Goal: Contribute content: Contribute content

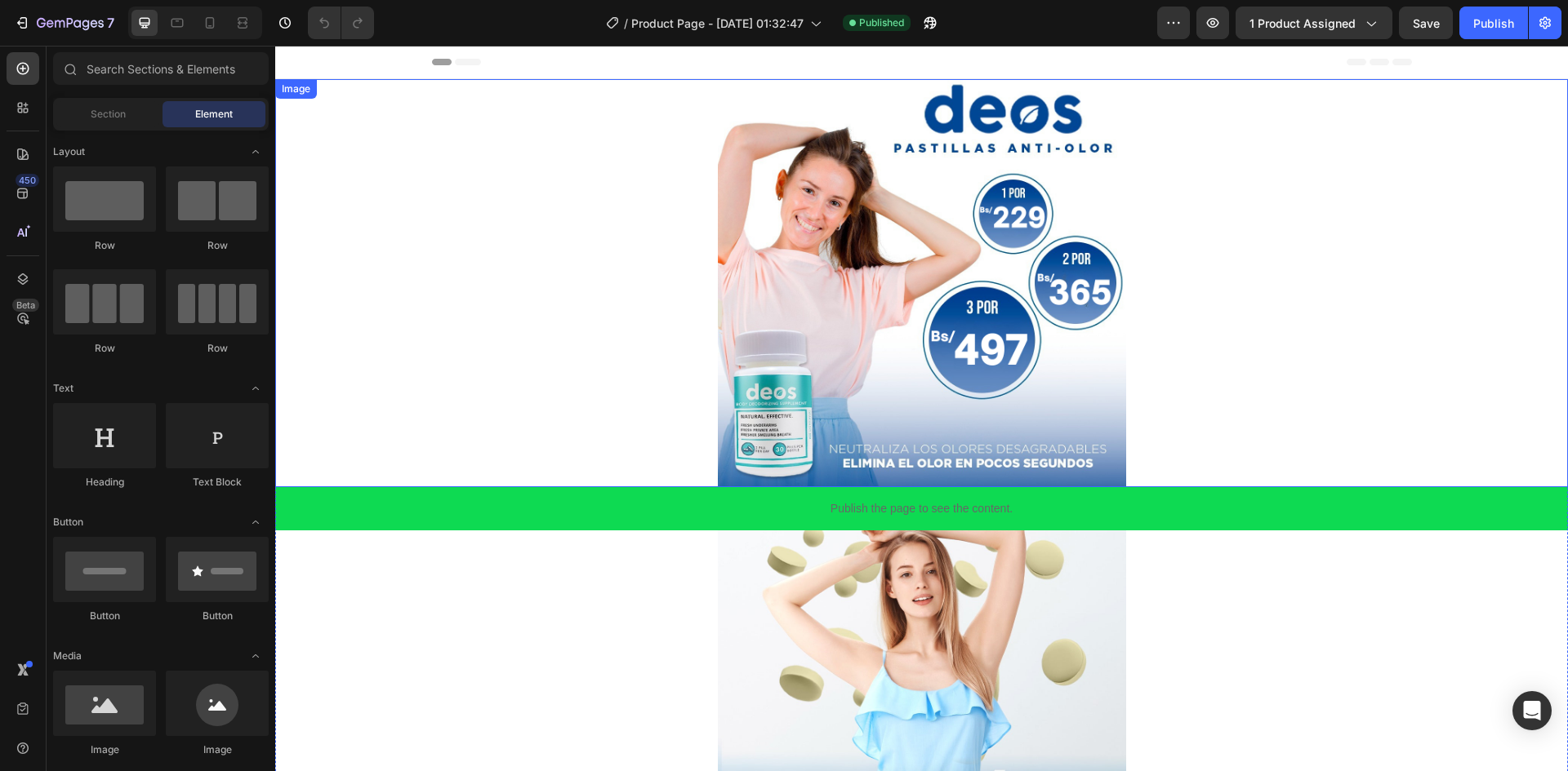
click at [807, 305] on img at bounding box center [922, 283] width 409 height 408
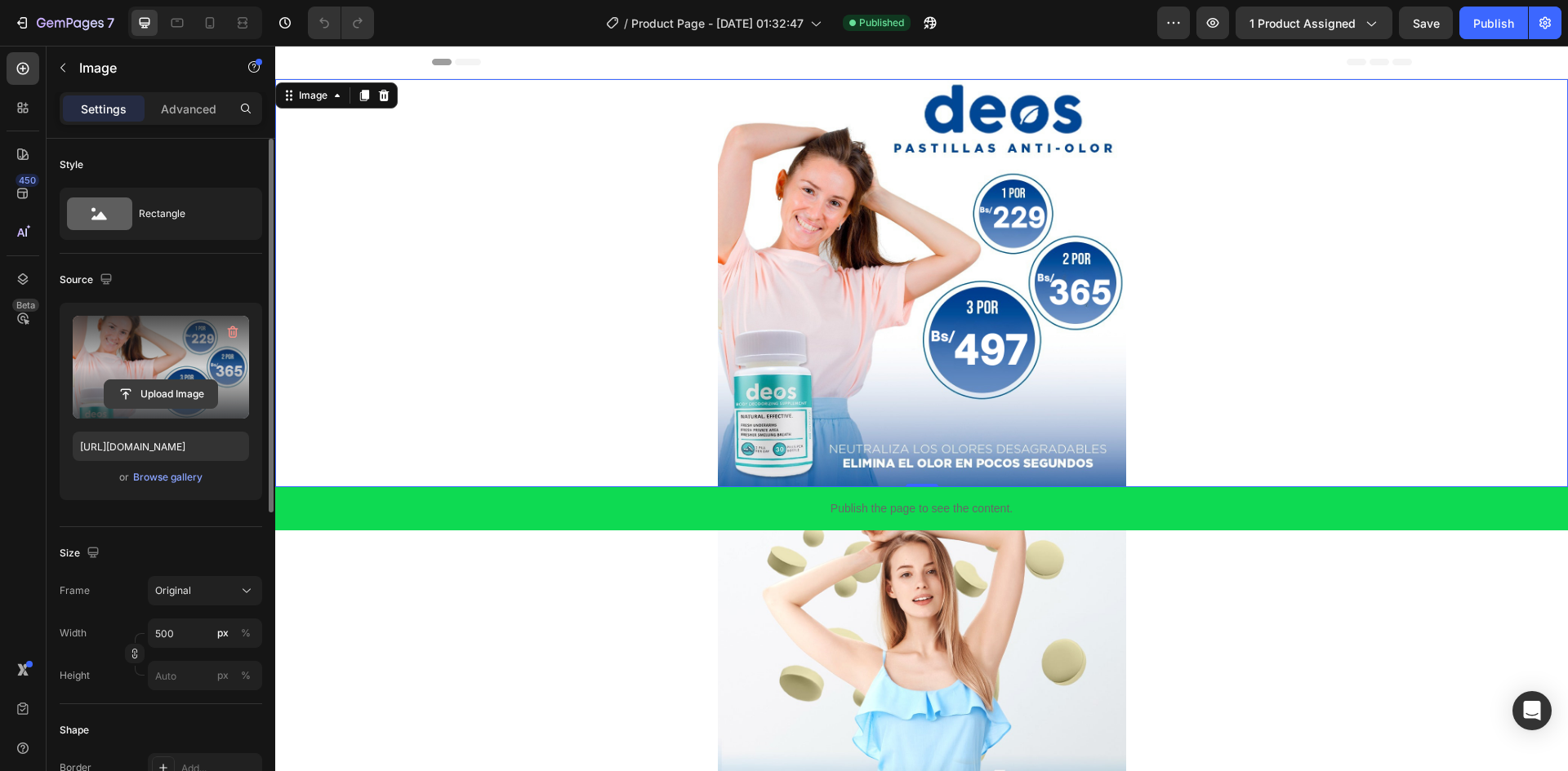
click at [180, 396] on input "file" at bounding box center [161, 395] width 113 height 28
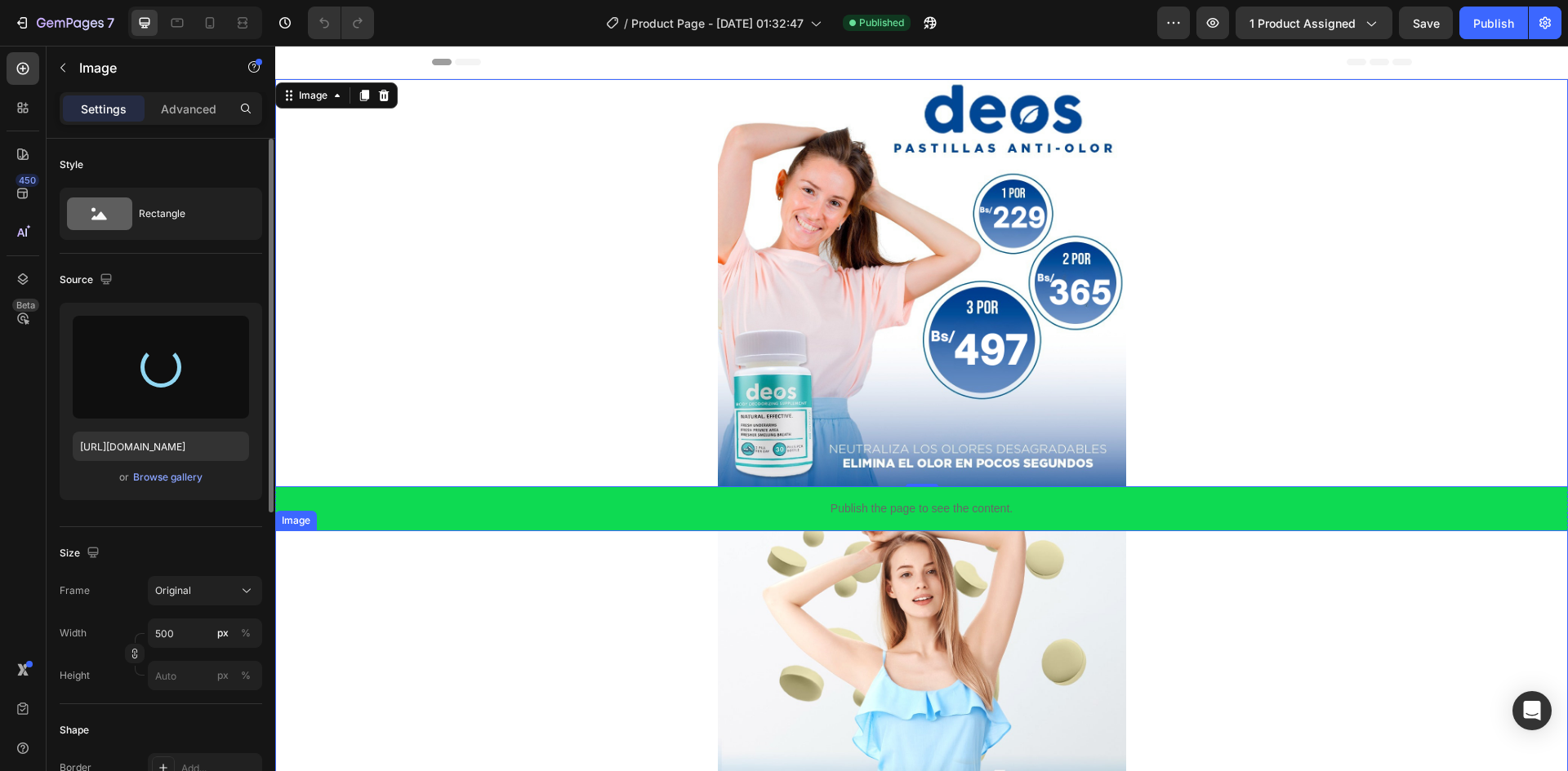
type input "[URL][DOMAIN_NAME]"
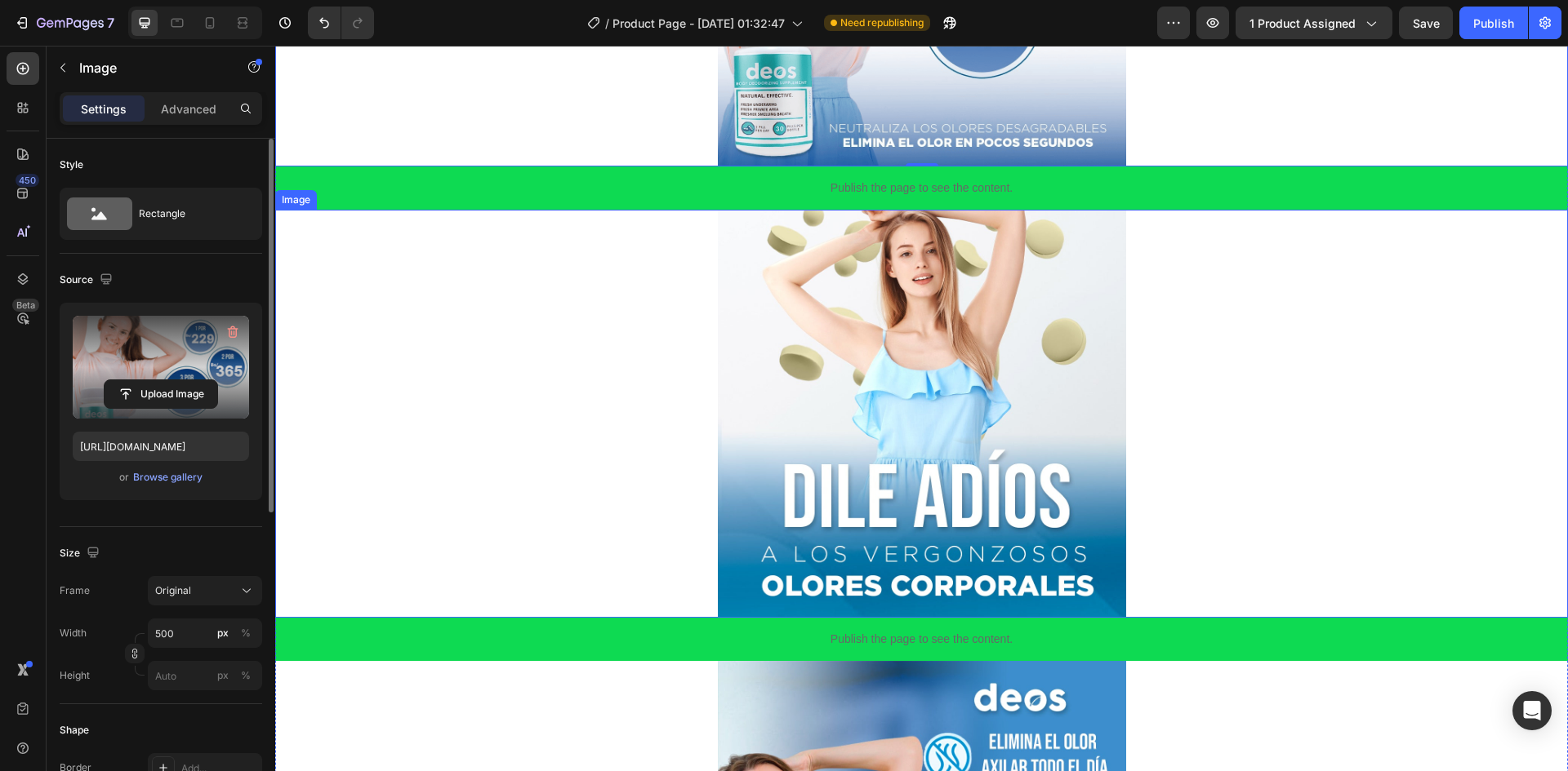
scroll to position [326, 0]
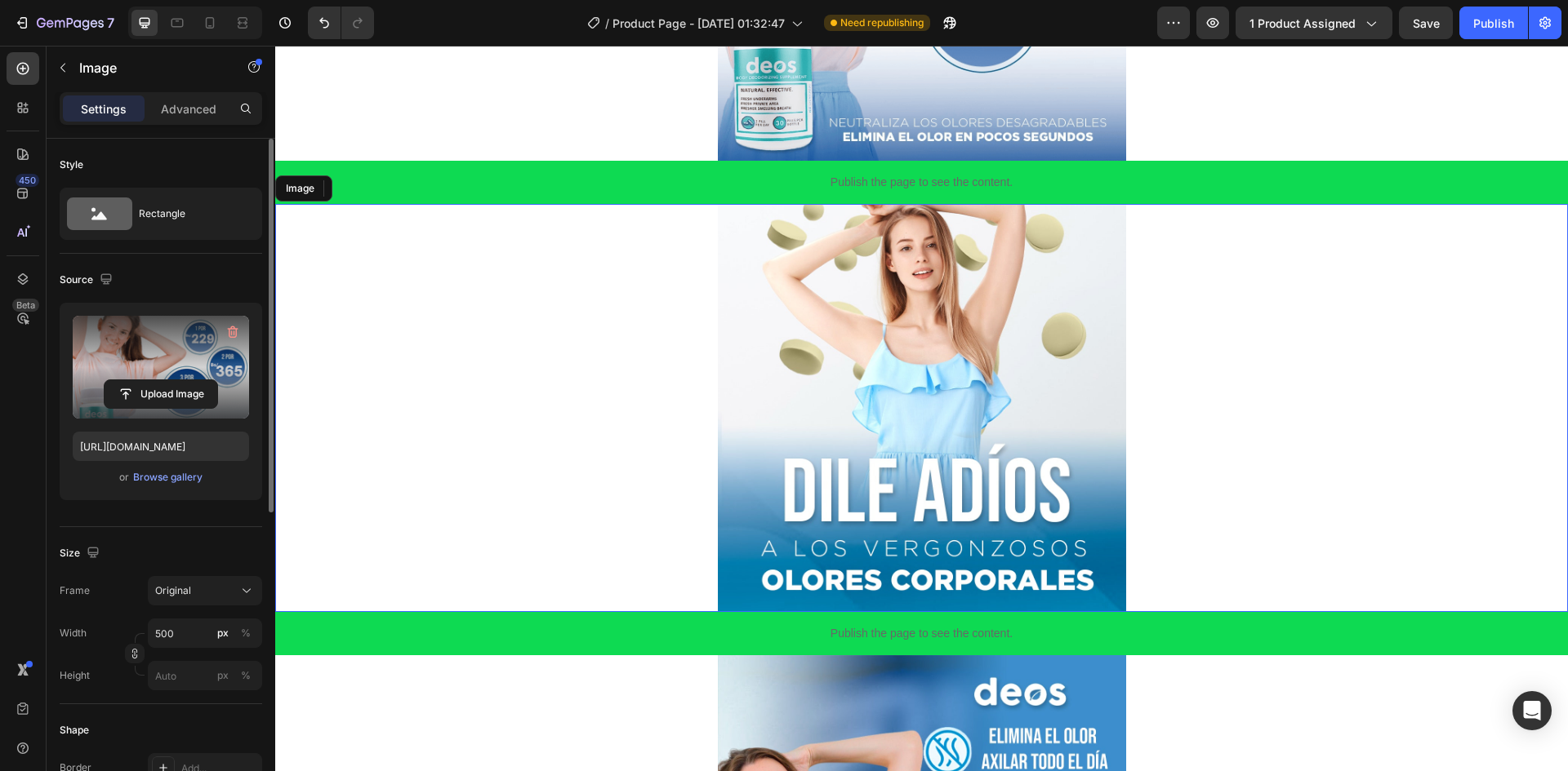
click at [818, 278] on img at bounding box center [922, 408] width 409 height 408
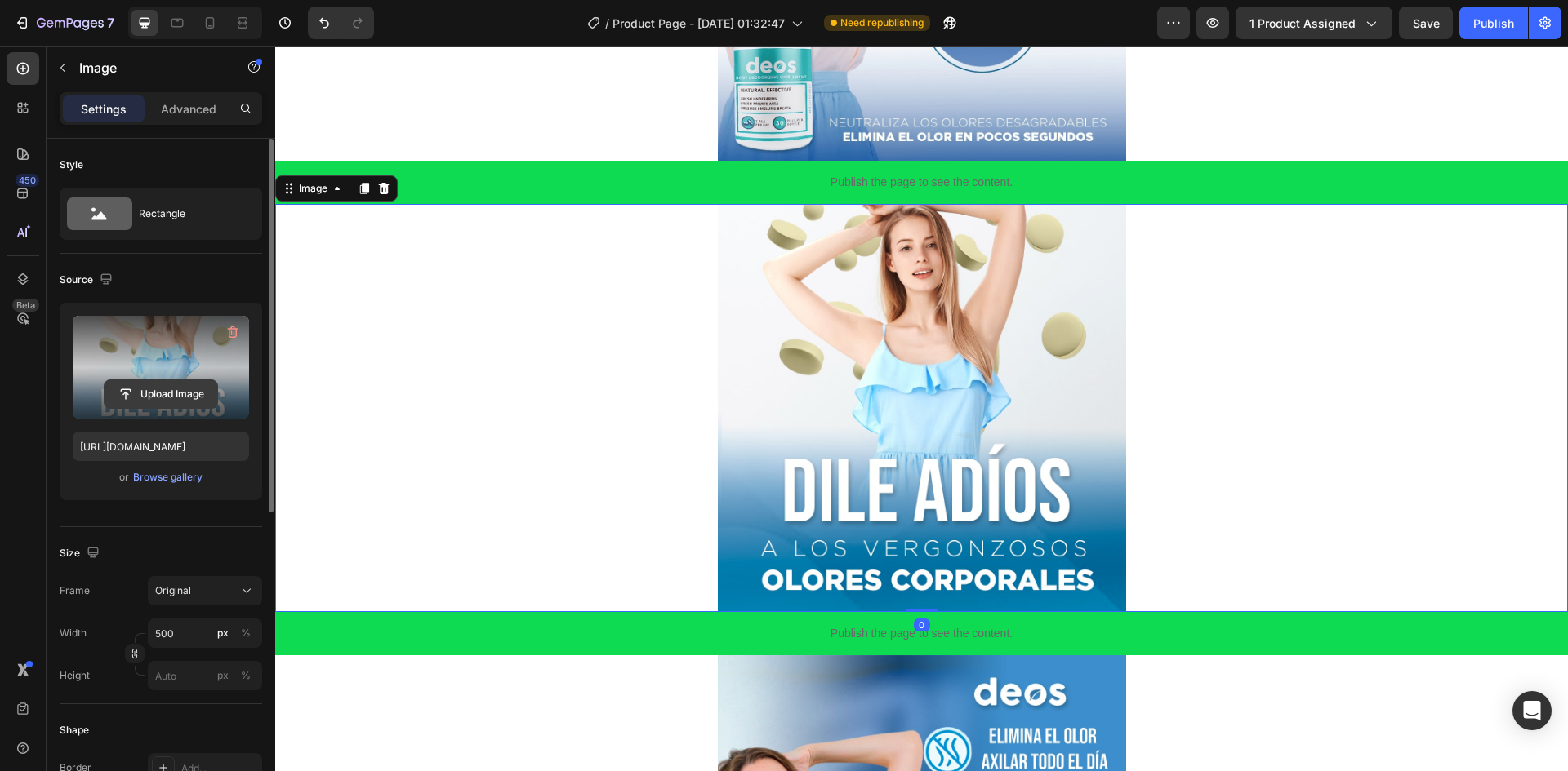
click at [121, 407] on input "file" at bounding box center [161, 395] width 113 height 28
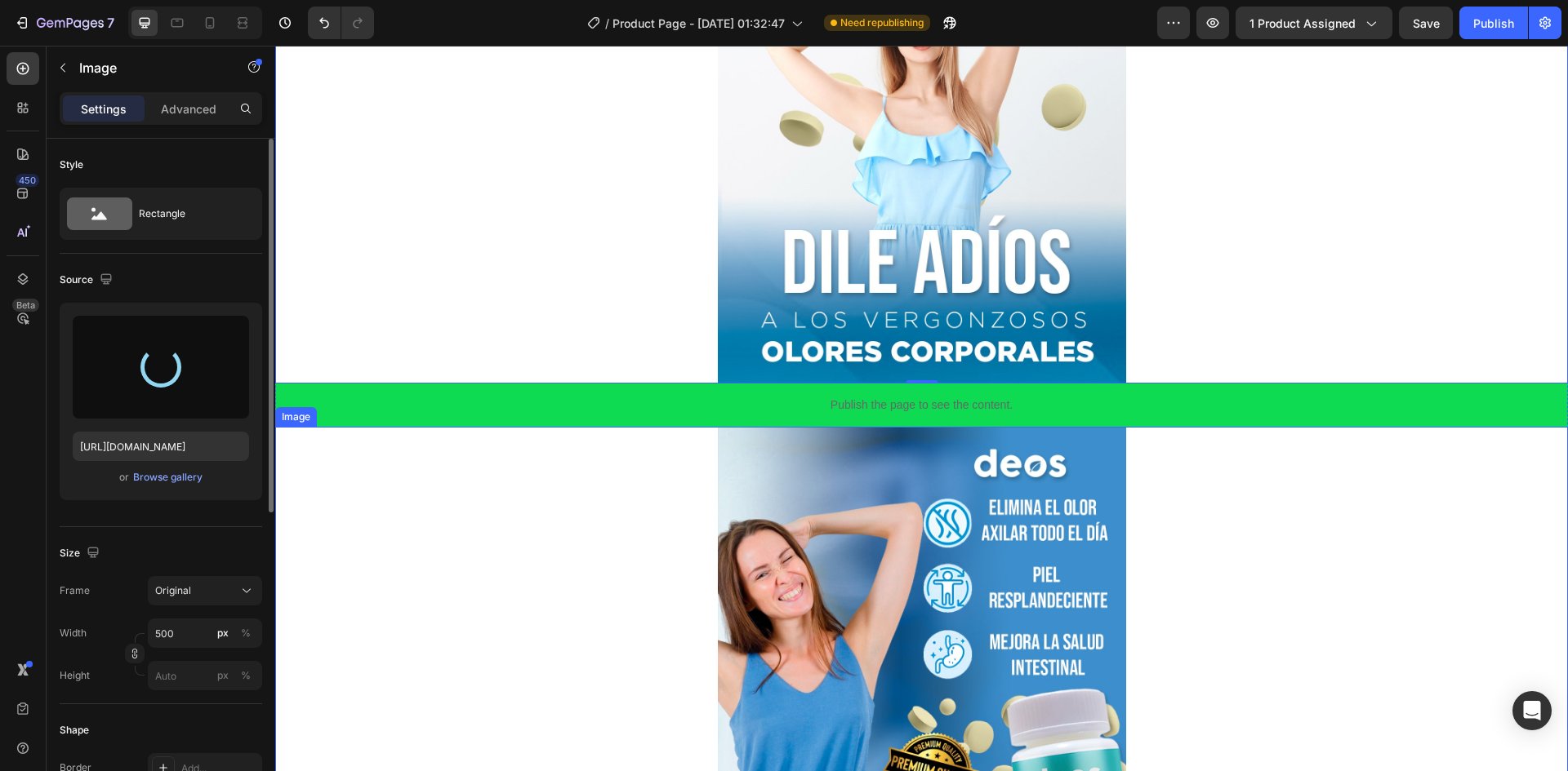
scroll to position [653, 0]
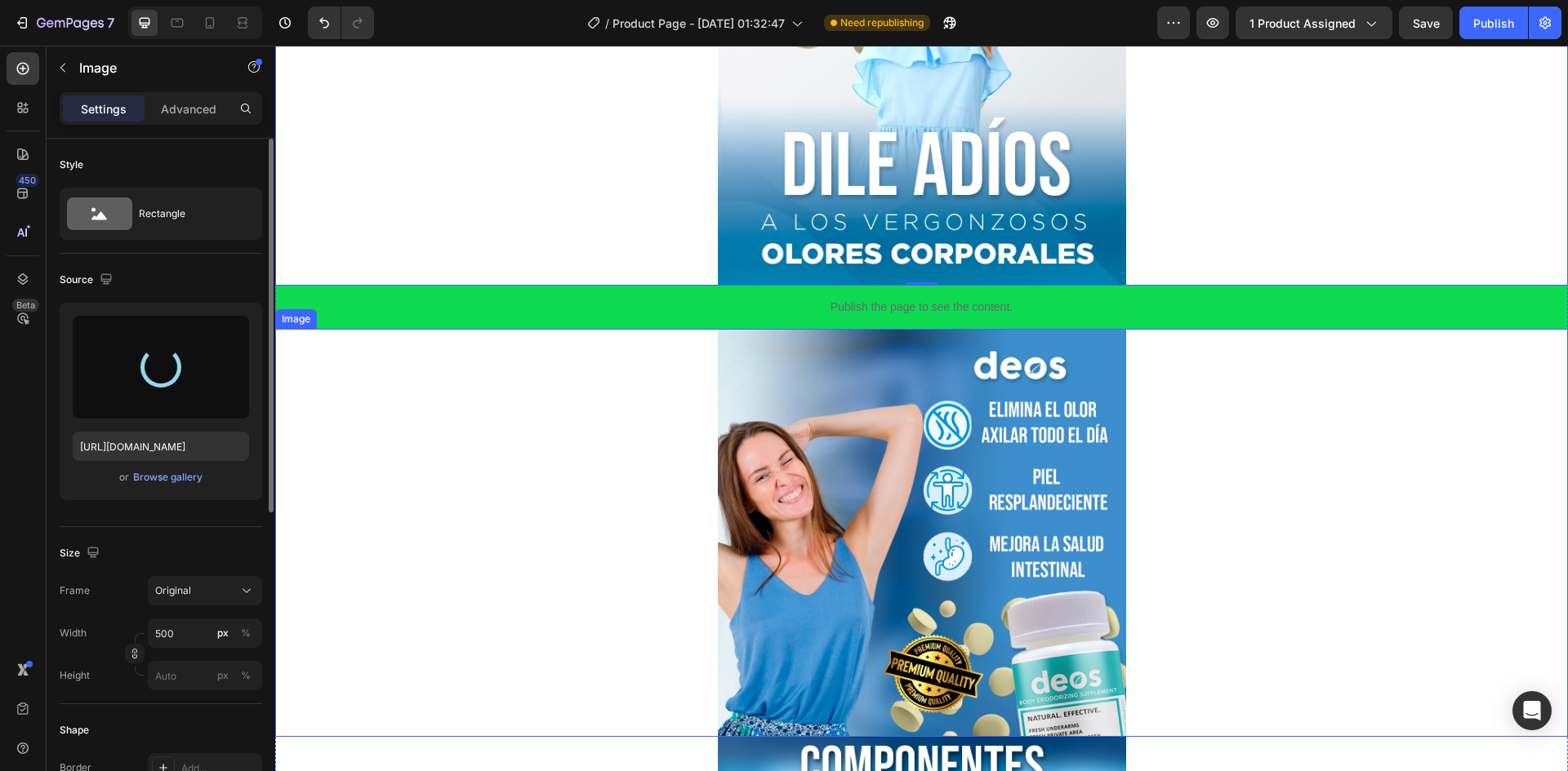
type input "[URL][DOMAIN_NAME]"
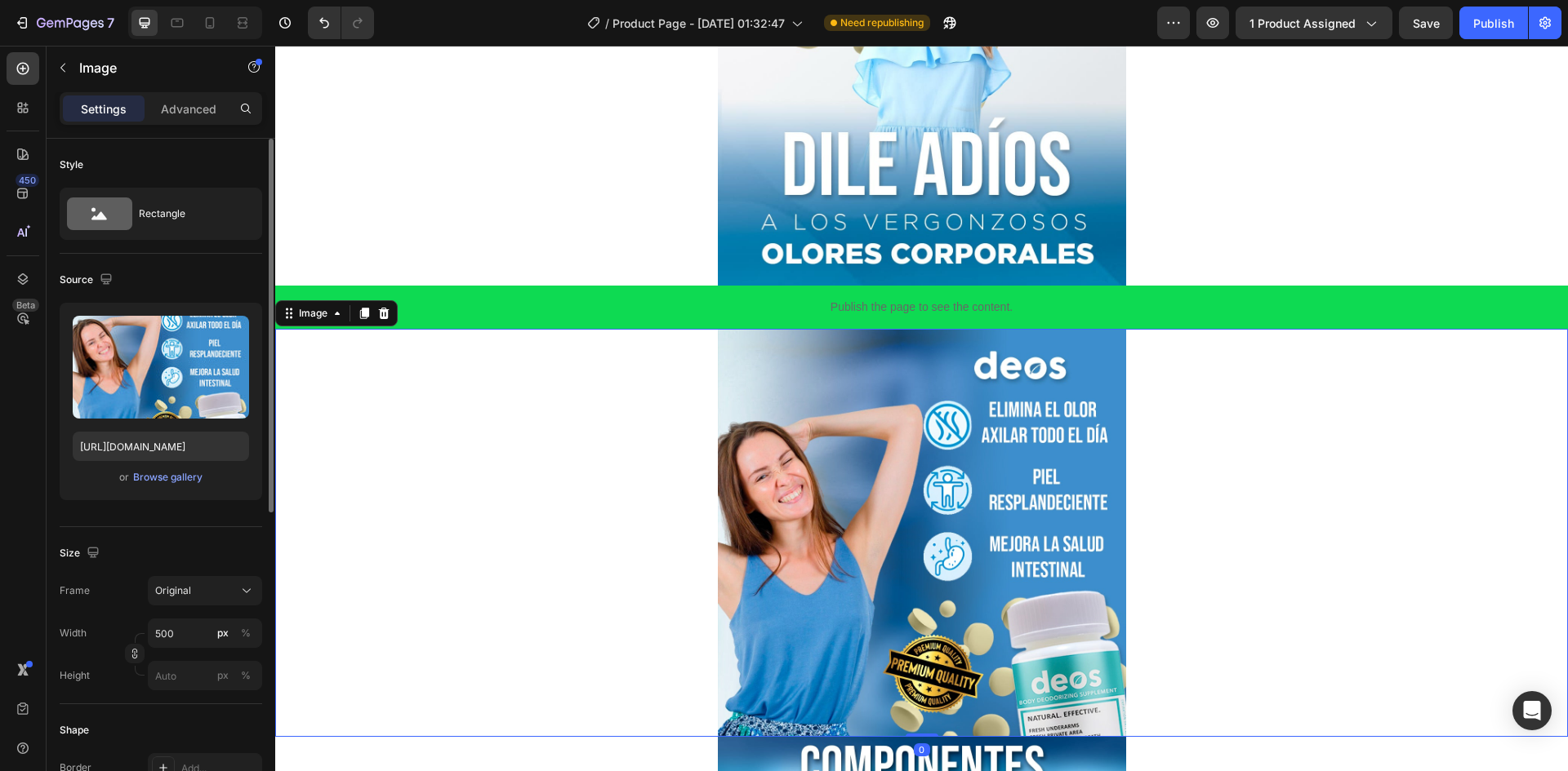
click at [864, 576] on img at bounding box center [922, 533] width 409 height 408
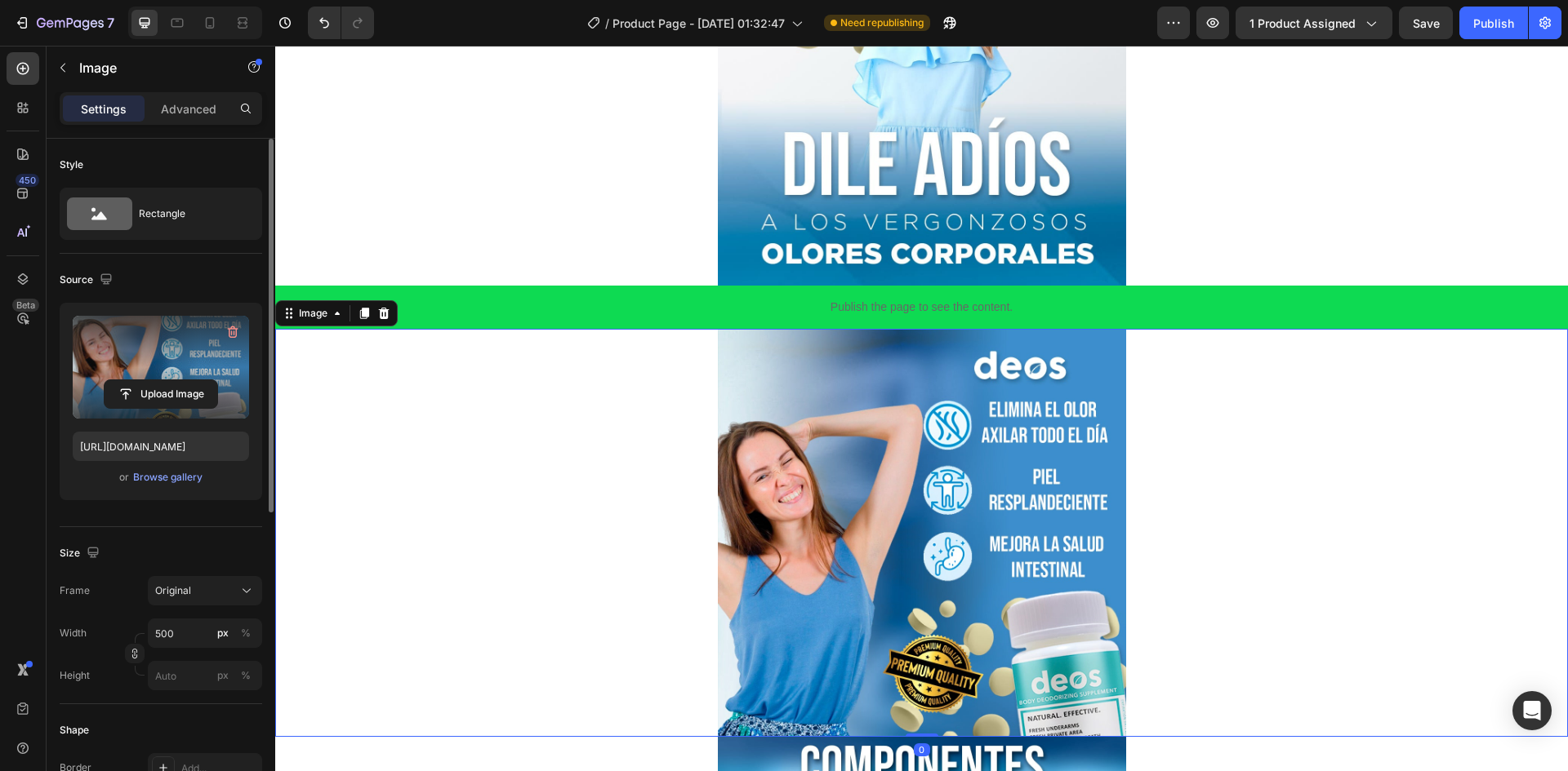
click at [95, 395] on div "Upload Image" at bounding box center [161, 395] width 176 height 29
click at [139, 395] on input "file" at bounding box center [161, 395] width 113 height 28
click at [164, 394] on input "file" at bounding box center [161, 395] width 113 height 28
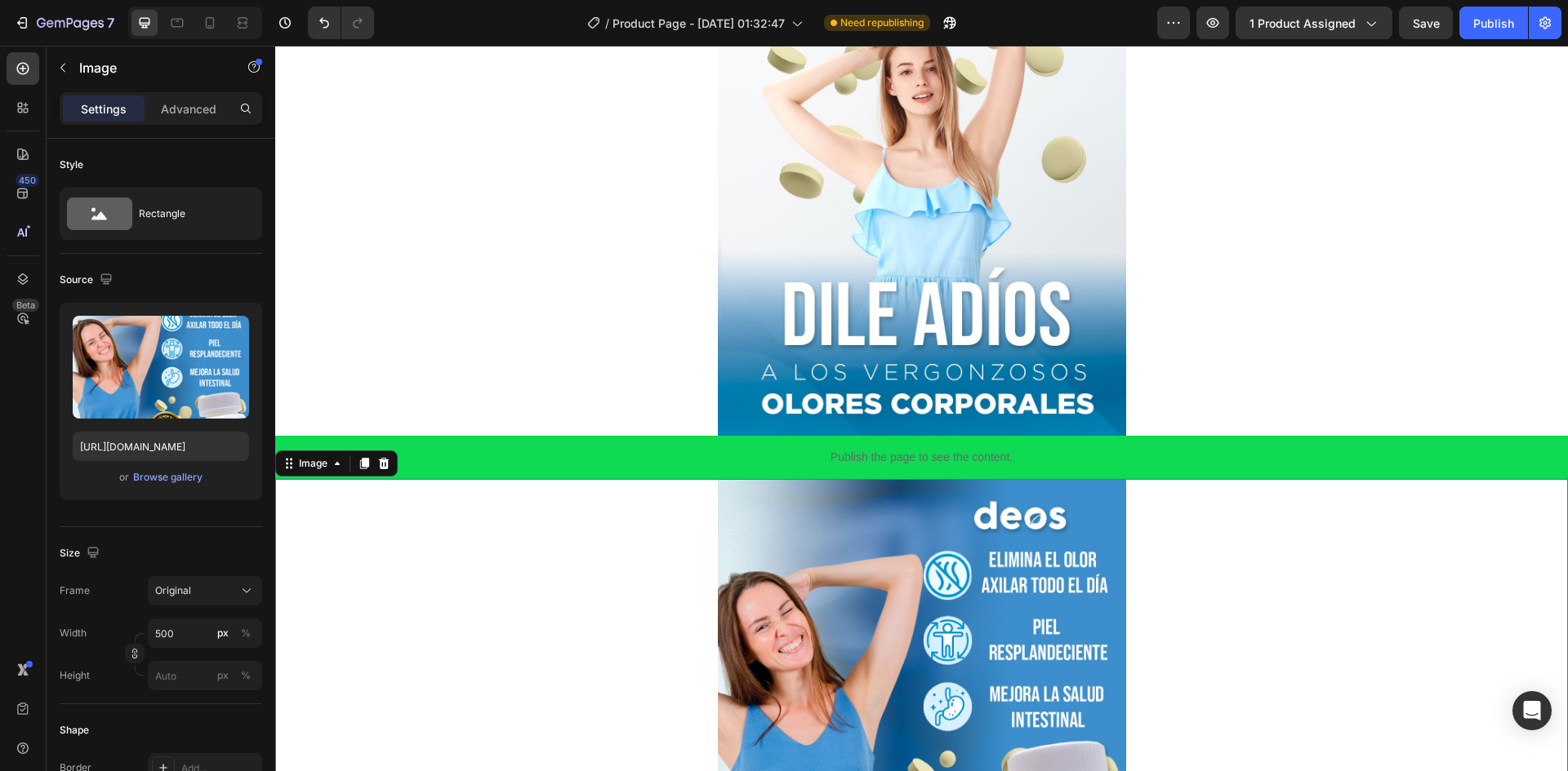
scroll to position [572, 0]
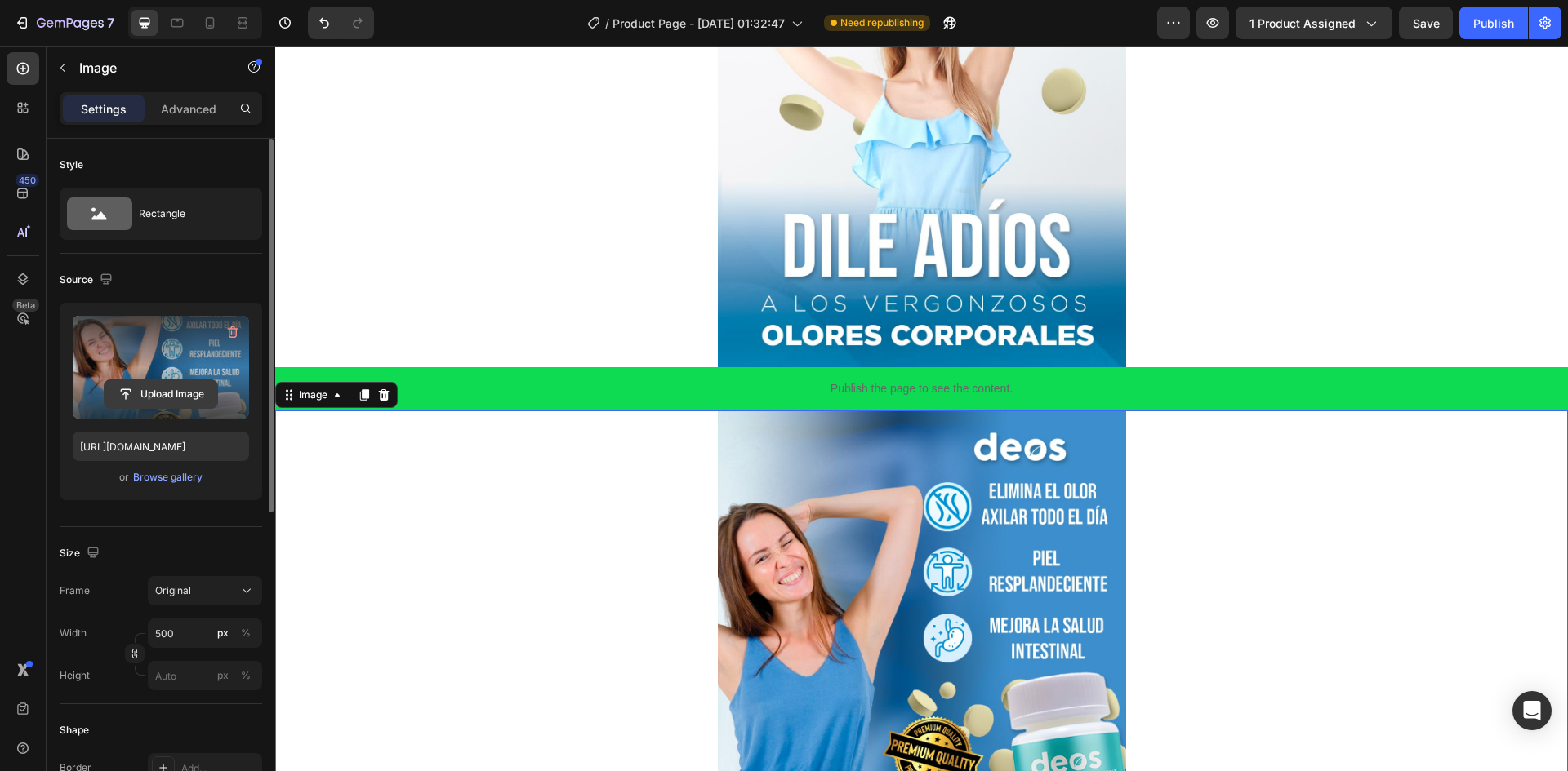
click at [155, 386] on input "file" at bounding box center [161, 395] width 113 height 28
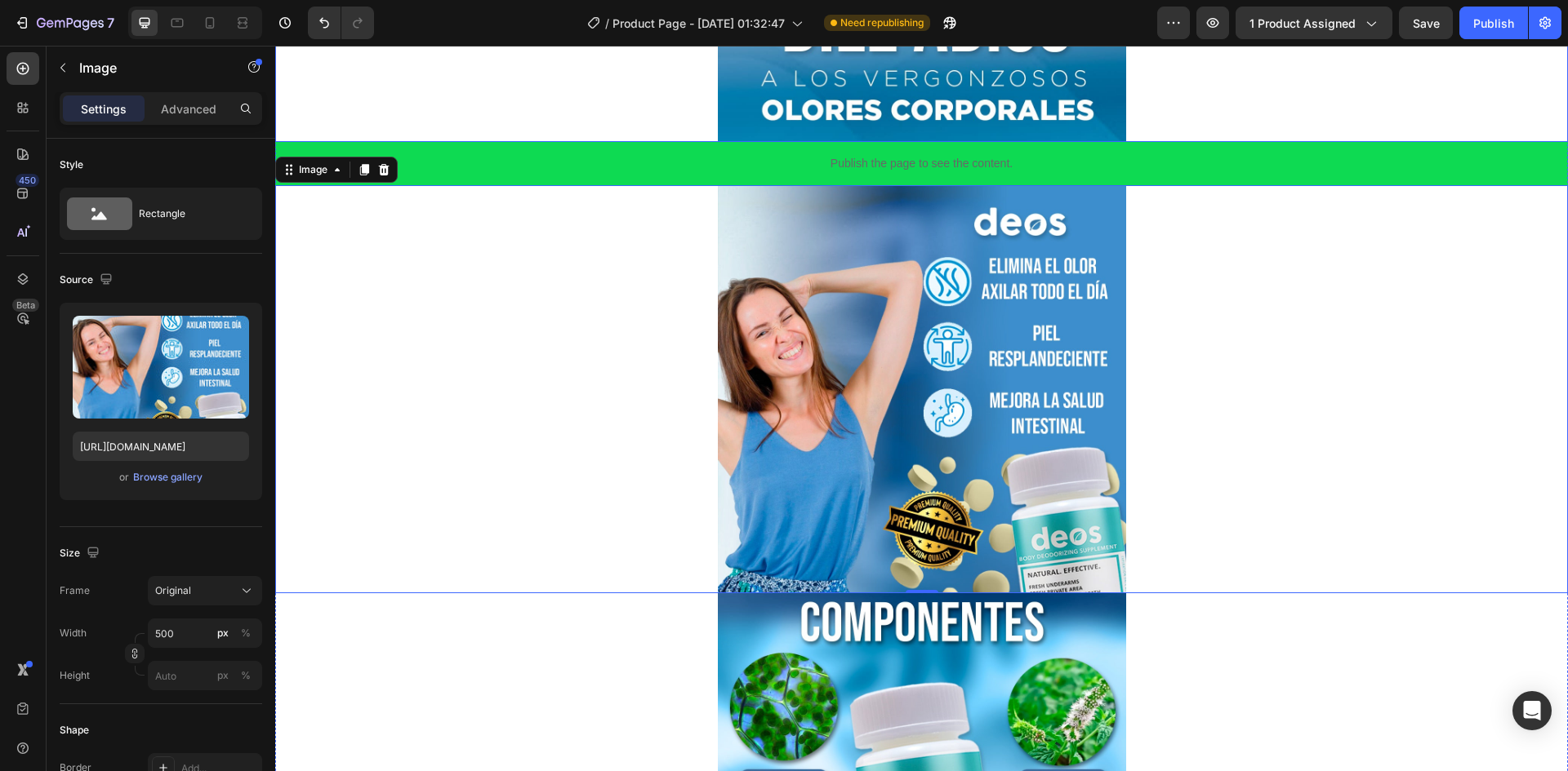
scroll to position [979, 0]
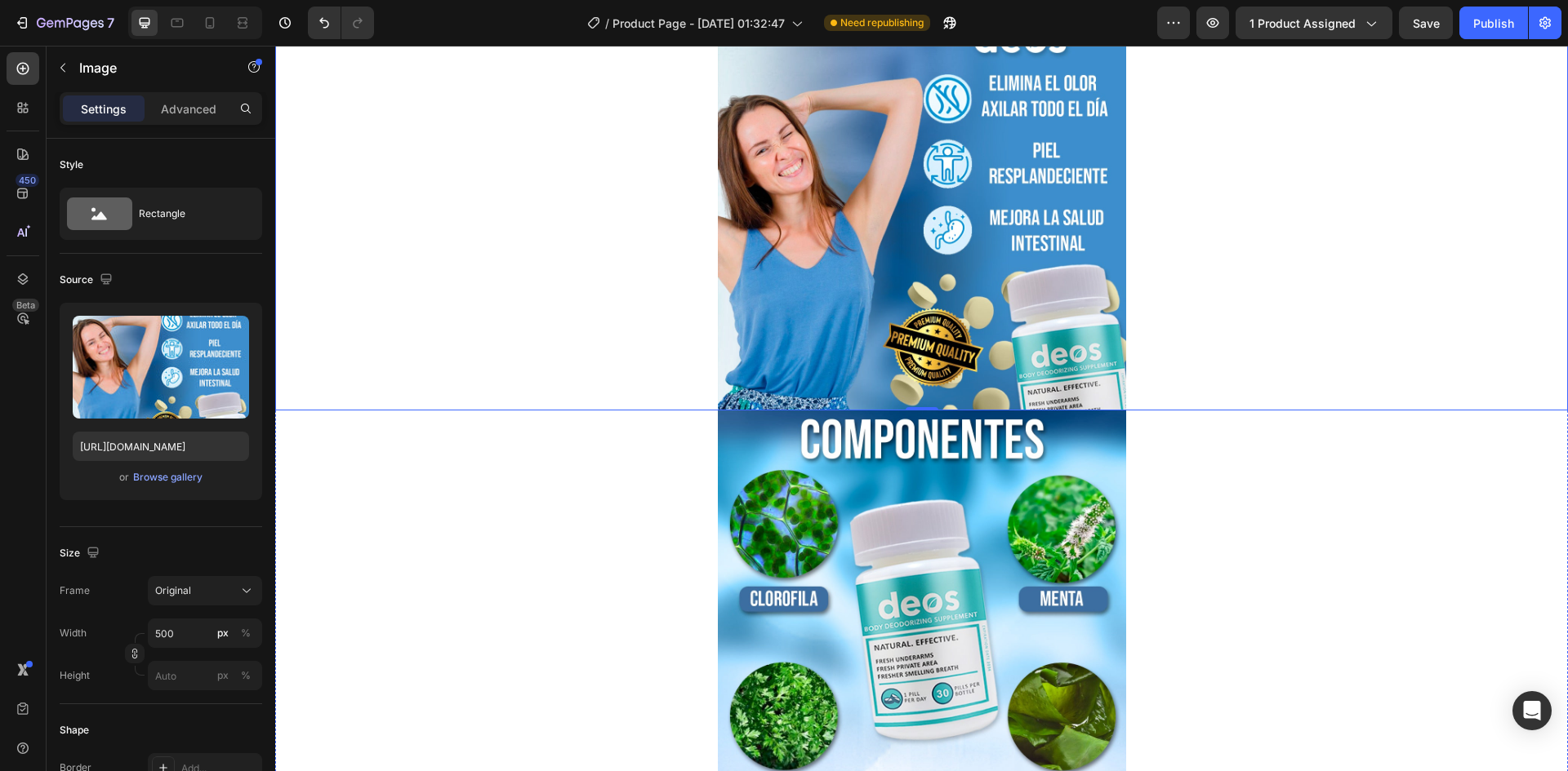
click at [792, 342] on img at bounding box center [922, 206] width 409 height 408
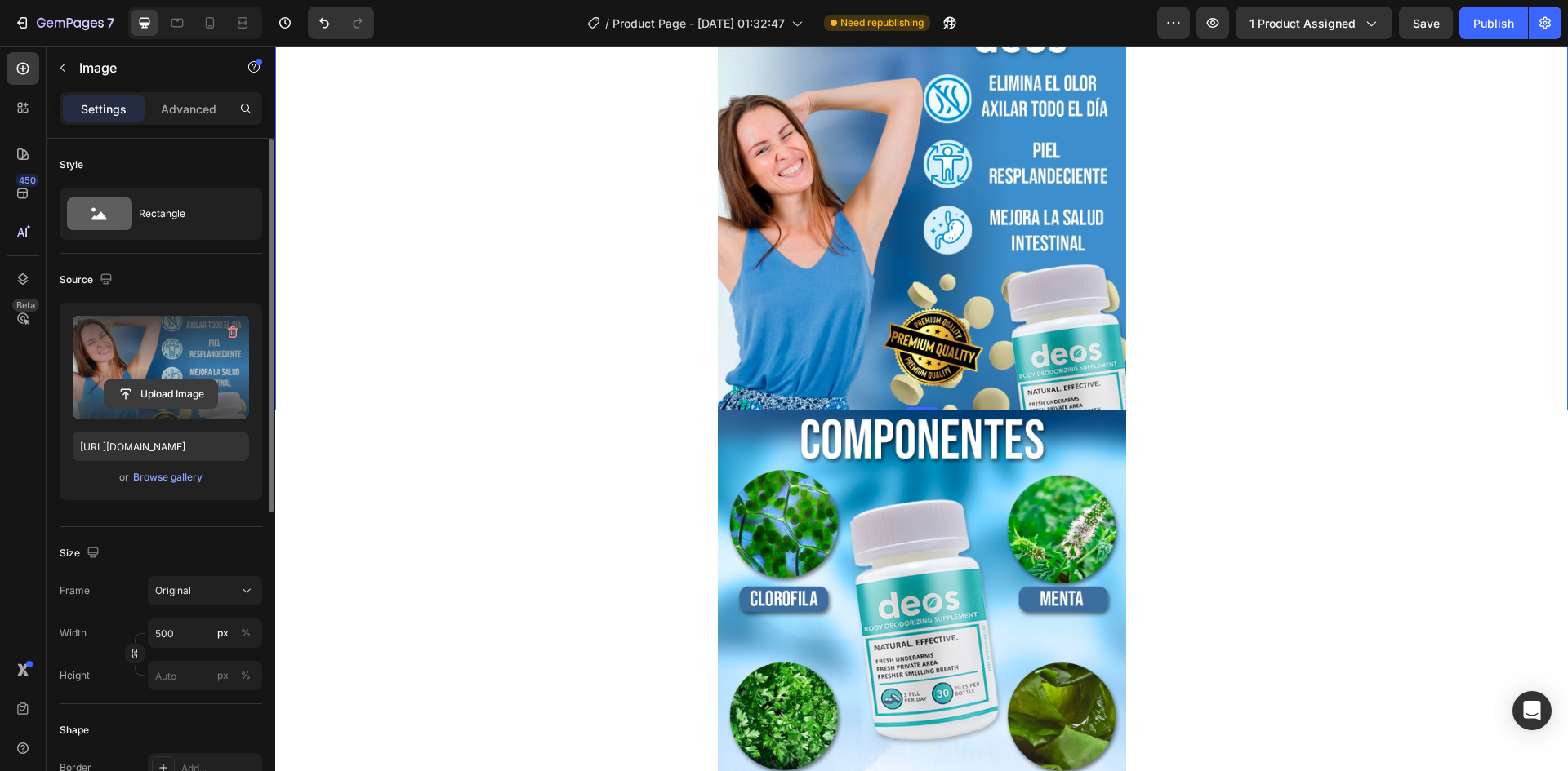
click at [161, 387] on input "file" at bounding box center [161, 395] width 113 height 28
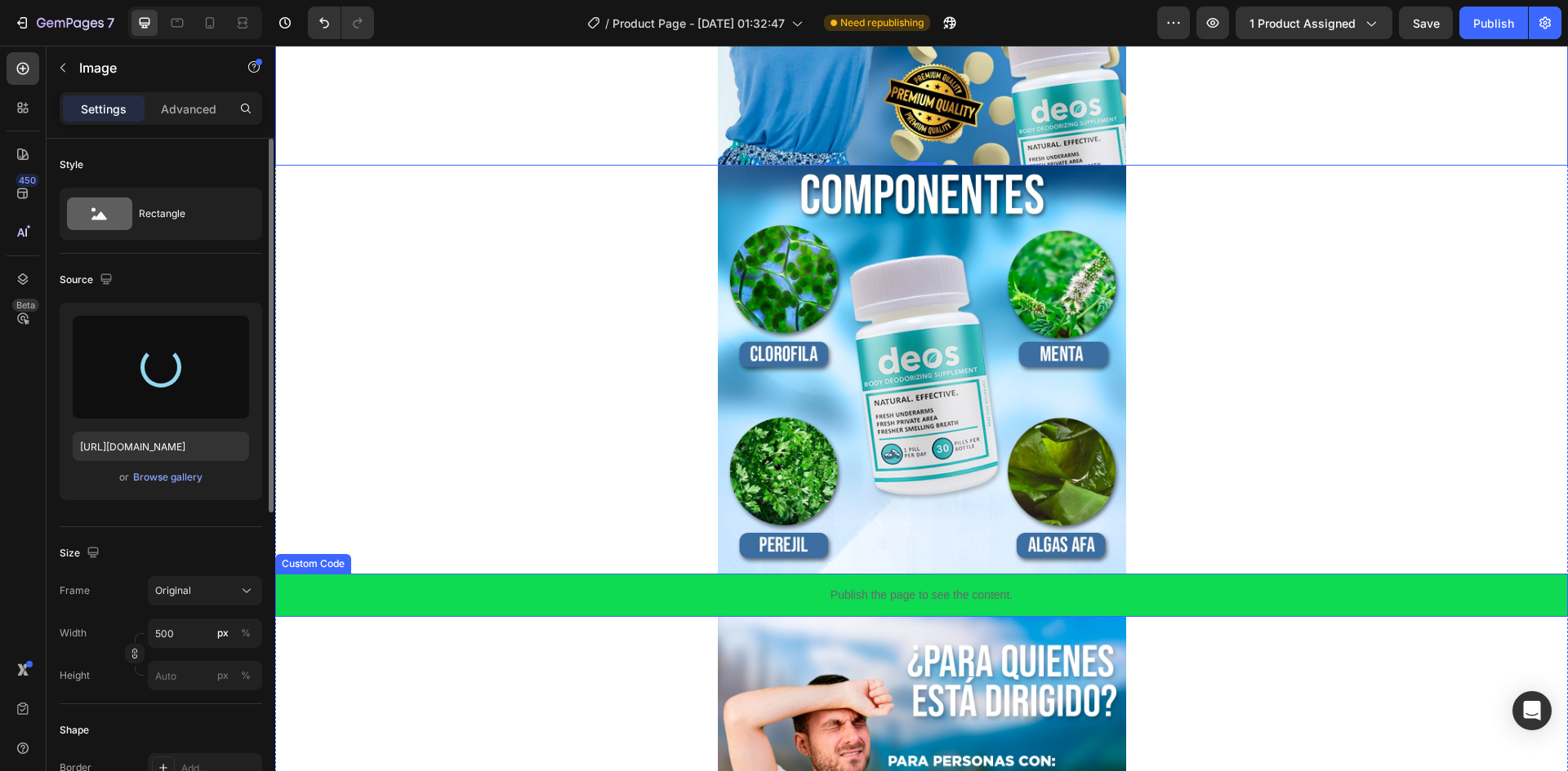
scroll to position [1306, 0]
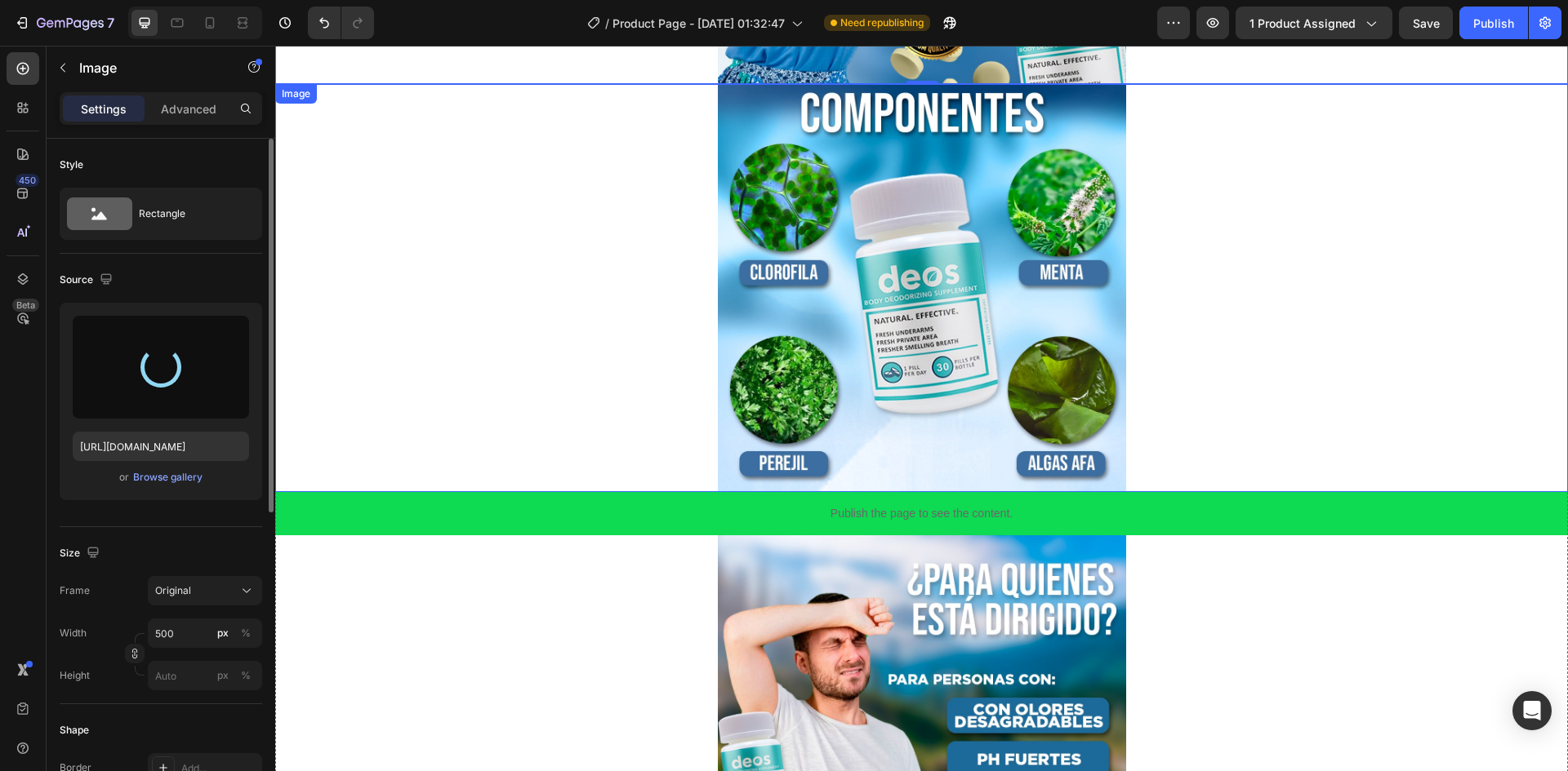
type input "[URL][DOMAIN_NAME]"
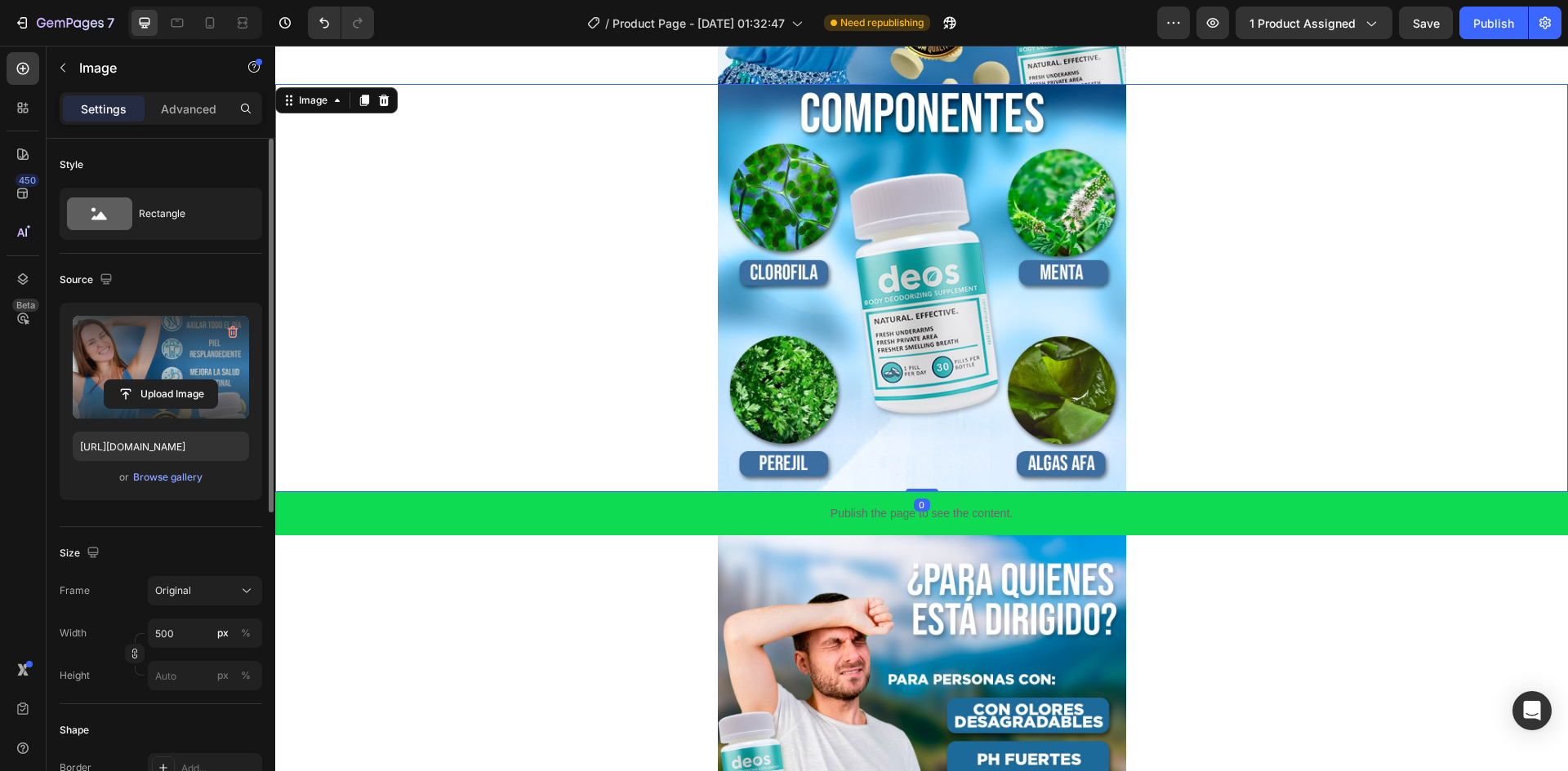
click at [882, 450] on img at bounding box center [922, 288] width 409 height 408
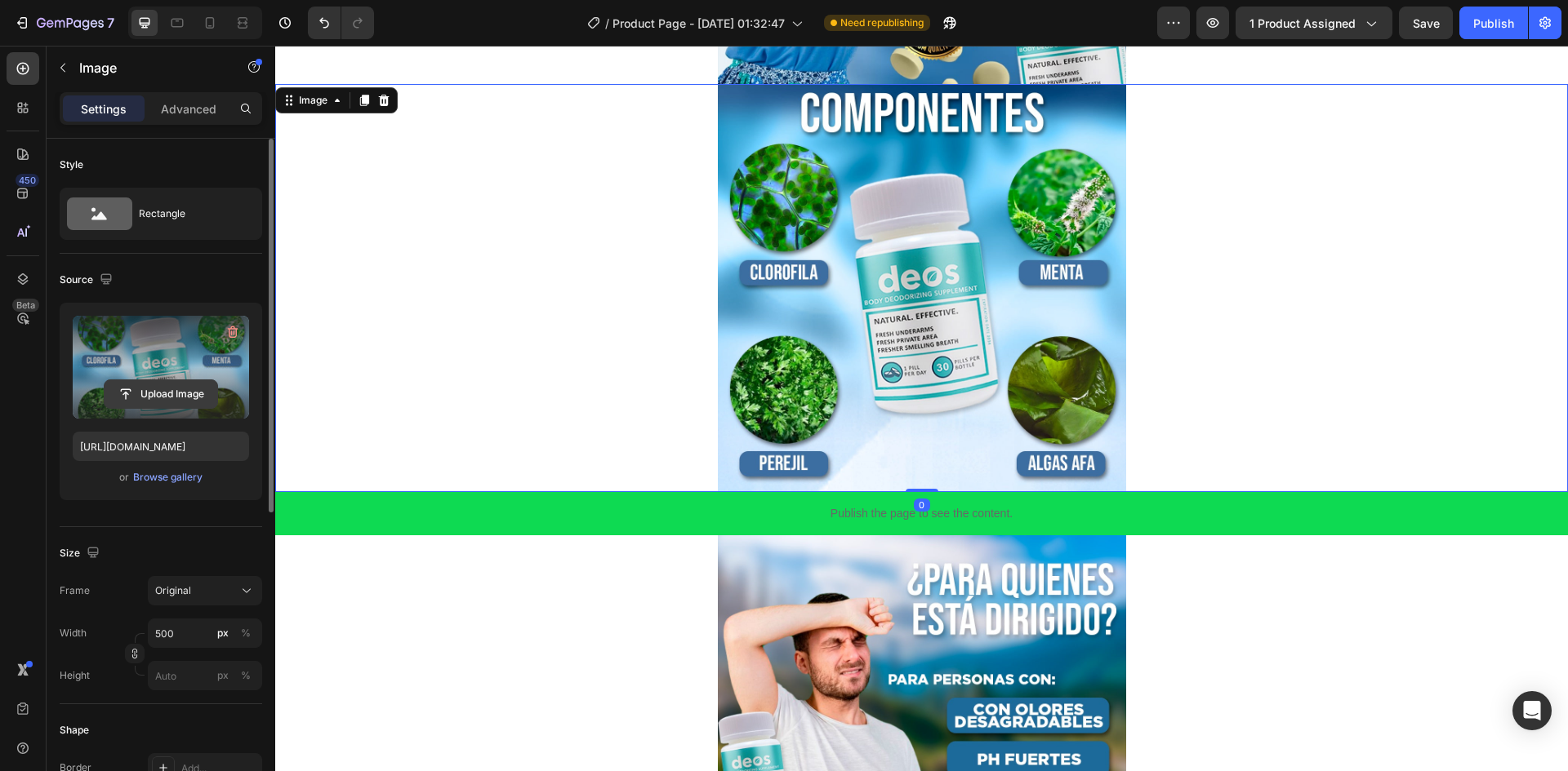
click at [166, 393] on input "file" at bounding box center [161, 395] width 113 height 28
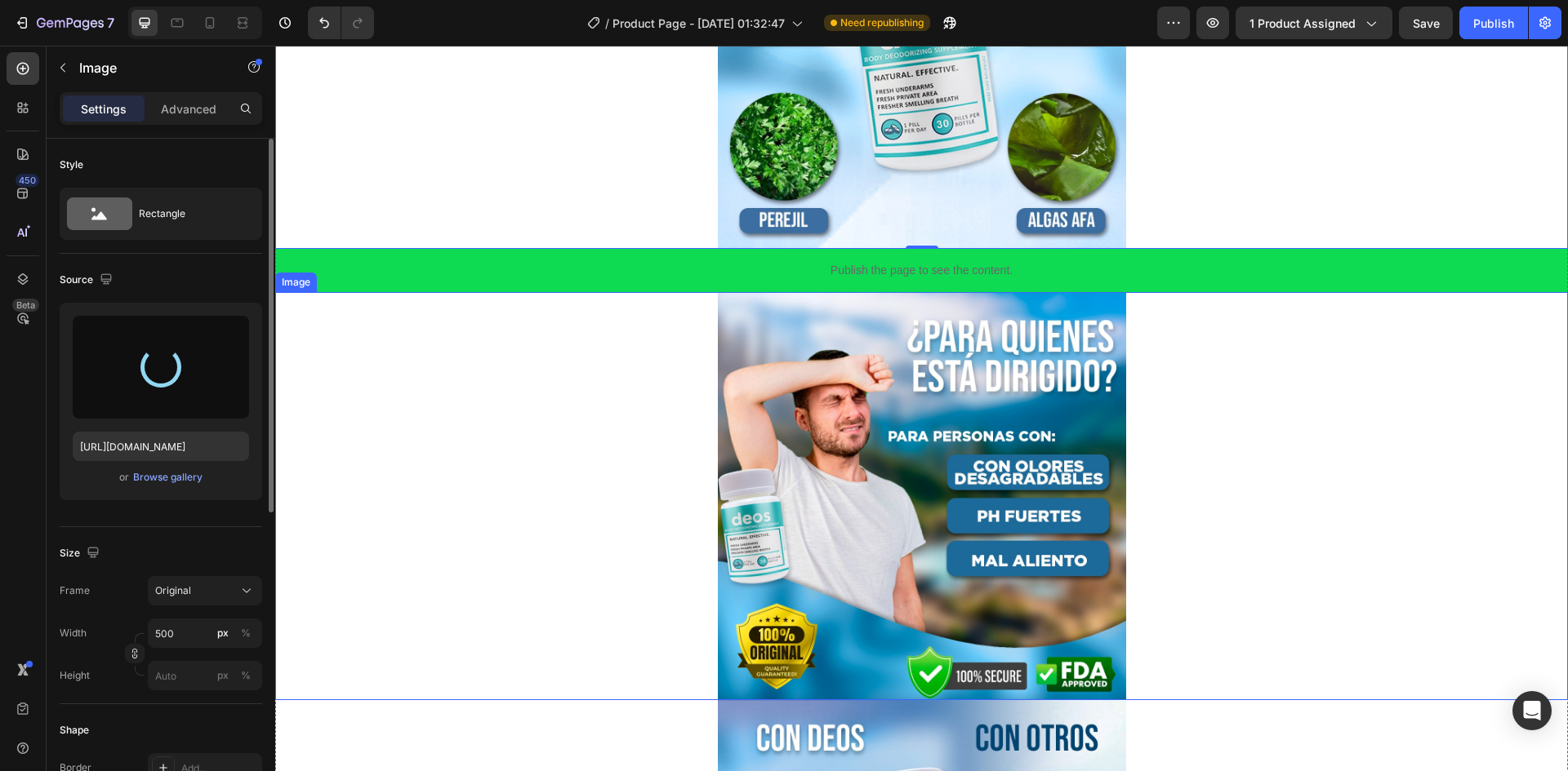
scroll to position [1551, 0]
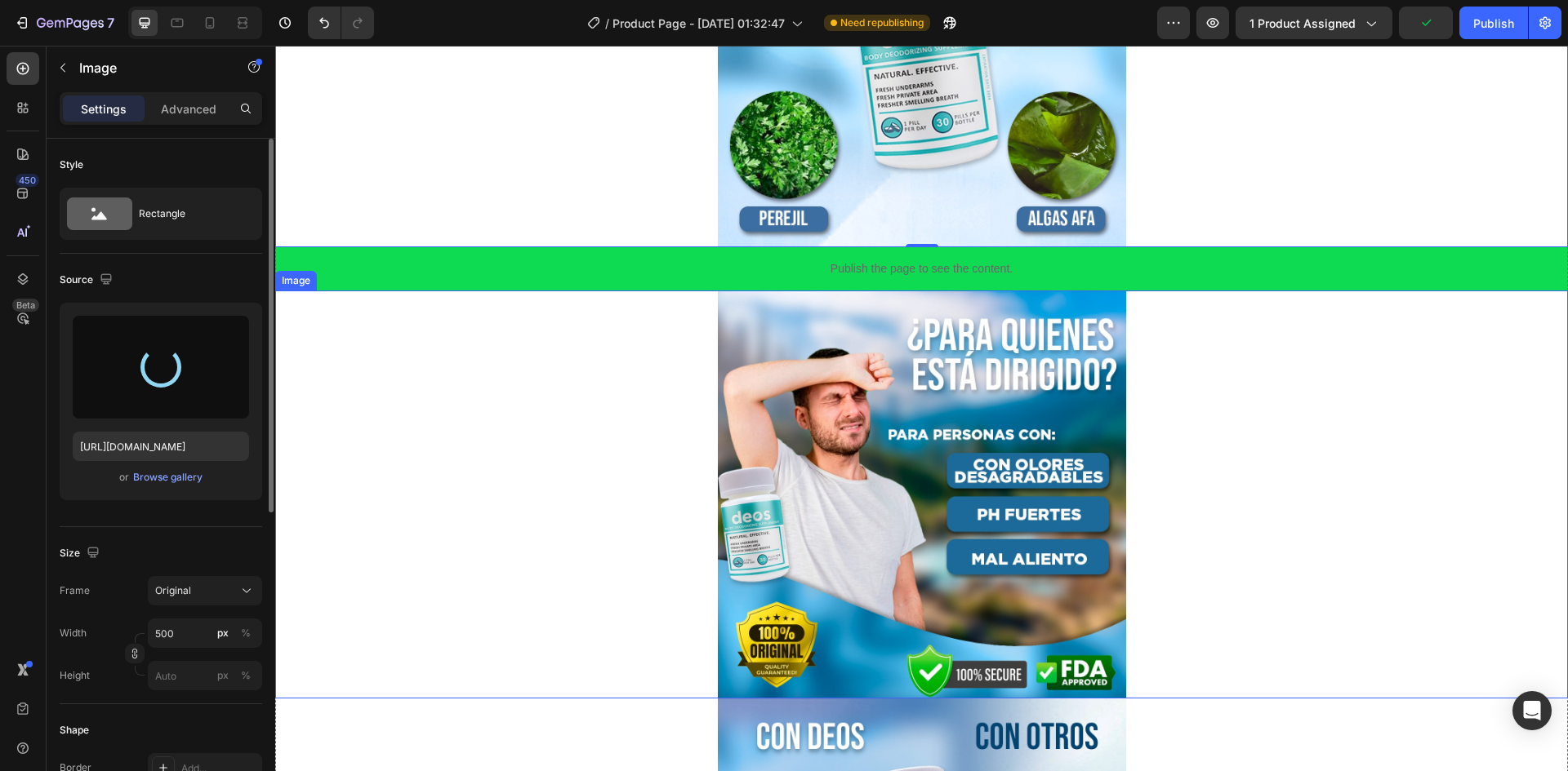
type input "[URL][DOMAIN_NAME]"
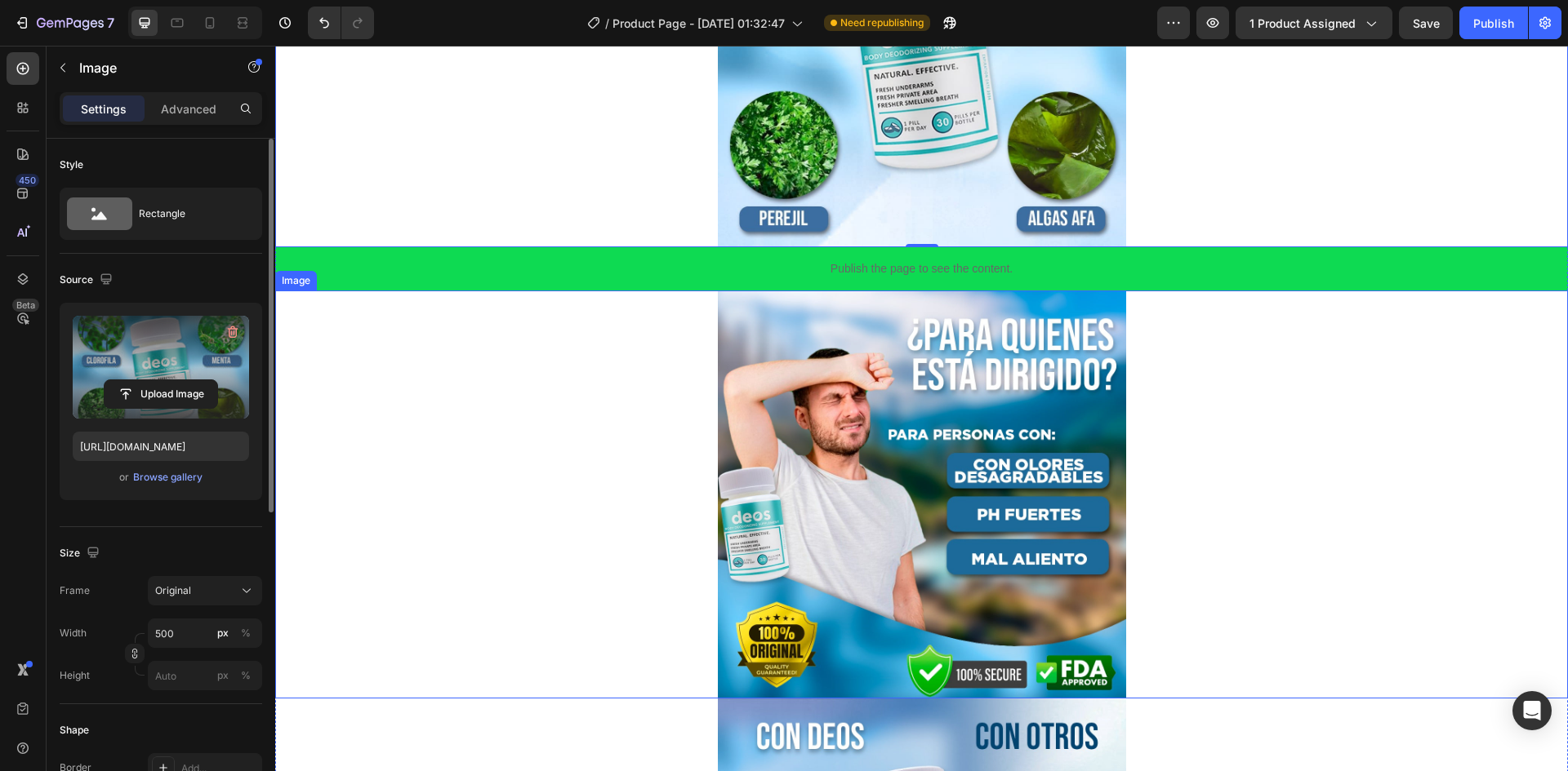
click at [1022, 555] on img at bounding box center [922, 494] width 409 height 408
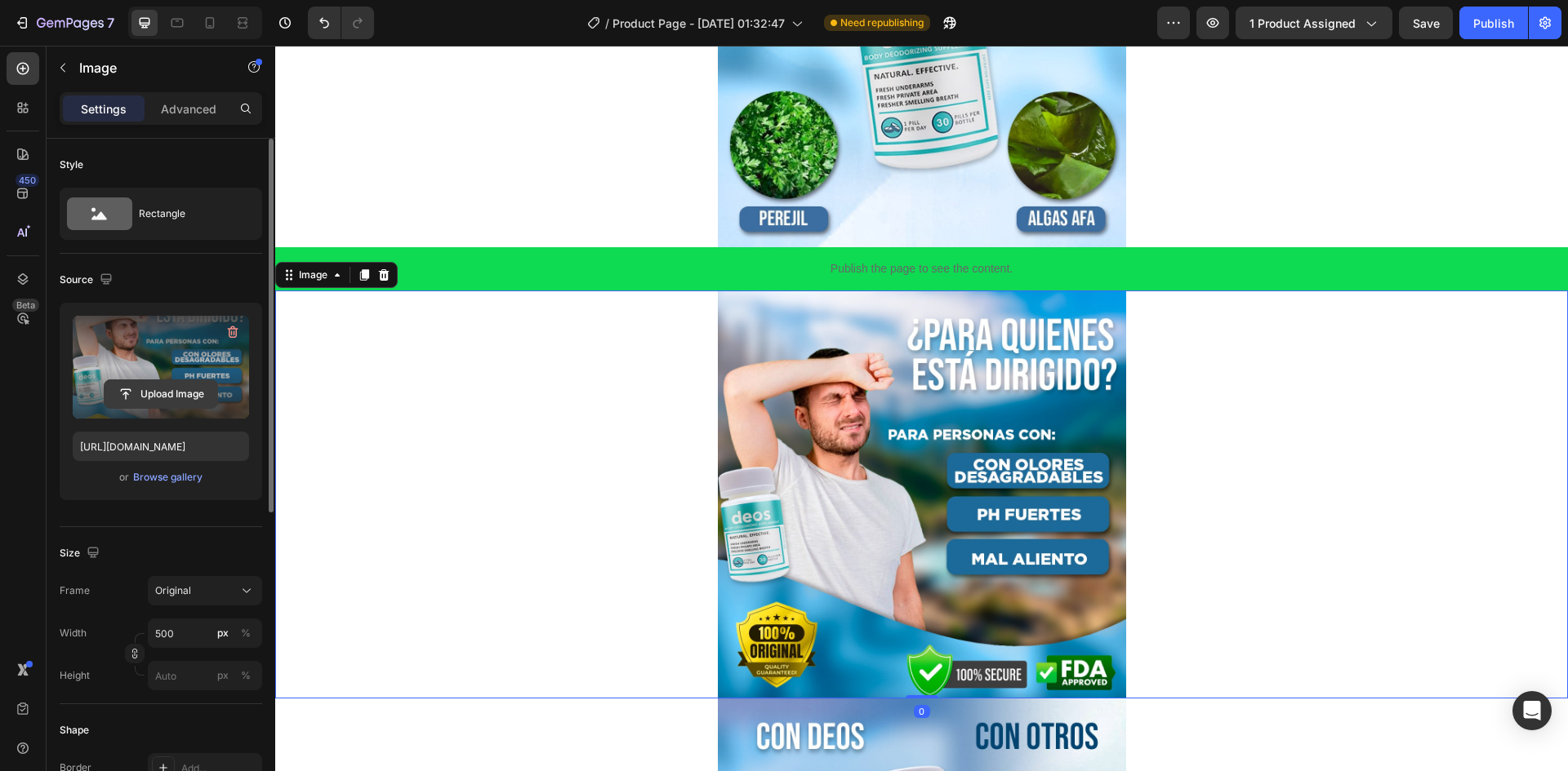
click at [132, 388] on input "file" at bounding box center [161, 395] width 113 height 28
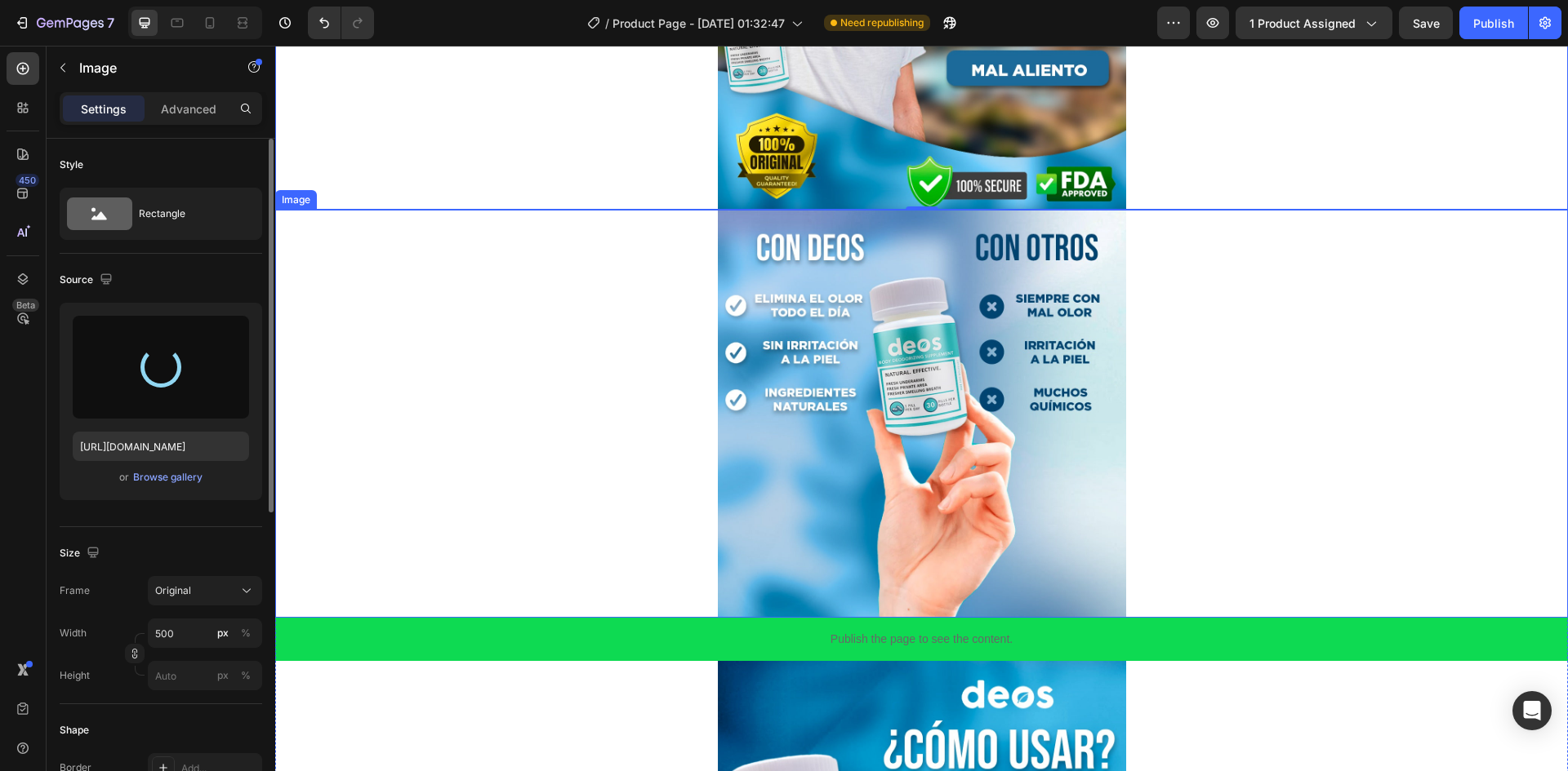
scroll to position [2041, 0]
type input "[URL][DOMAIN_NAME]"
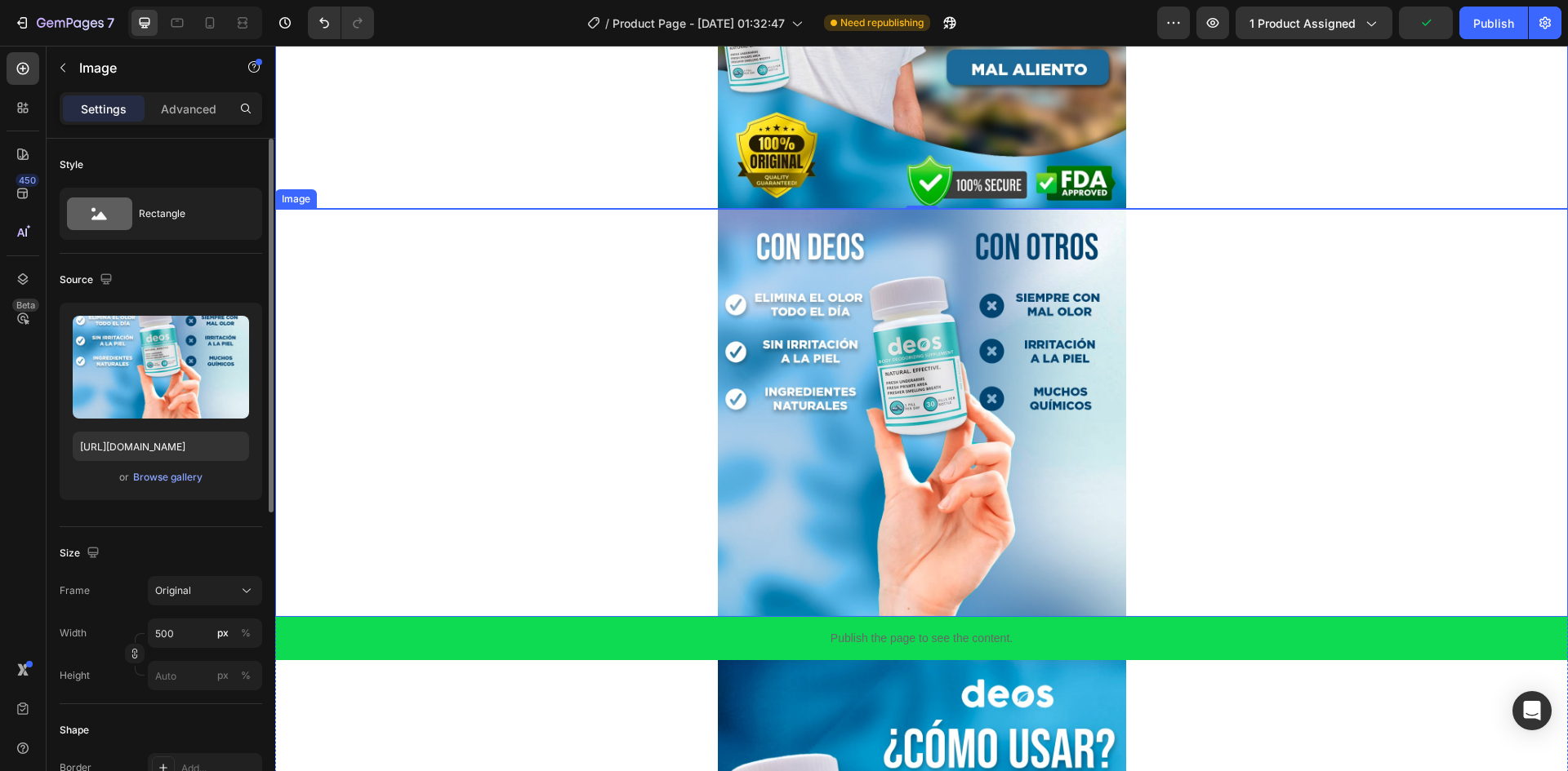
click at [952, 434] on img at bounding box center [922, 413] width 409 height 408
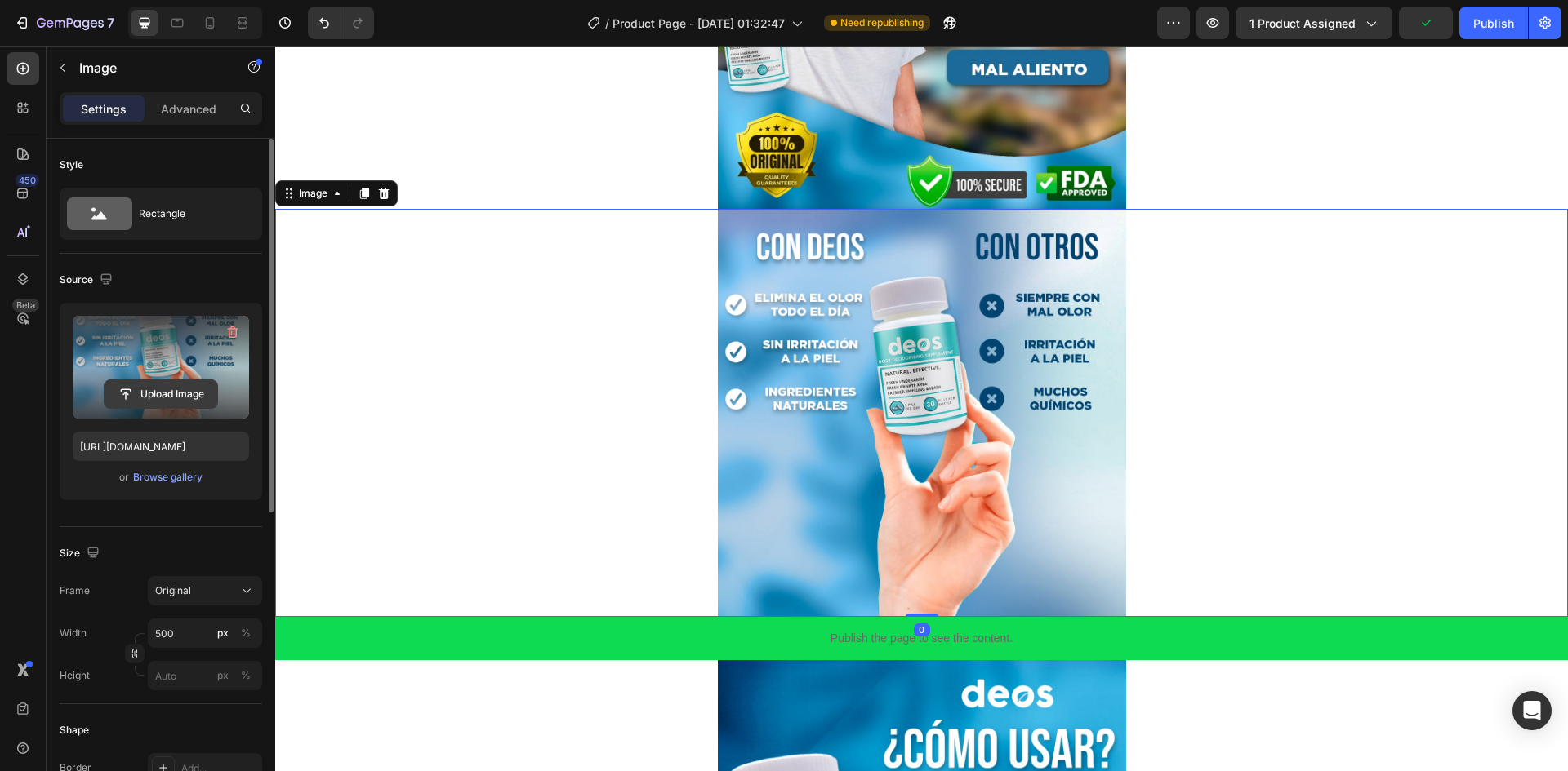
click at [146, 395] on input "file" at bounding box center [161, 395] width 113 height 28
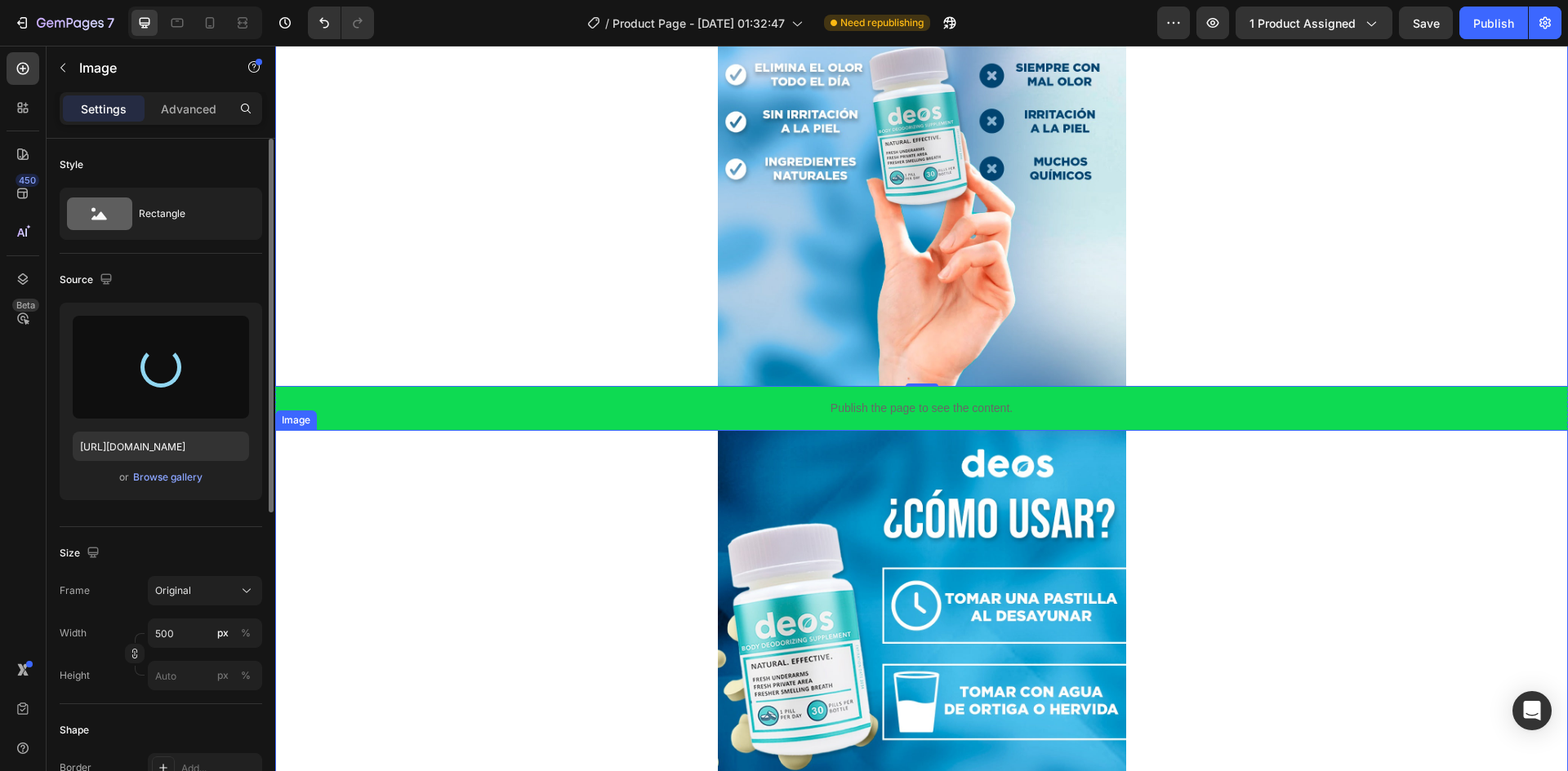
scroll to position [2251, 0]
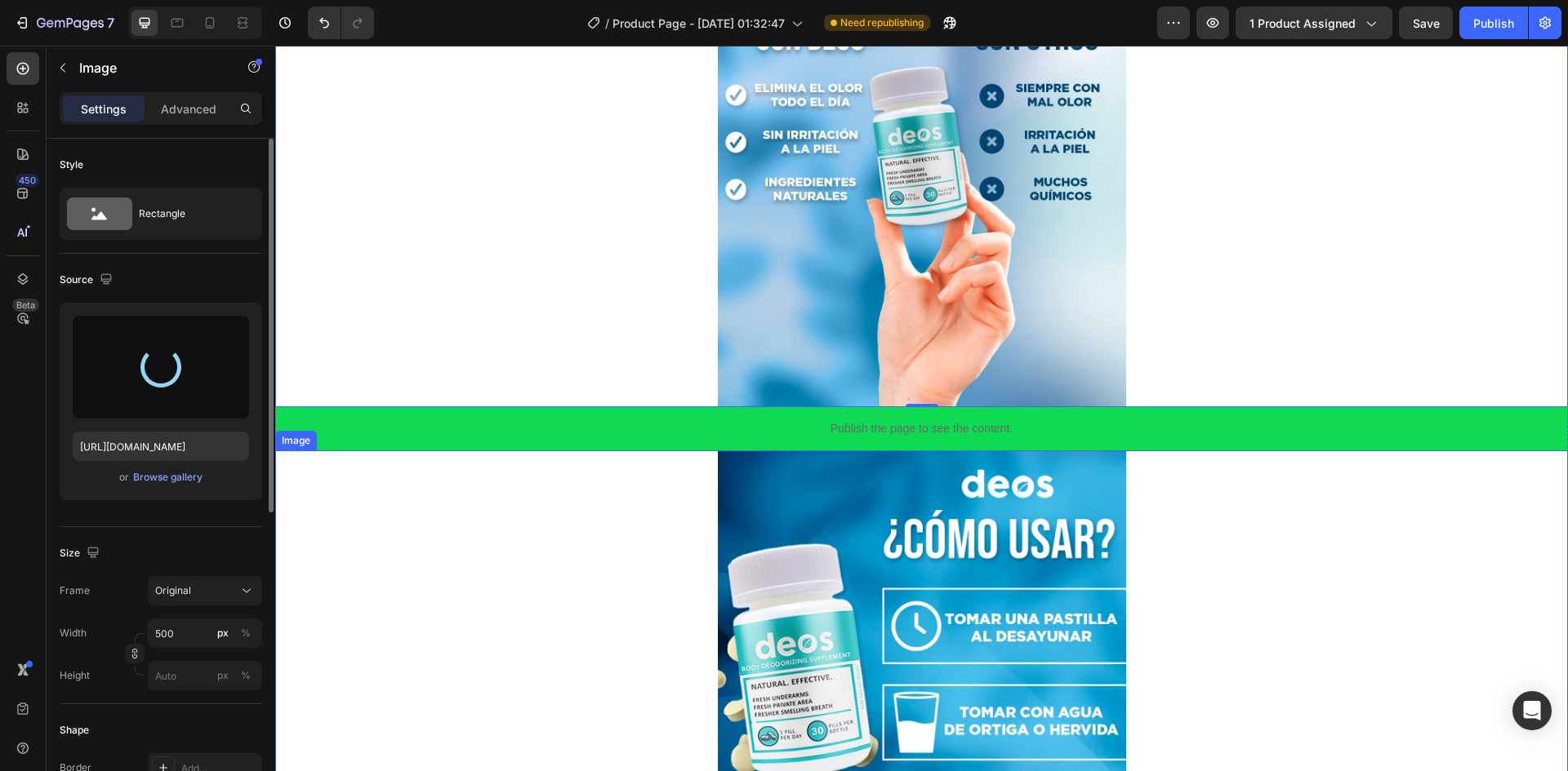
type input "[URL][DOMAIN_NAME]"
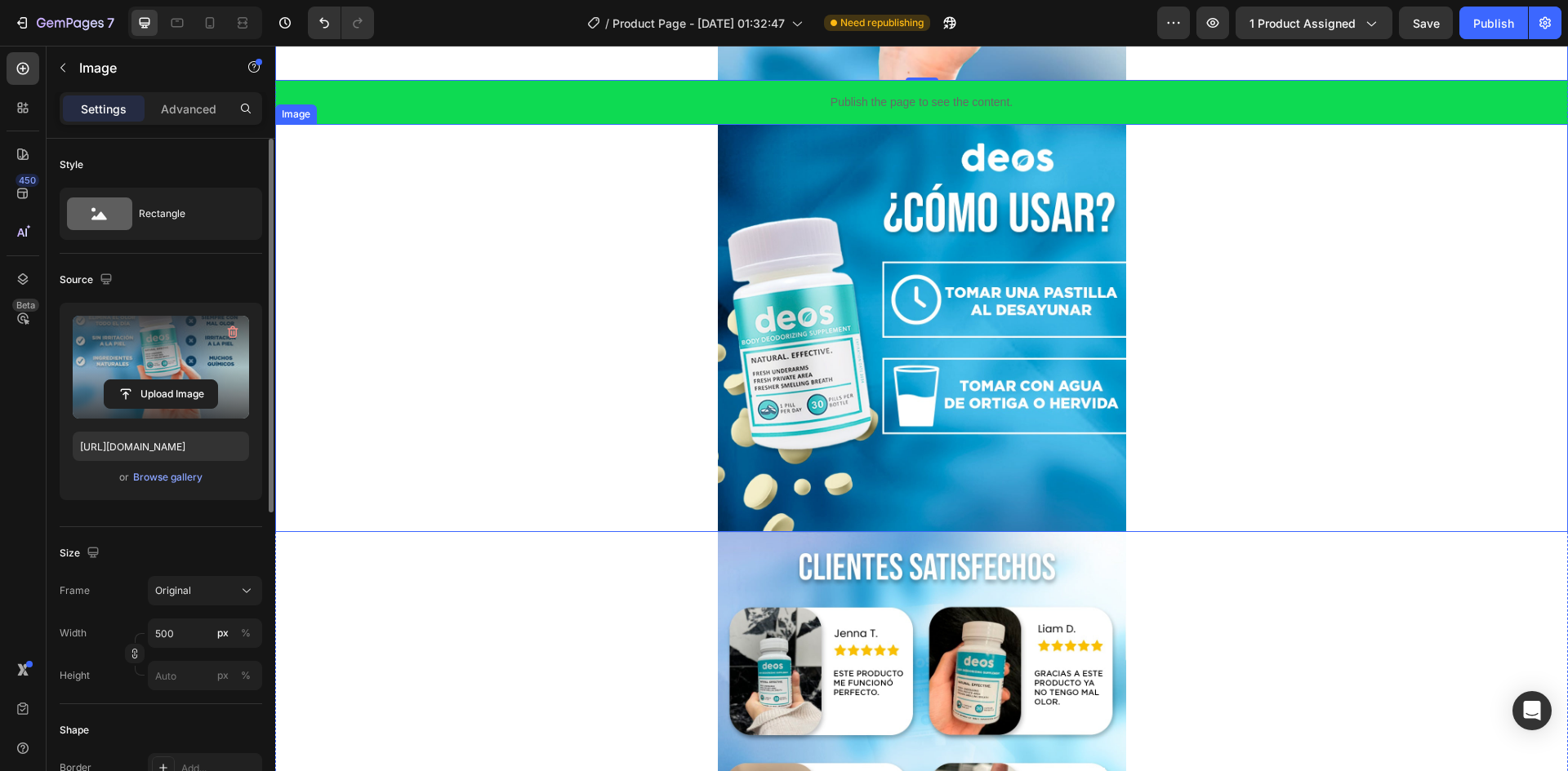
scroll to position [2904, 0]
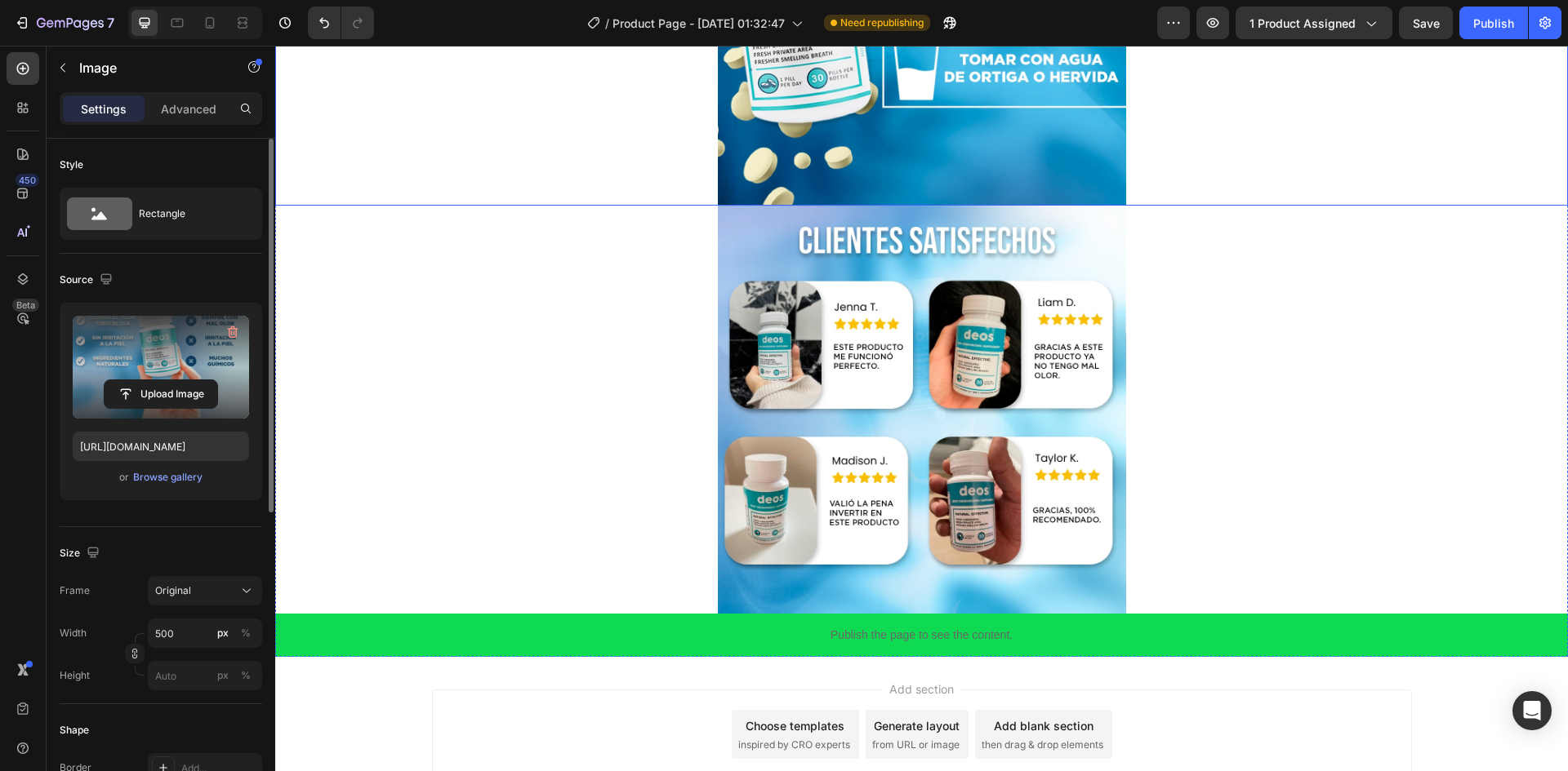
click at [844, 167] on img at bounding box center [922, 2] width 409 height 408
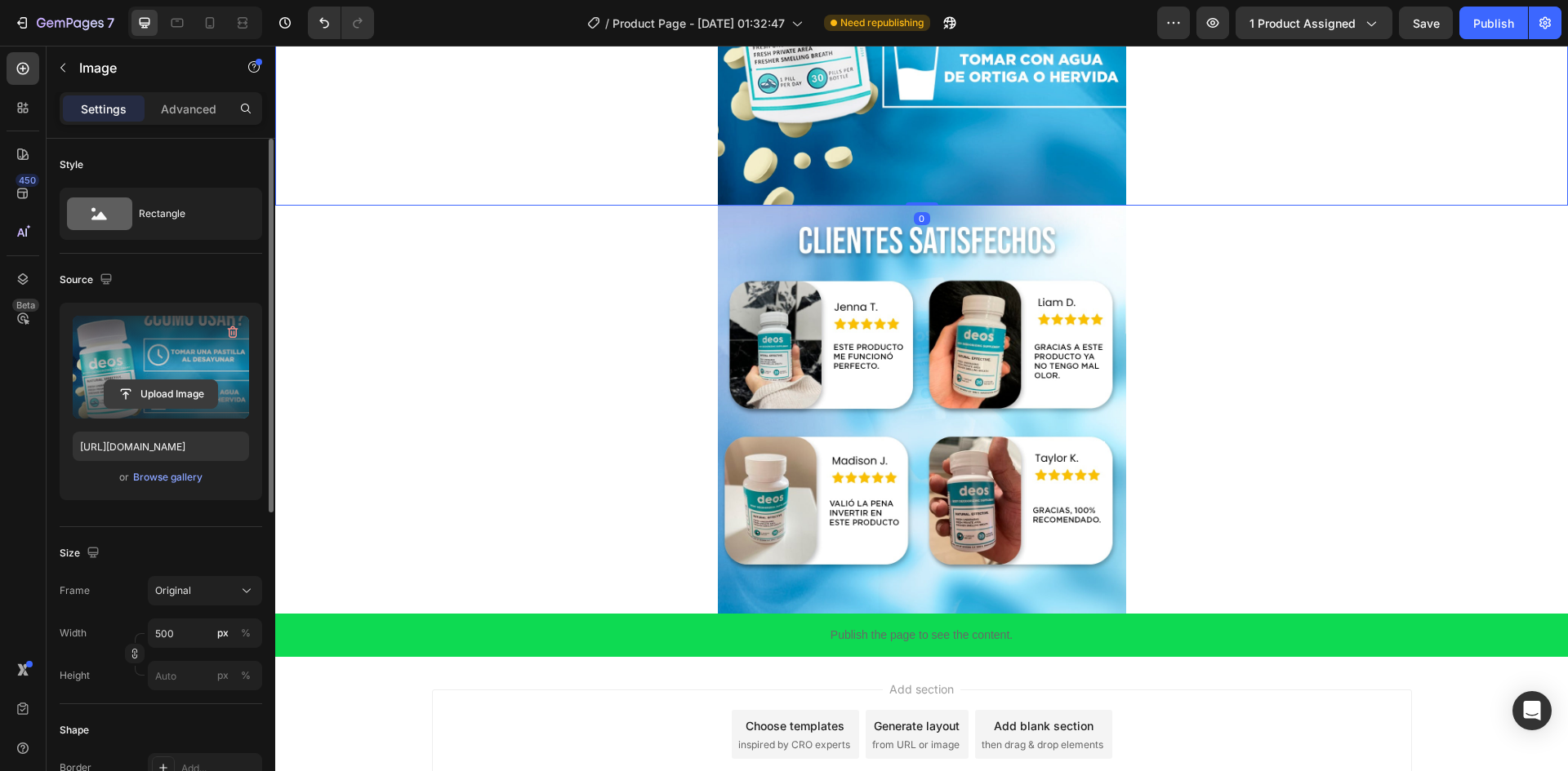
click at [143, 383] on input "file" at bounding box center [161, 395] width 113 height 28
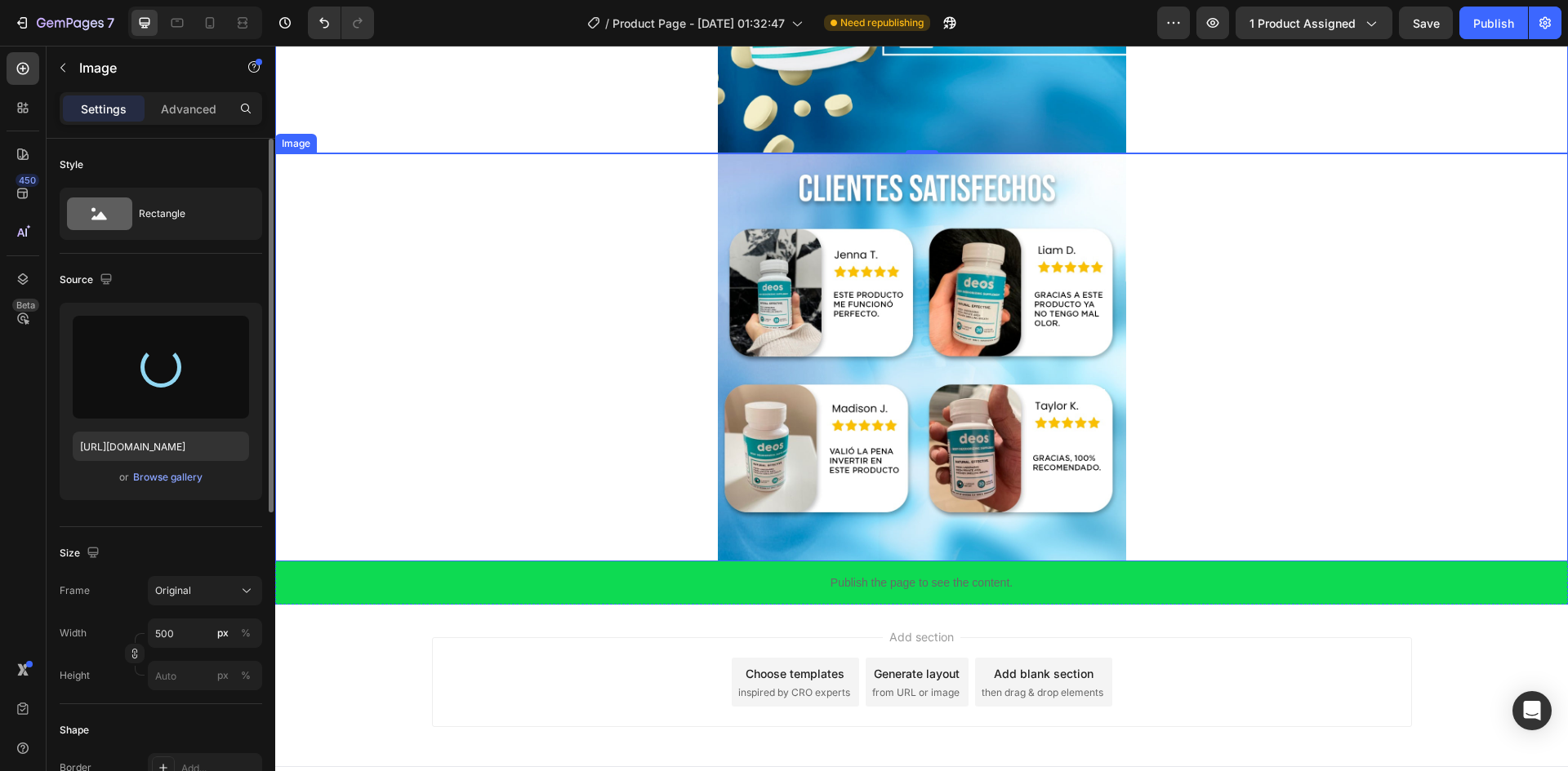
scroll to position [2985, 0]
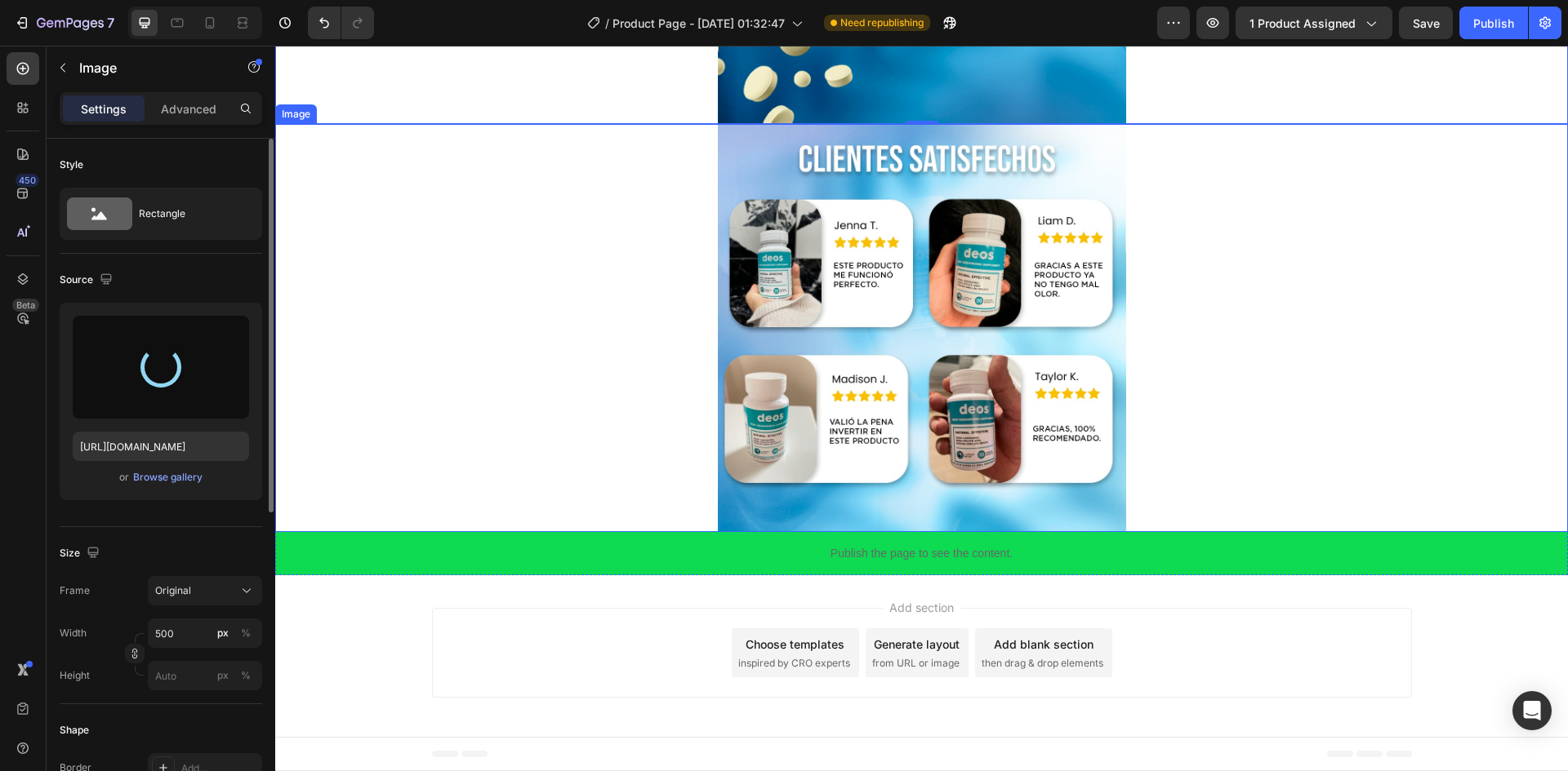
type input "[URL][DOMAIN_NAME]"
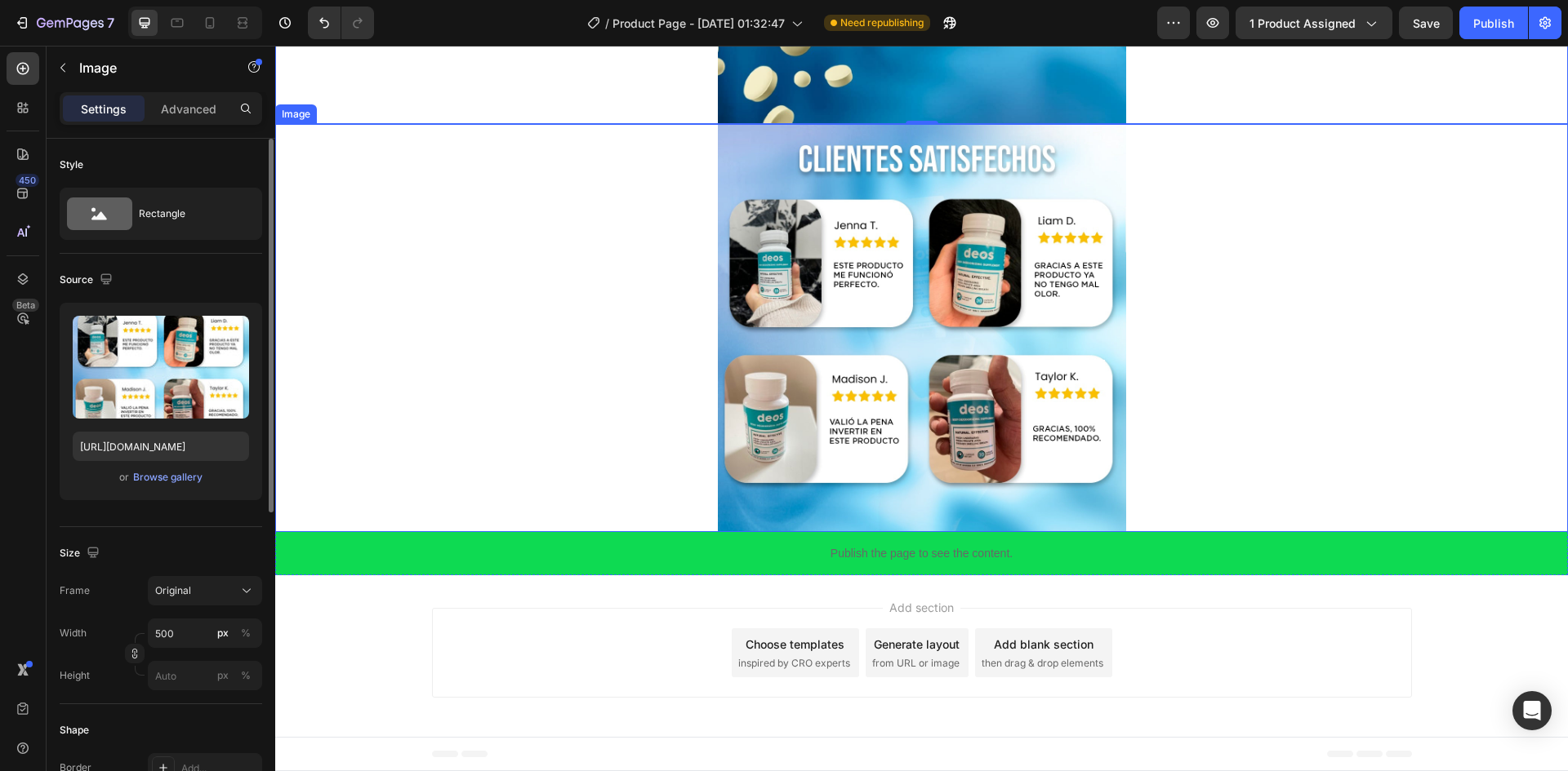
click at [798, 324] on img at bounding box center [922, 328] width 409 height 408
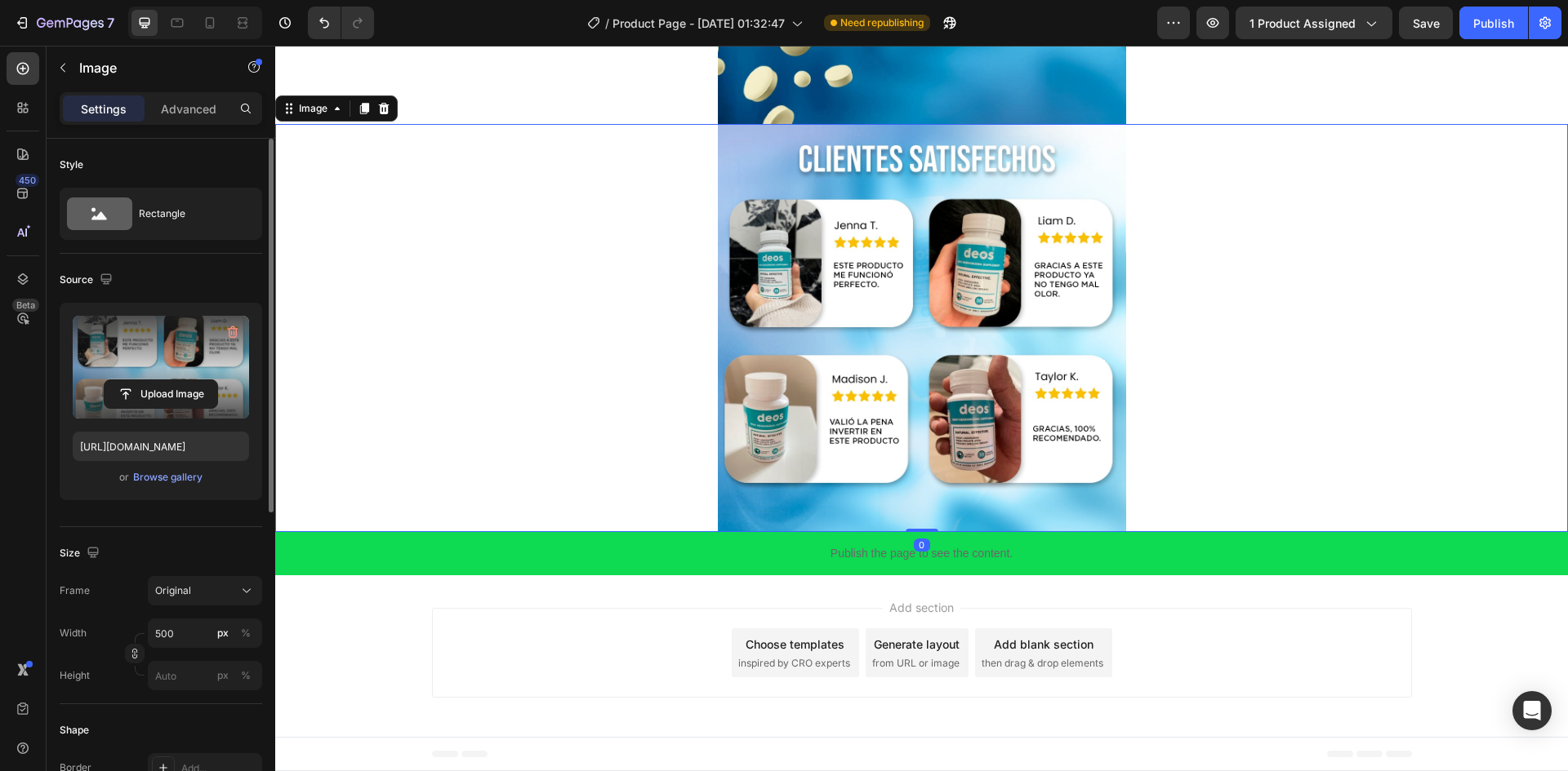
click at [184, 378] on label at bounding box center [161, 367] width 176 height 103
click at [184, 381] on input "file" at bounding box center [161, 395] width 113 height 28
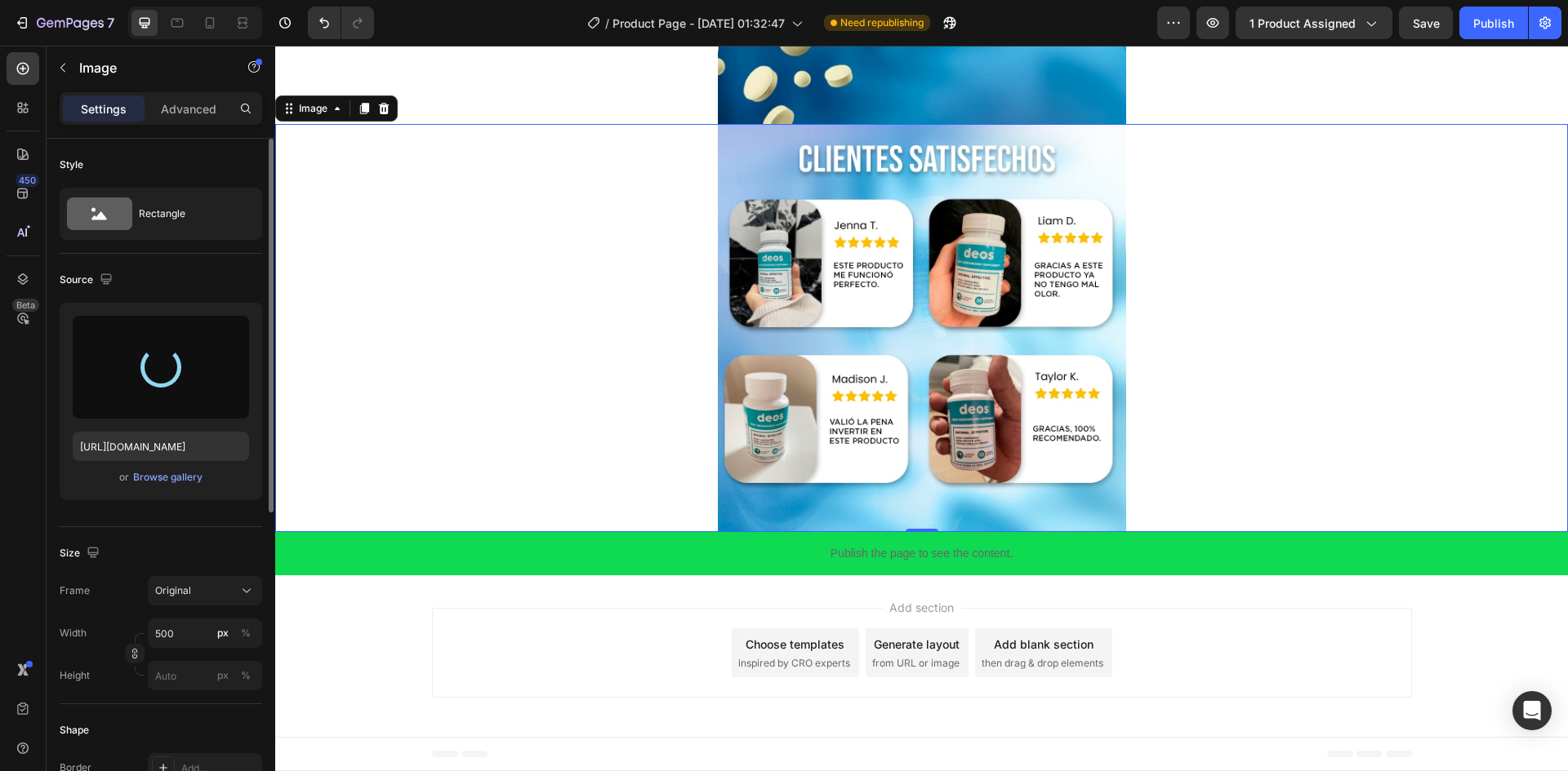
type input "[URL][DOMAIN_NAME]"
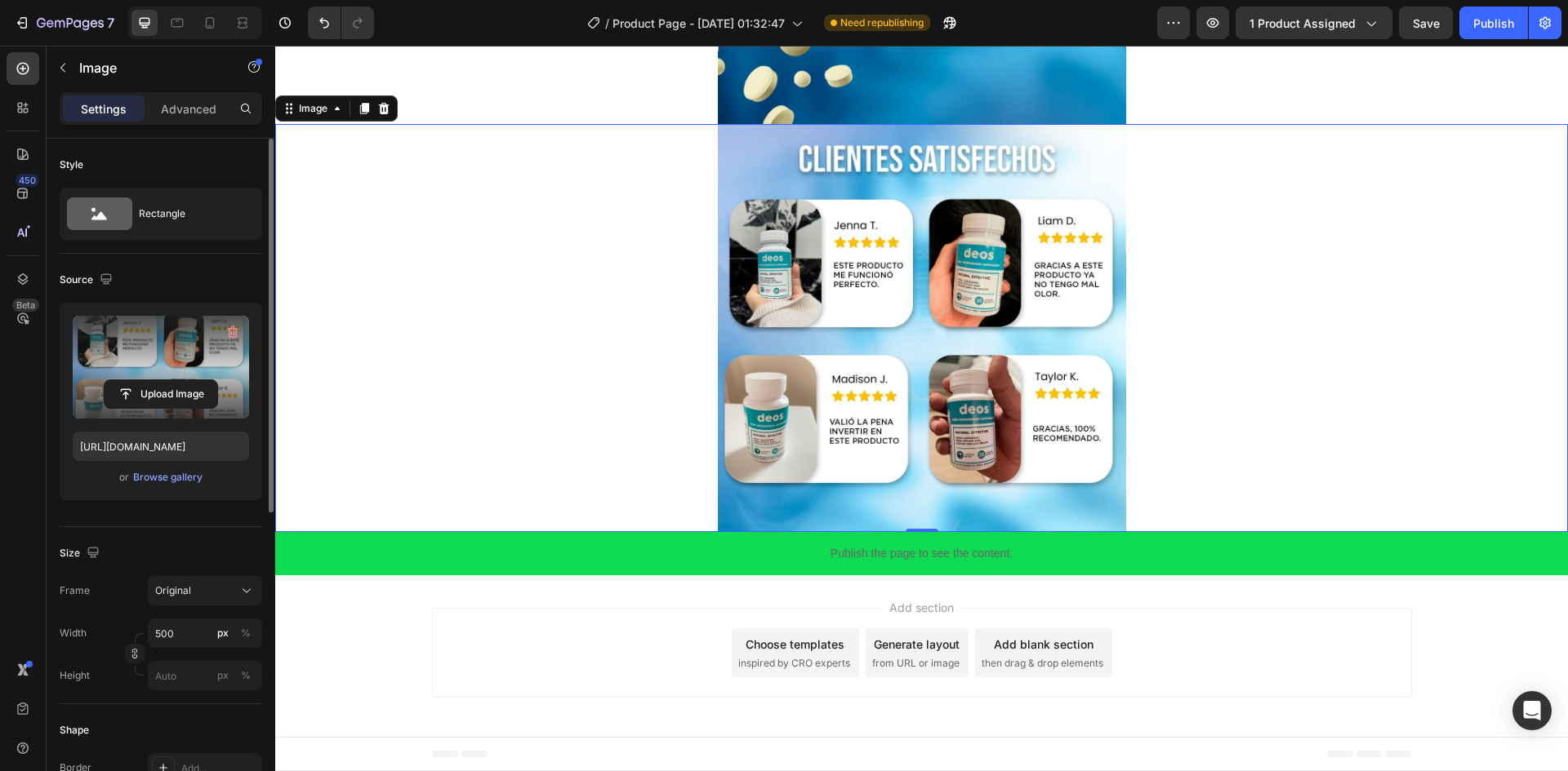
click at [501, 294] on div at bounding box center [922, 328] width 1293 height 408
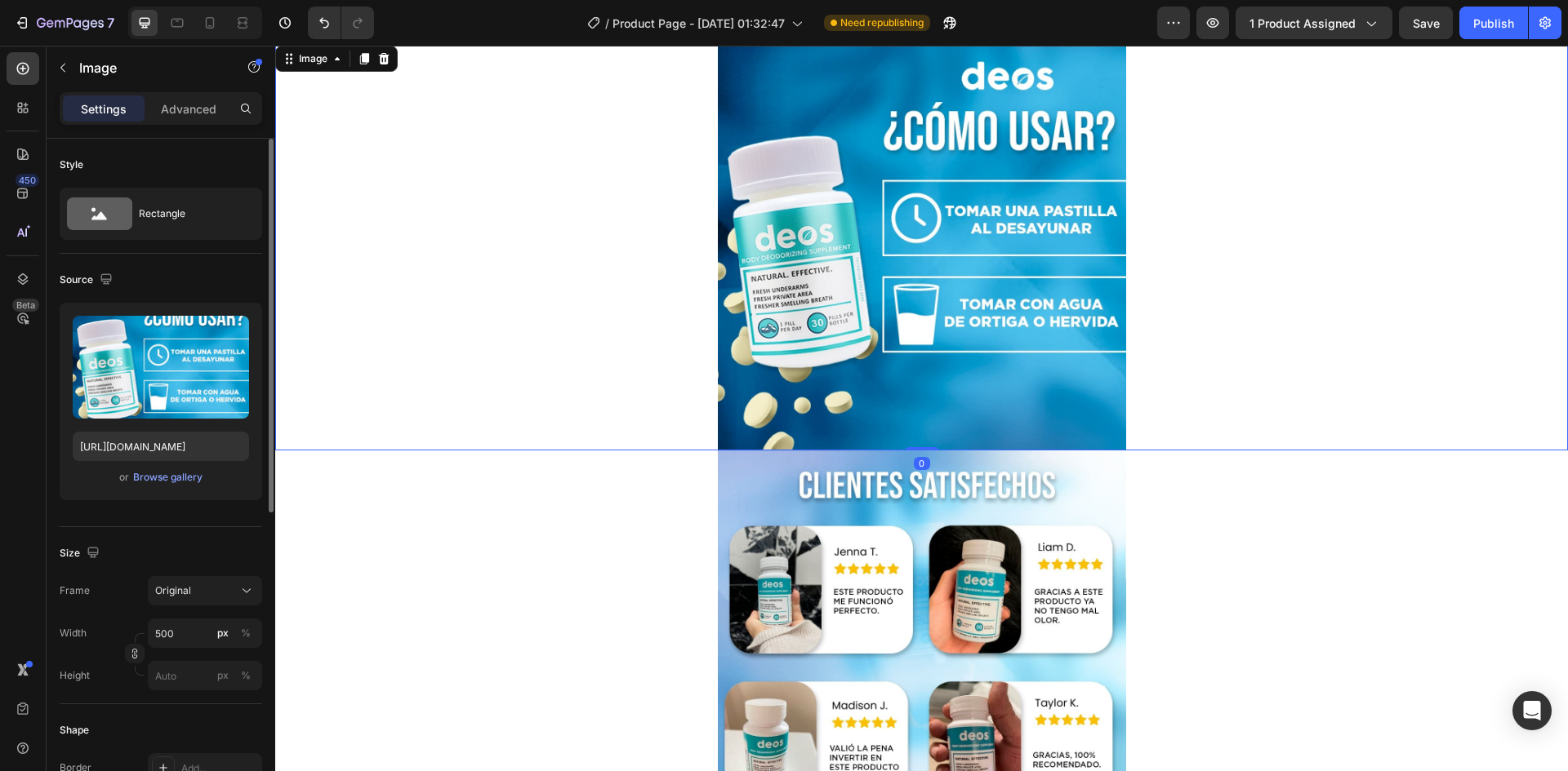
click at [504, 298] on div at bounding box center [922, 246] width 1293 height 408
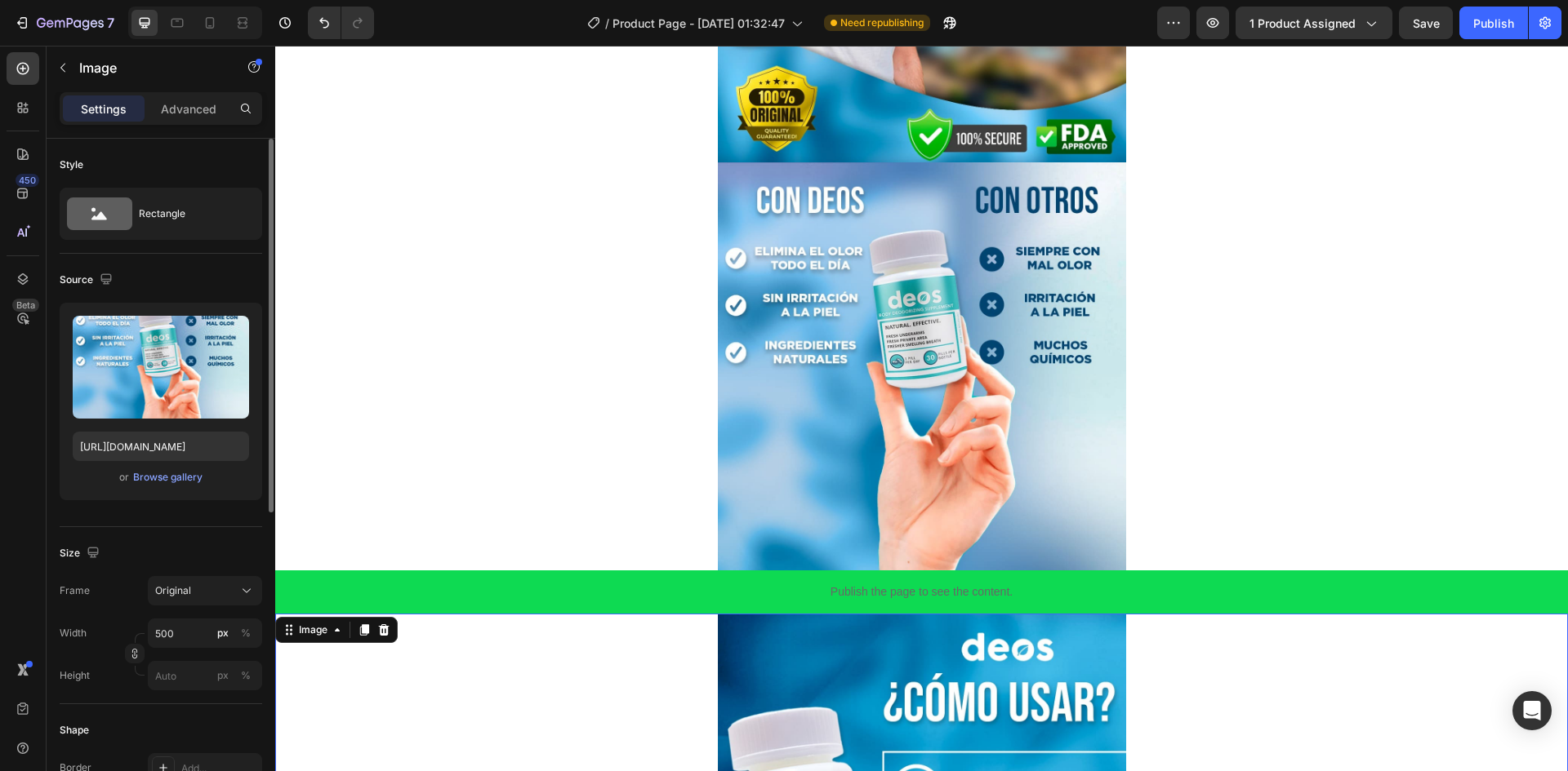
click at [505, 299] on div at bounding box center [922, 366] width 1293 height 408
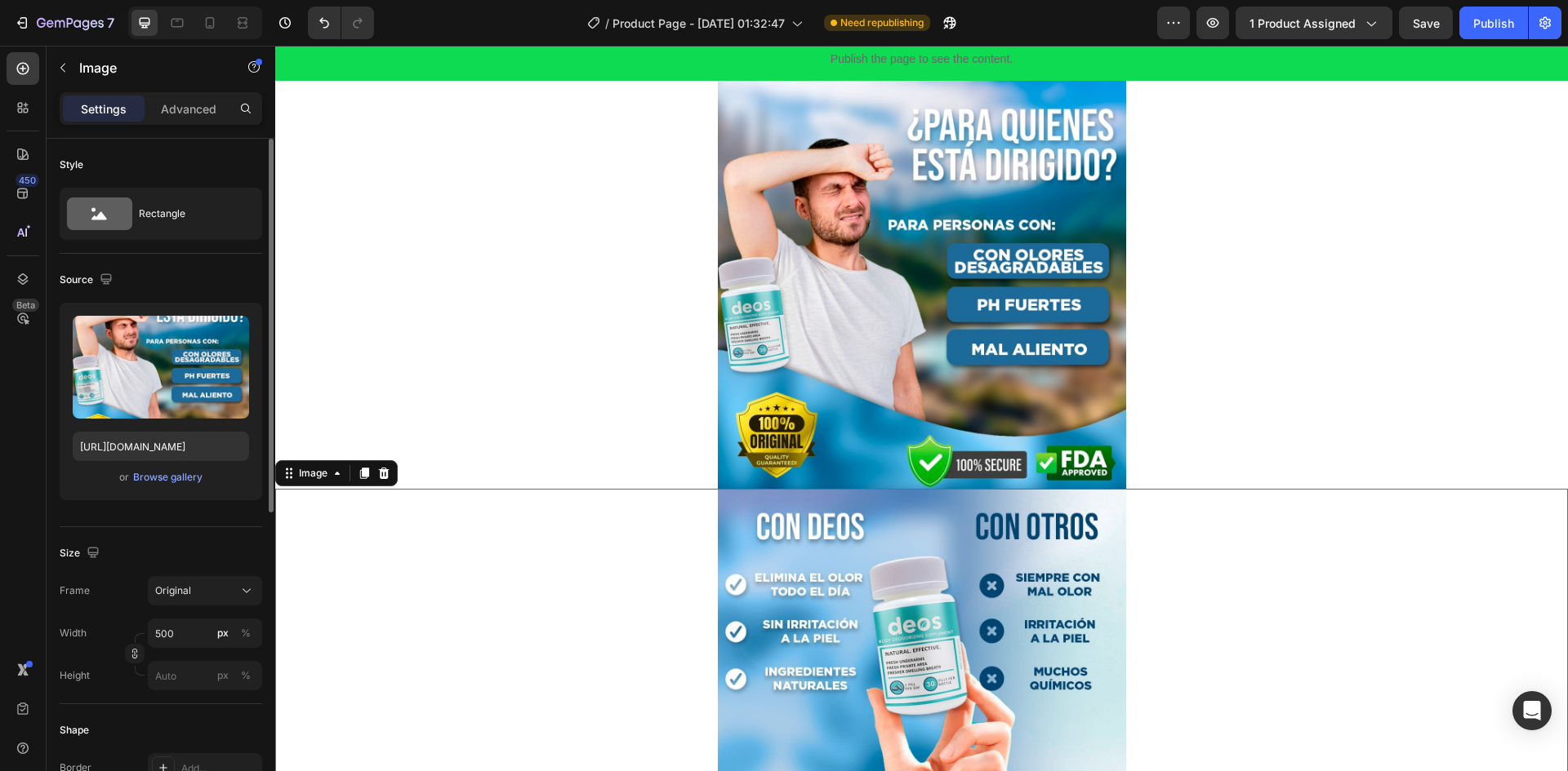
click at [505, 299] on div at bounding box center [922, 284] width 1293 height 408
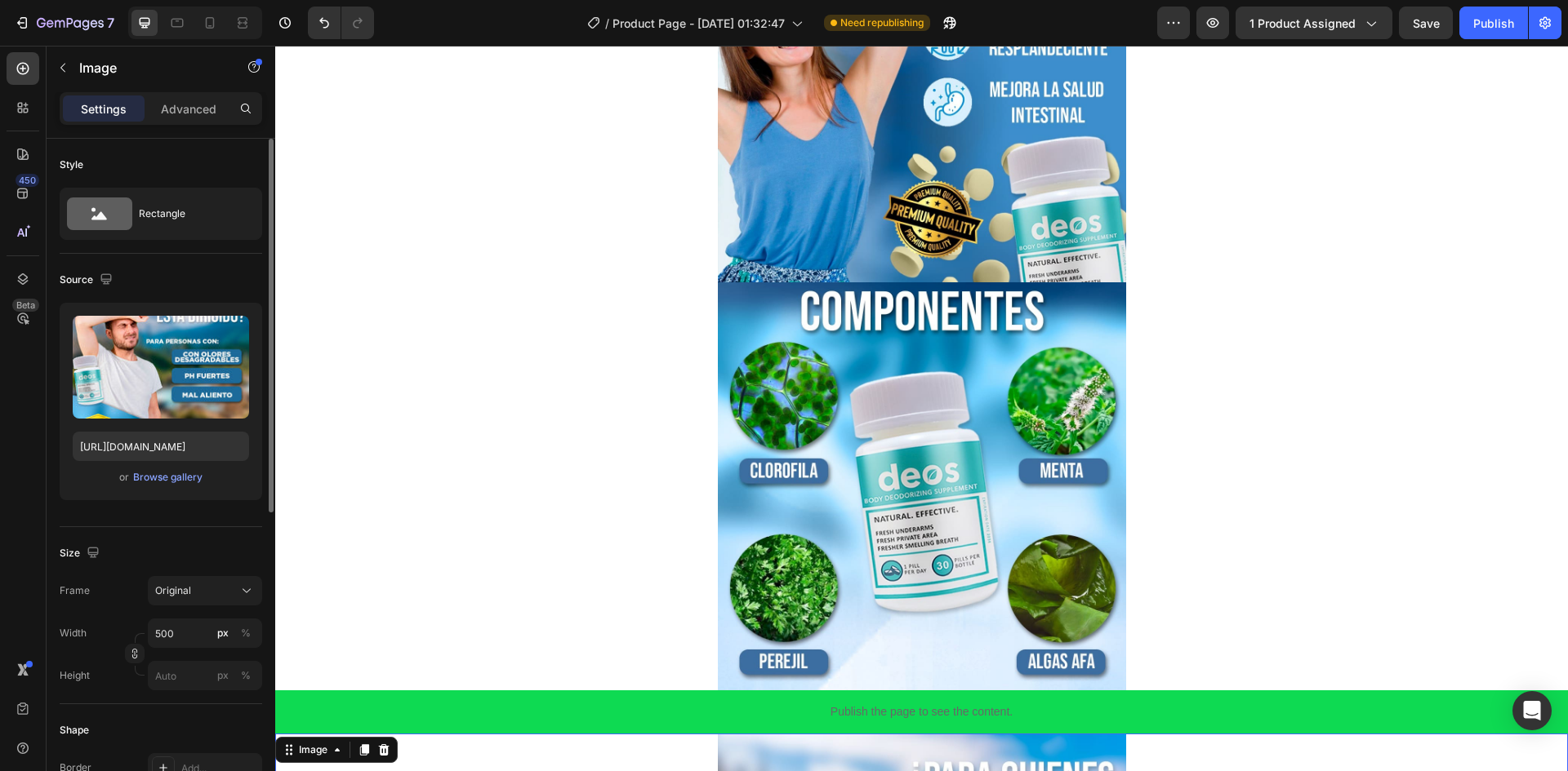
click at [505, 299] on div at bounding box center [922, 487] width 1293 height 408
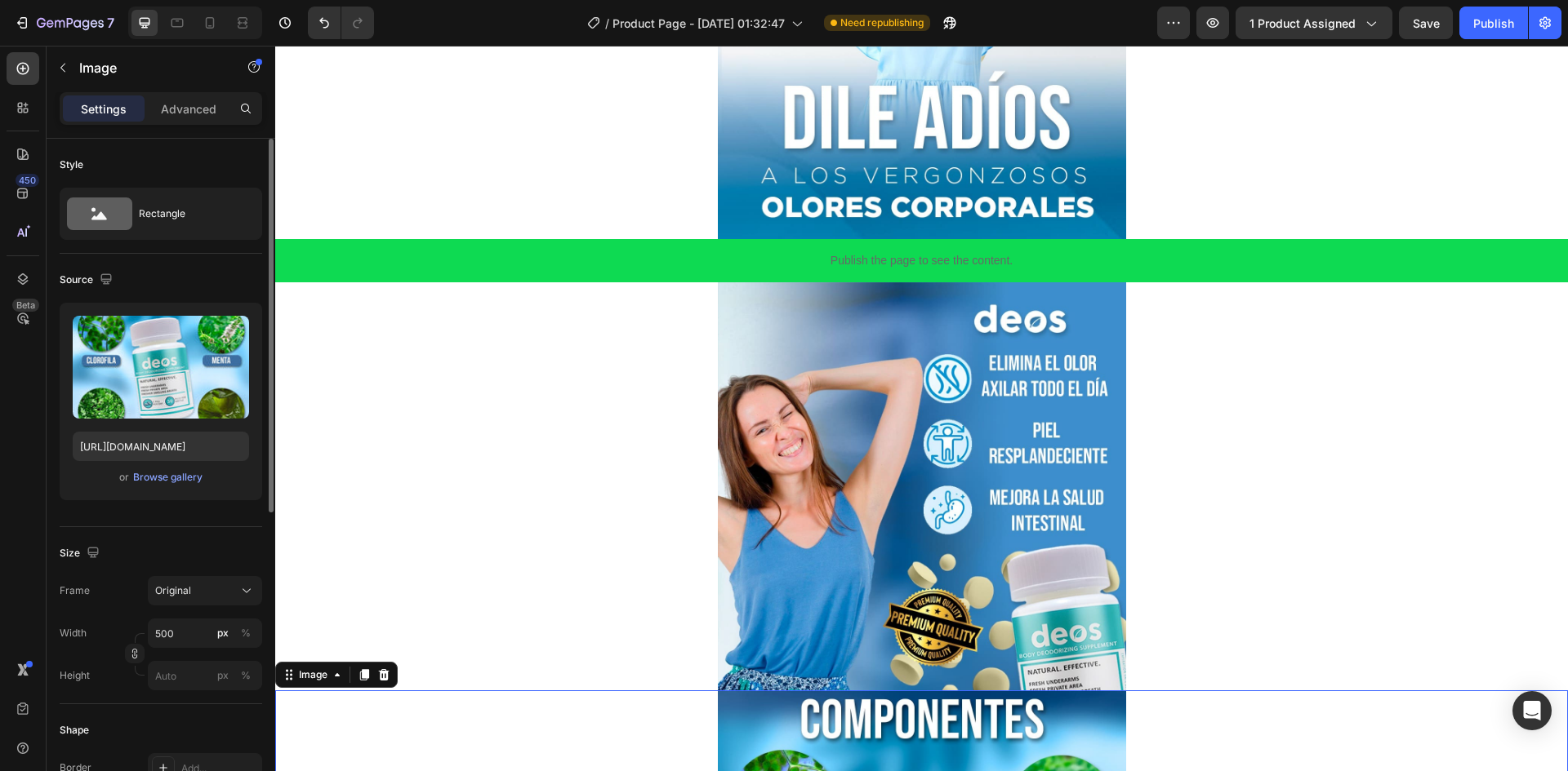
click at [505, 302] on div at bounding box center [922, 487] width 1293 height 408
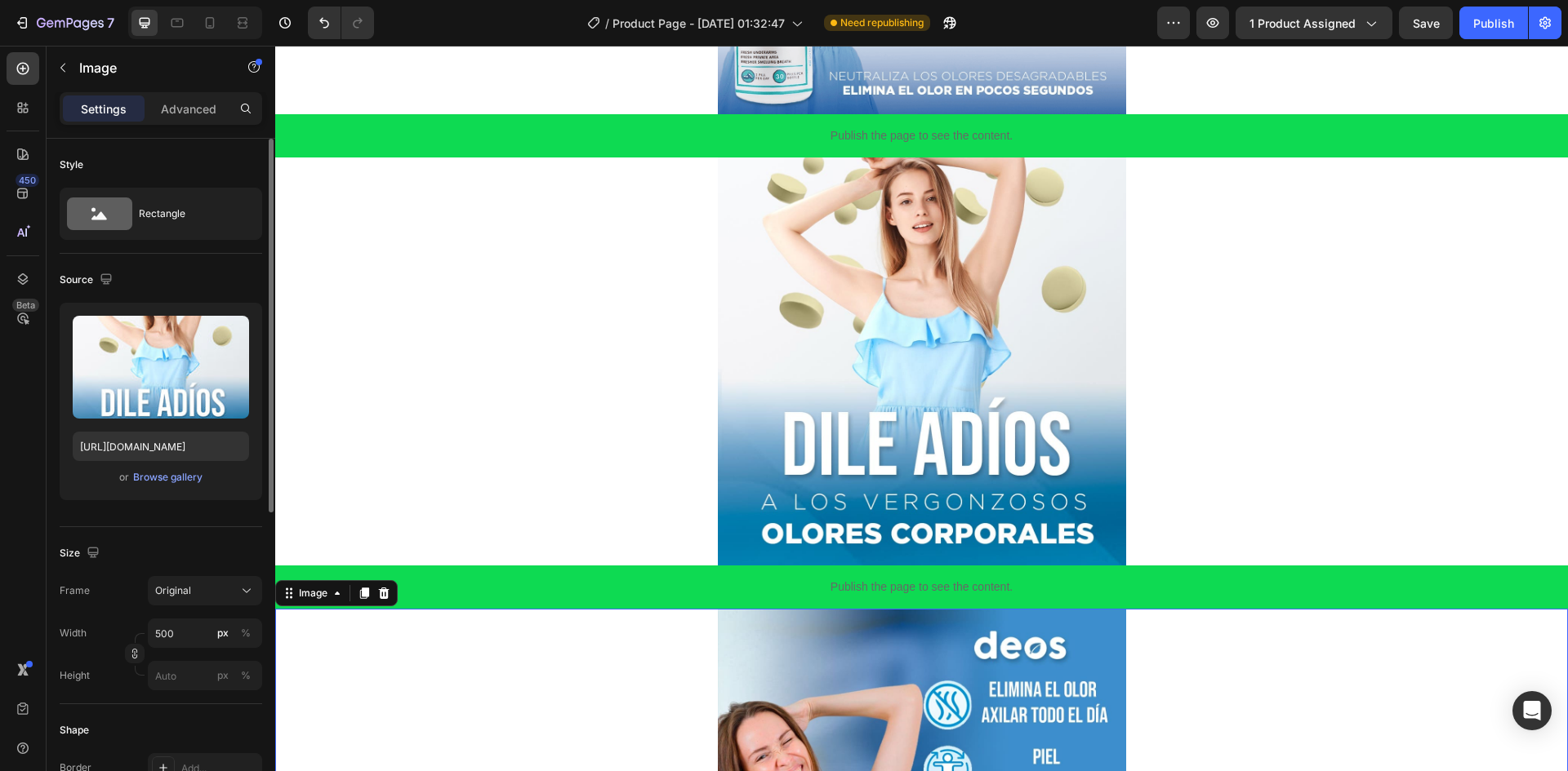
click at [505, 302] on div at bounding box center [922, 362] width 1293 height 408
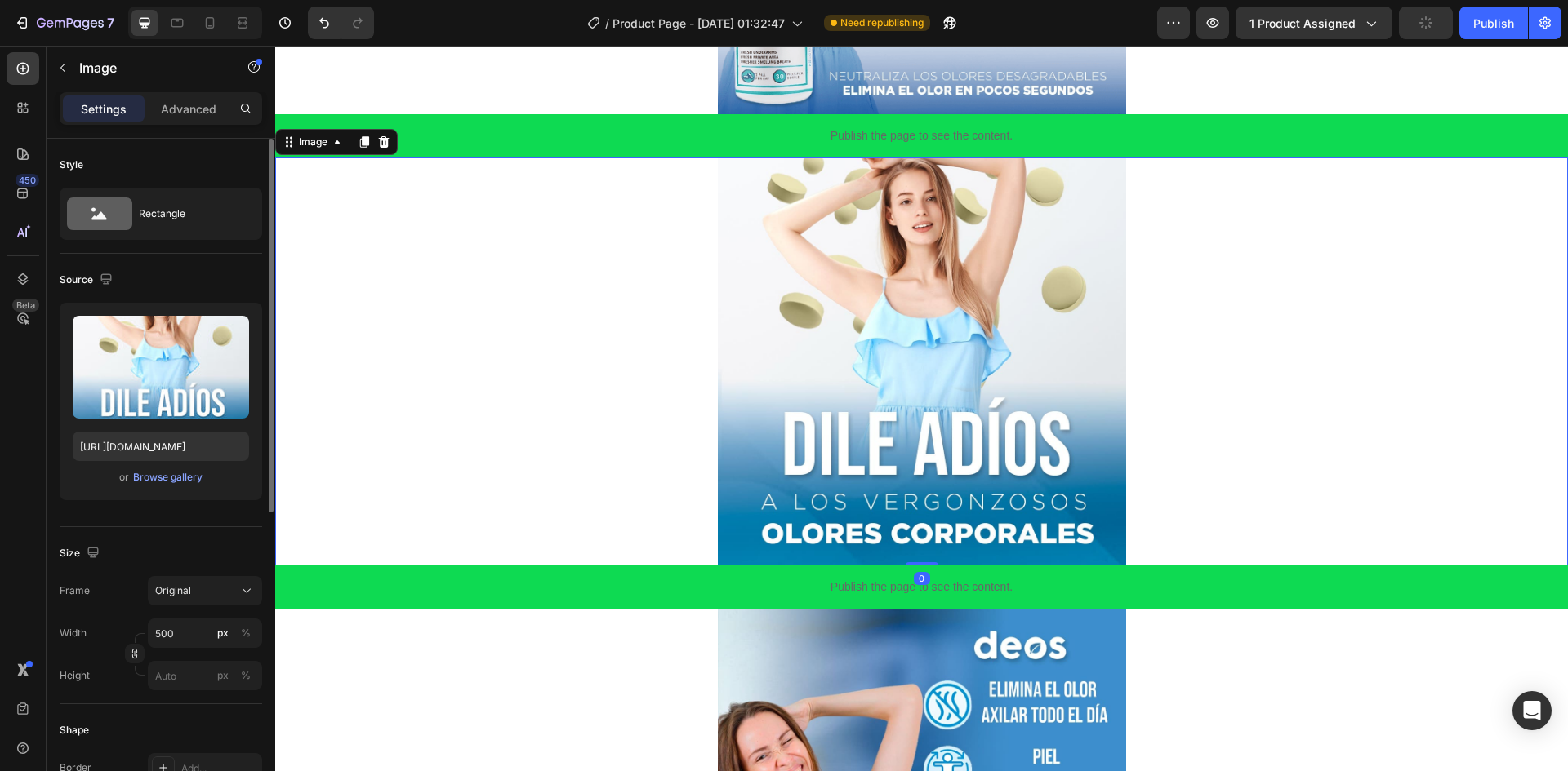
scroll to position [47, 0]
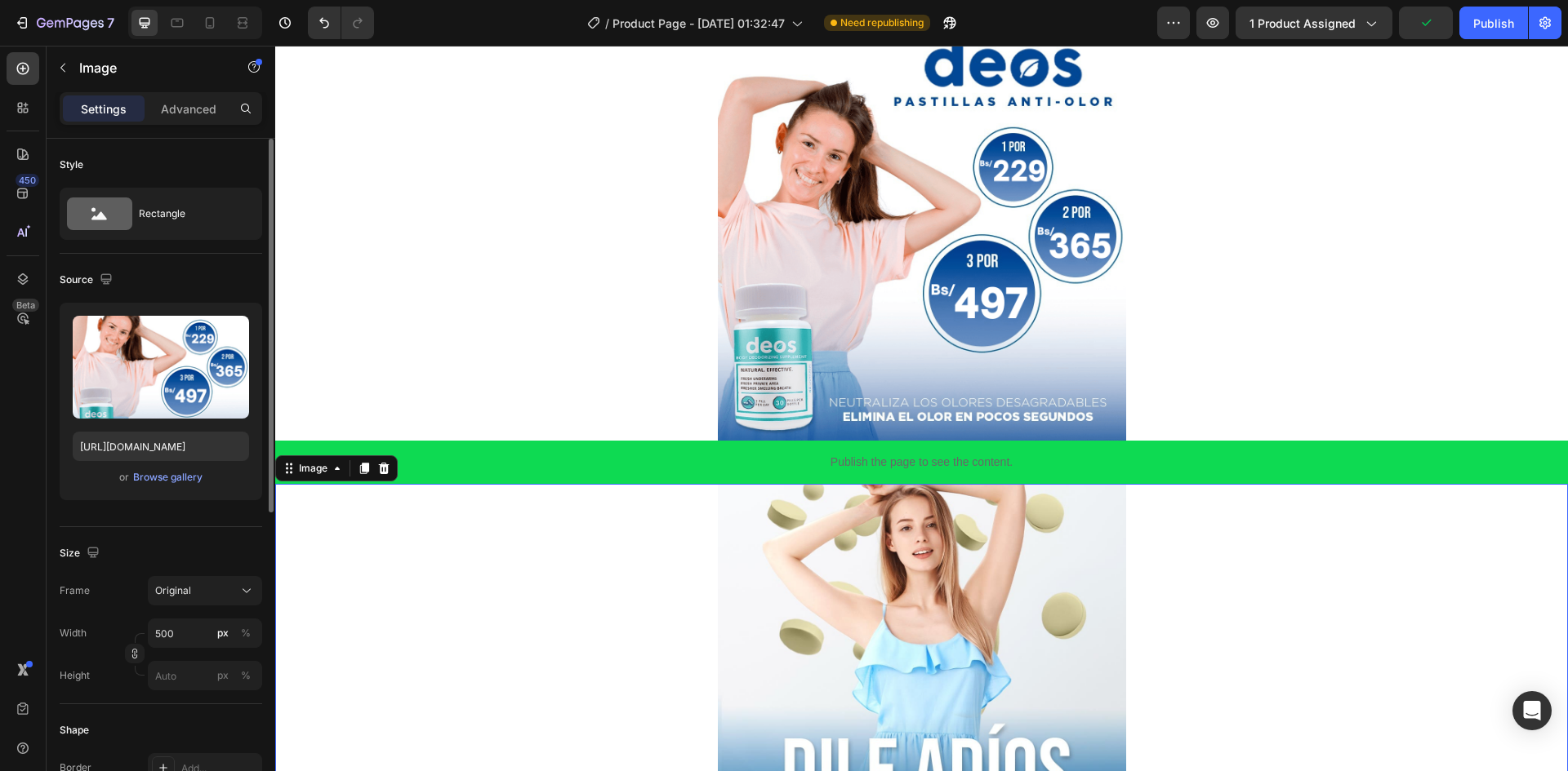
click at [505, 302] on div at bounding box center [922, 237] width 1293 height 408
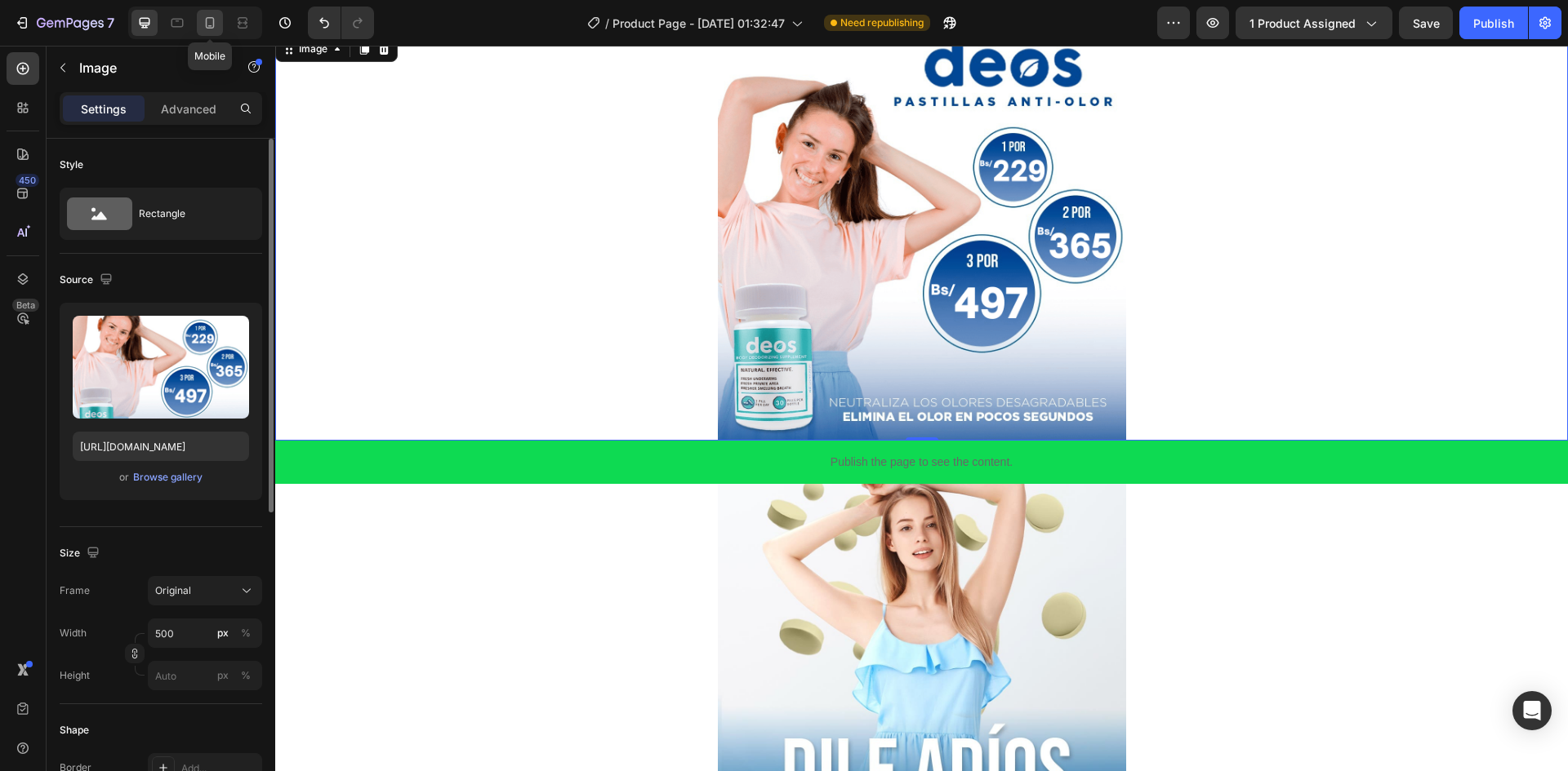
click at [211, 23] on icon at bounding box center [209, 23] width 16 height 16
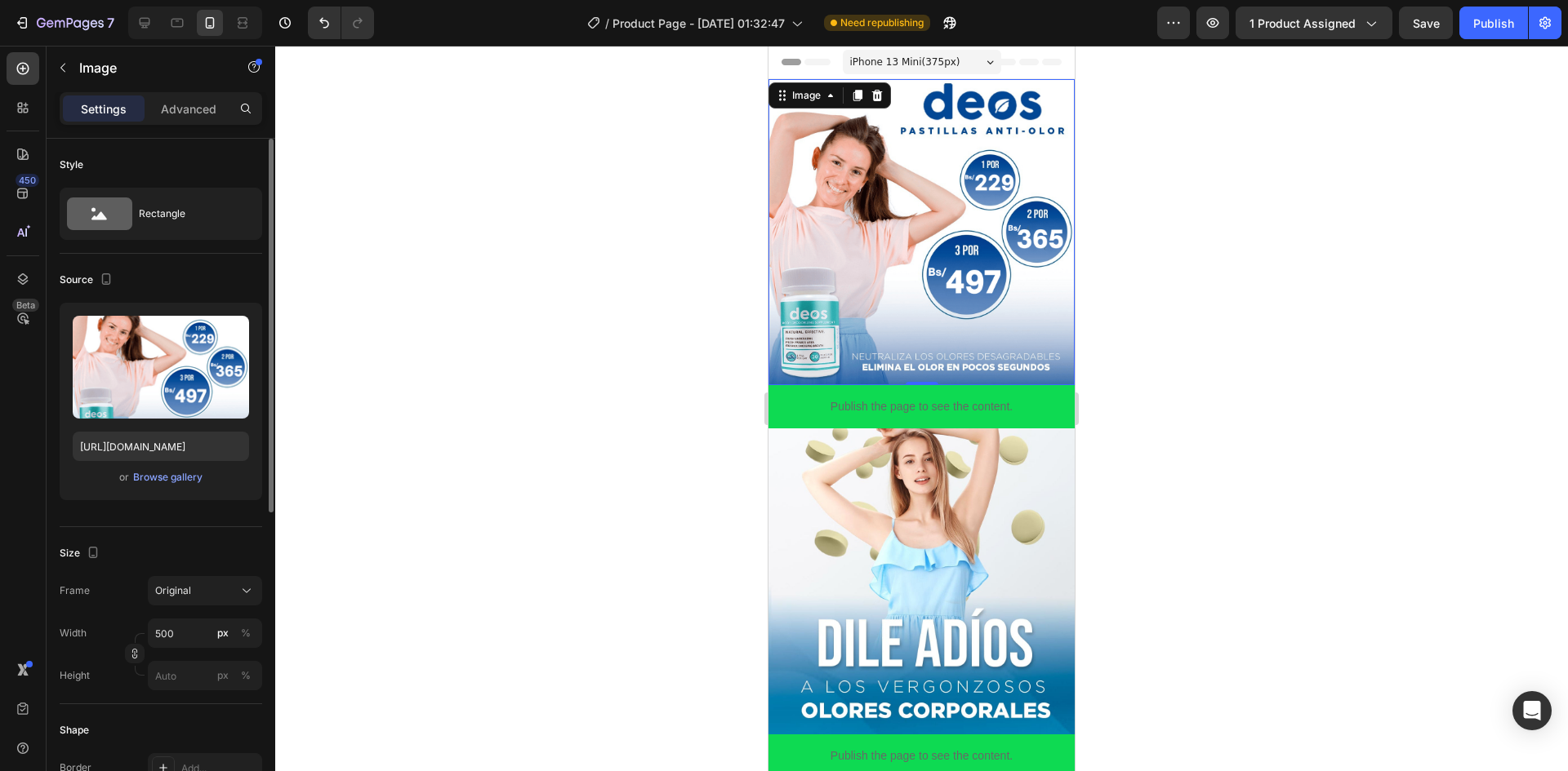
click at [969, 256] on img at bounding box center [922, 232] width 306 height 306
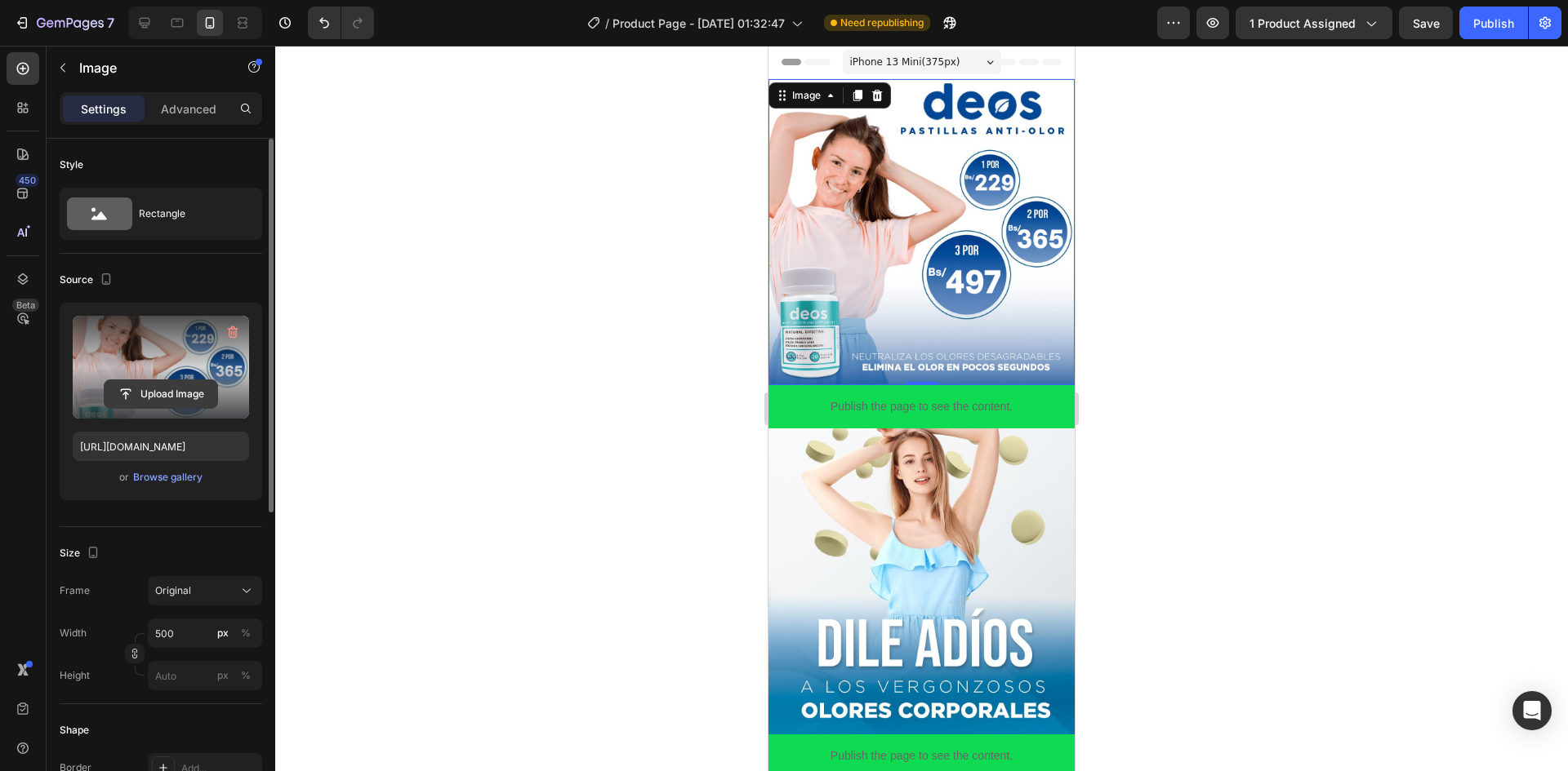
click at [180, 392] on input "file" at bounding box center [161, 395] width 113 height 28
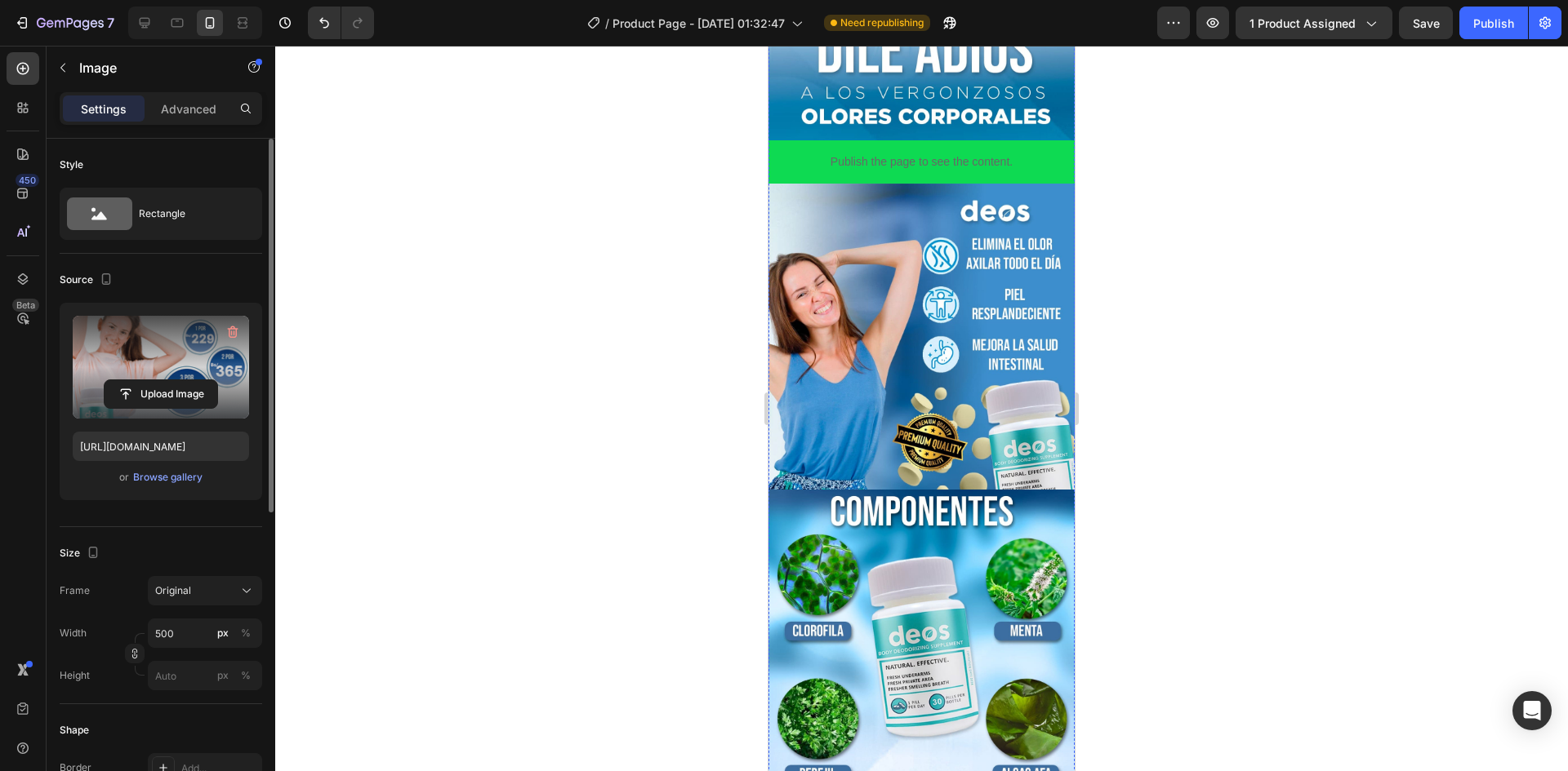
scroll to position [898, 0]
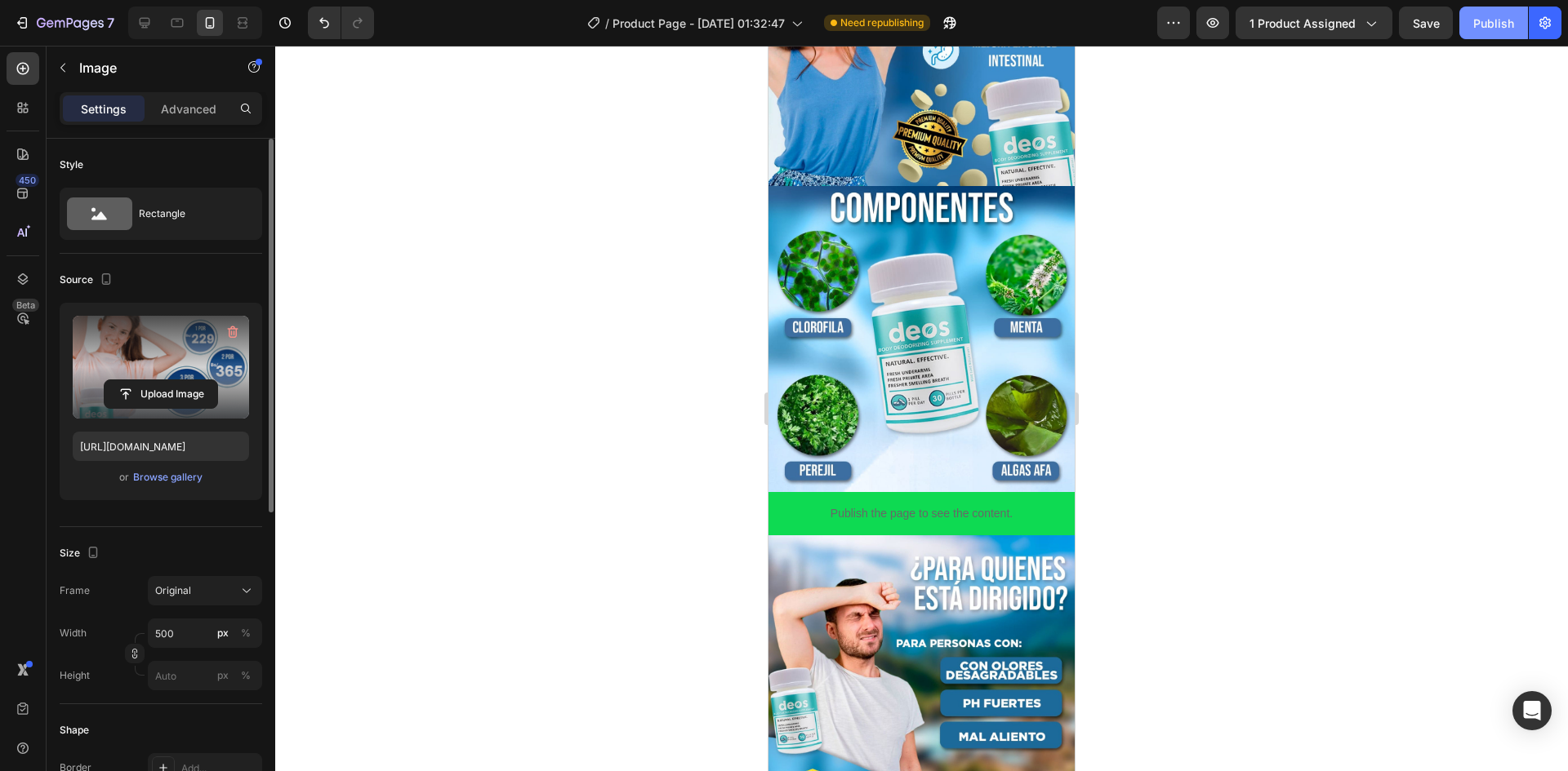
click at [1488, 26] on div "Publish" at bounding box center [1493, 23] width 41 height 17
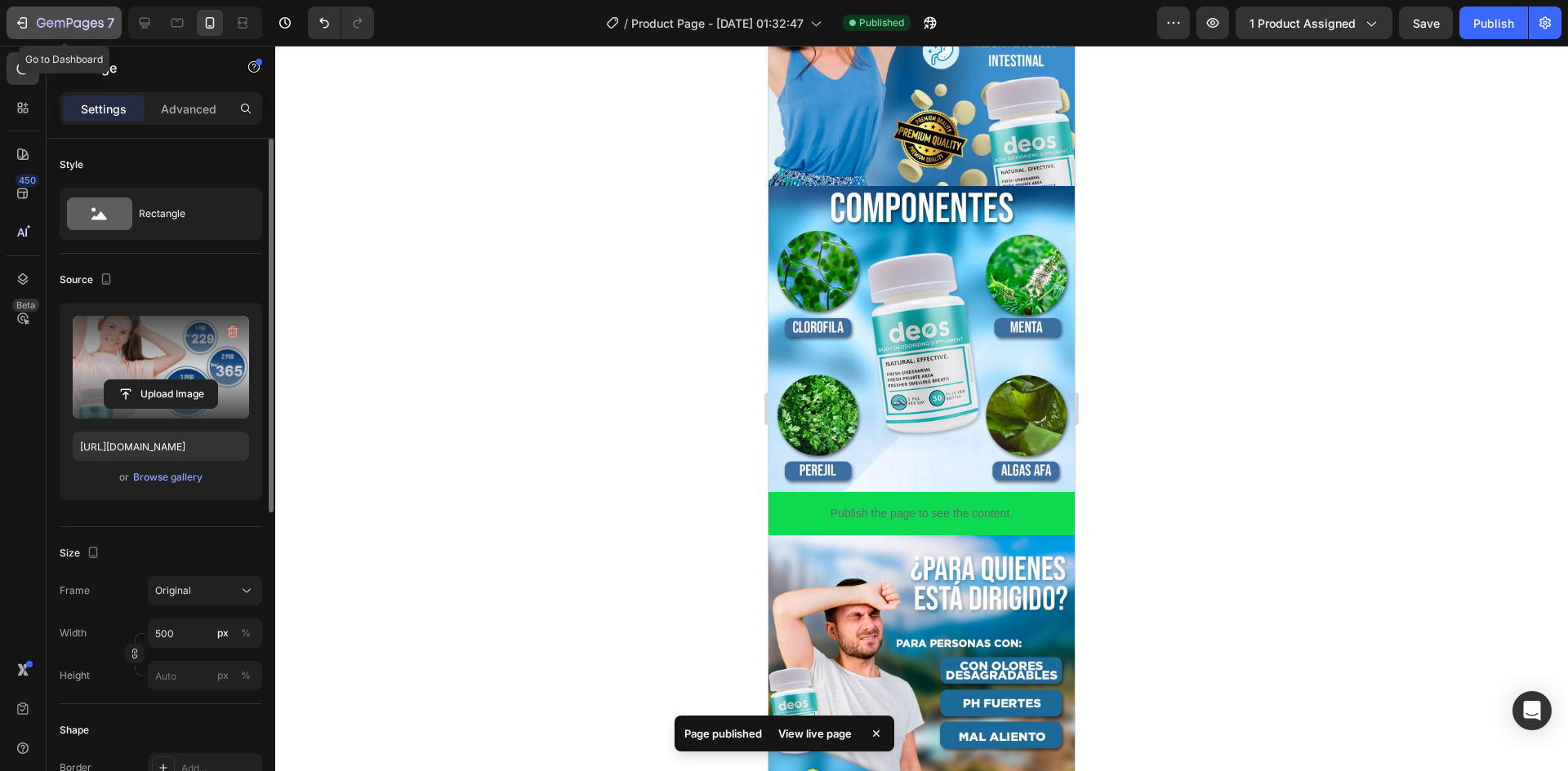
click at [19, 34] on button "7" at bounding box center [64, 23] width 115 height 33
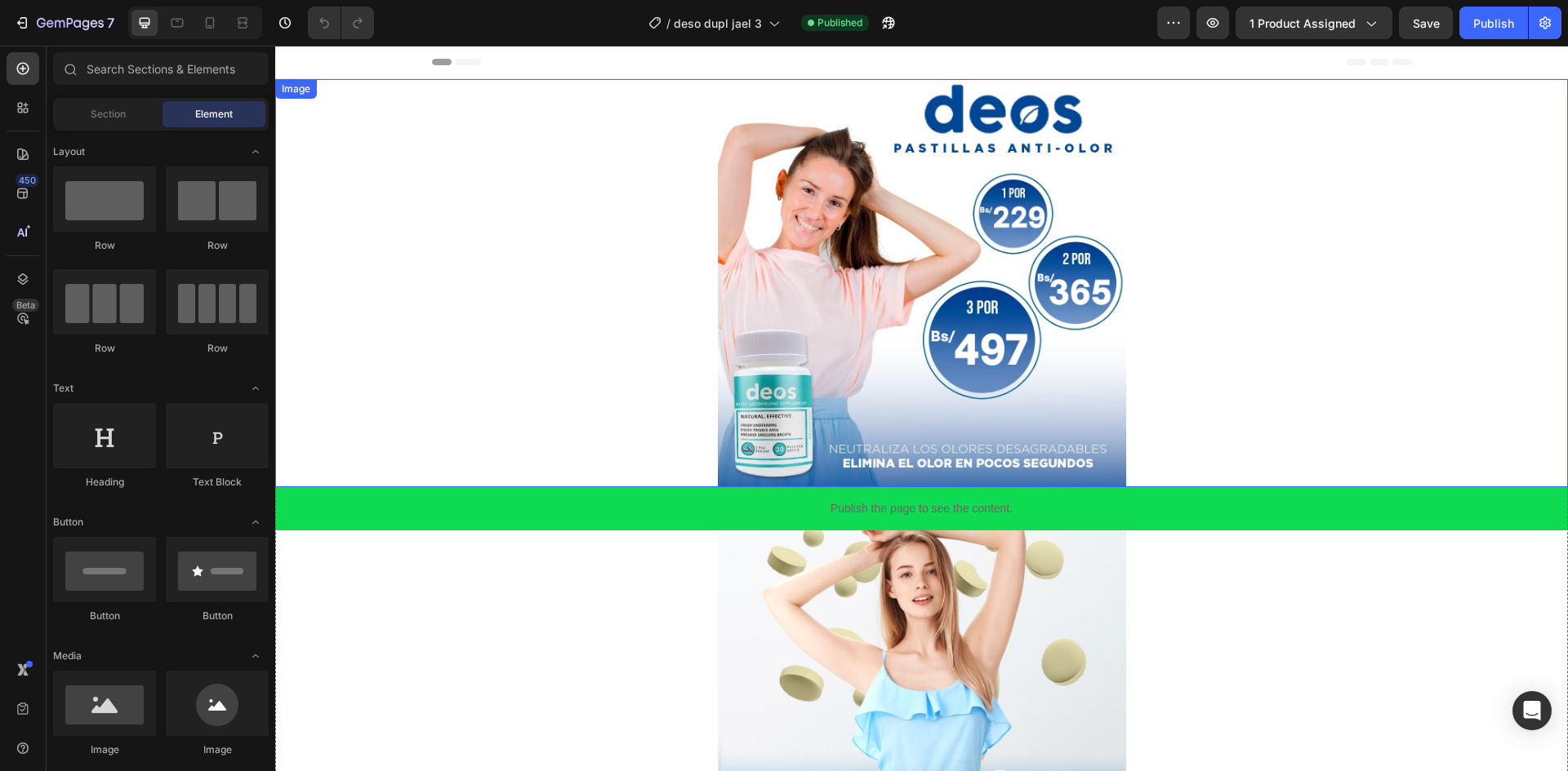
click at [777, 291] on img at bounding box center [922, 283] width 409 height 408
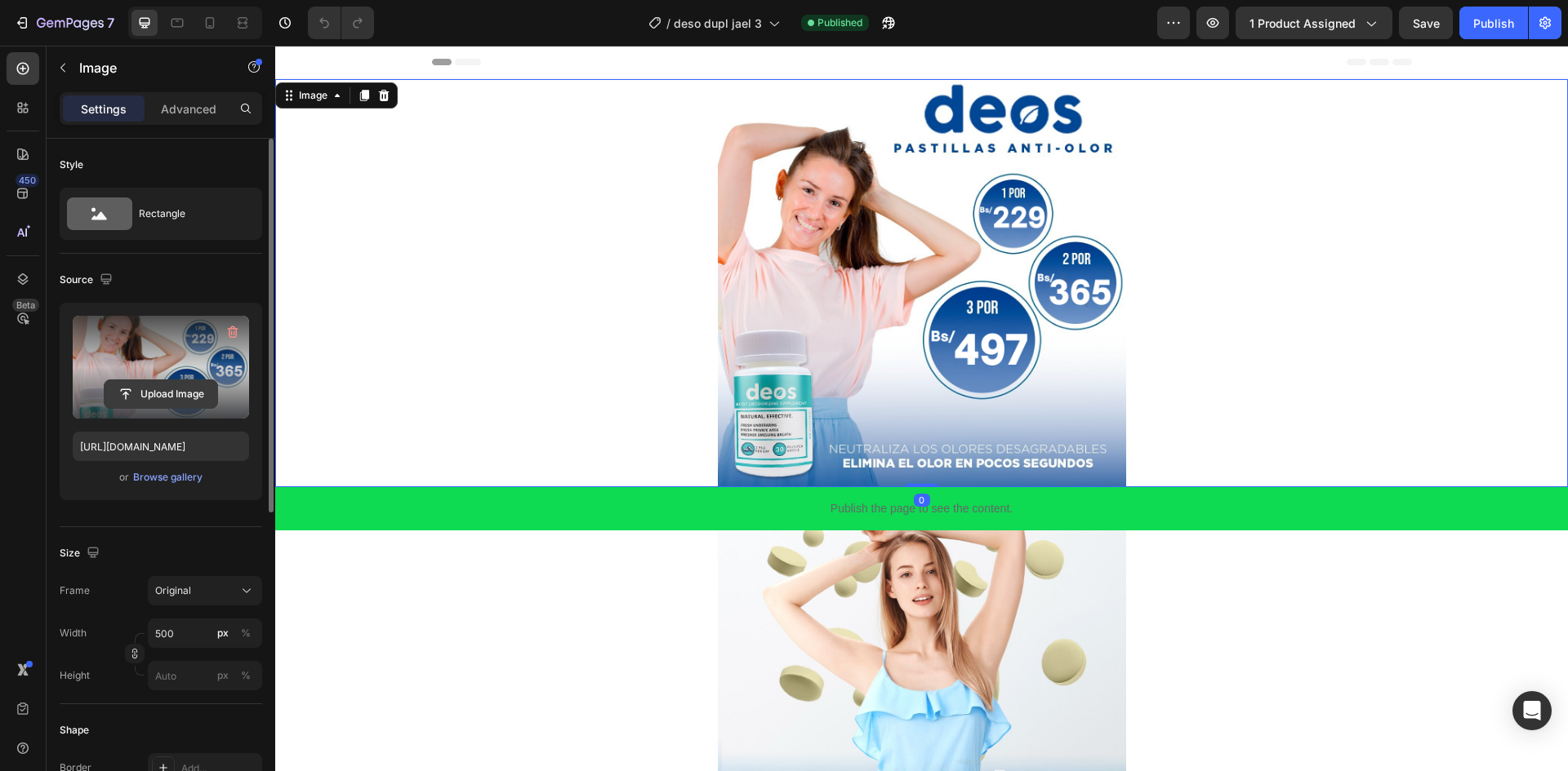
click at [184, 392] on input "file" at bounding box center [161, 395] width 113 height 28
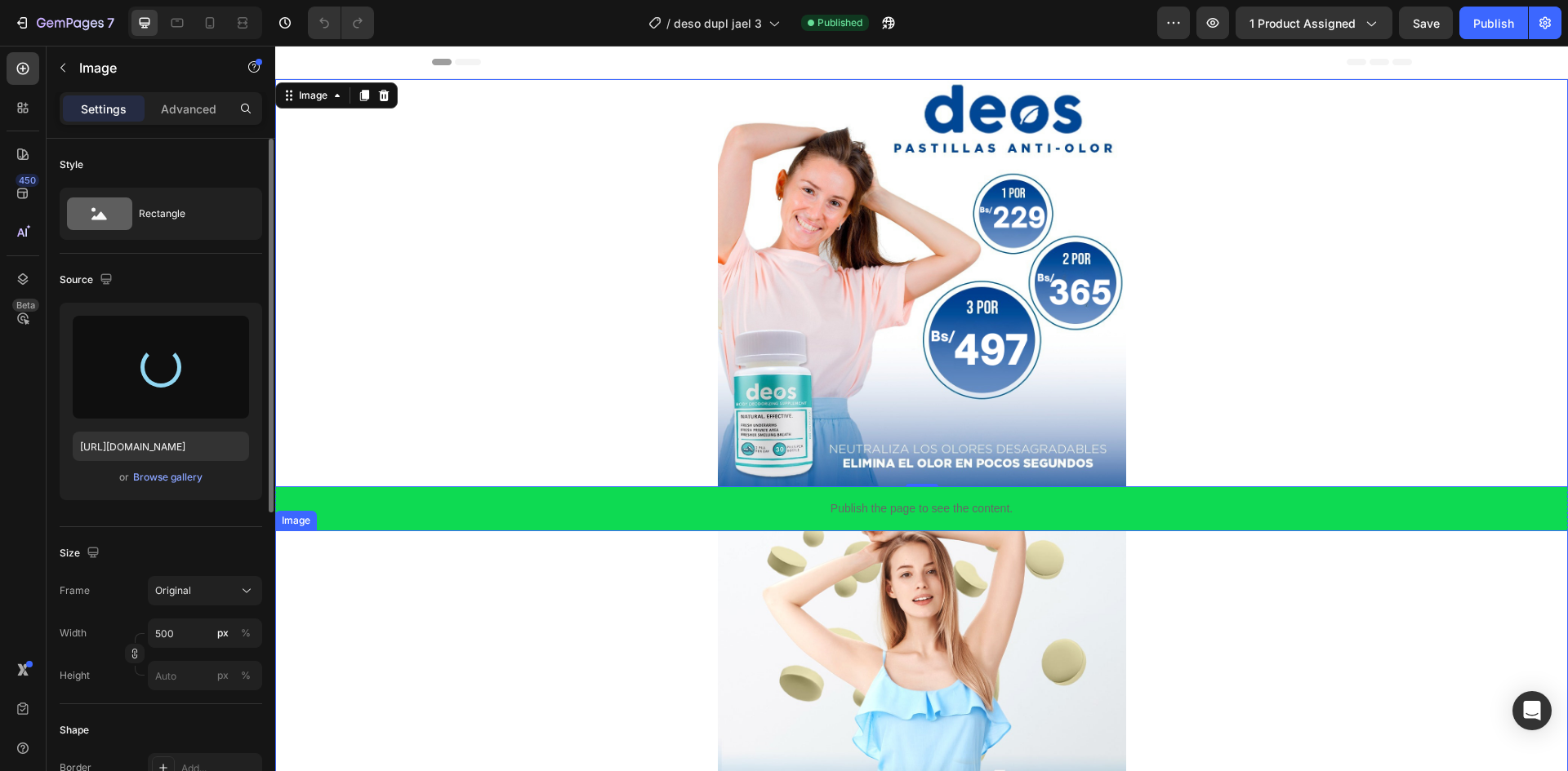
type input "[URL][DOMAIN_NAME]"
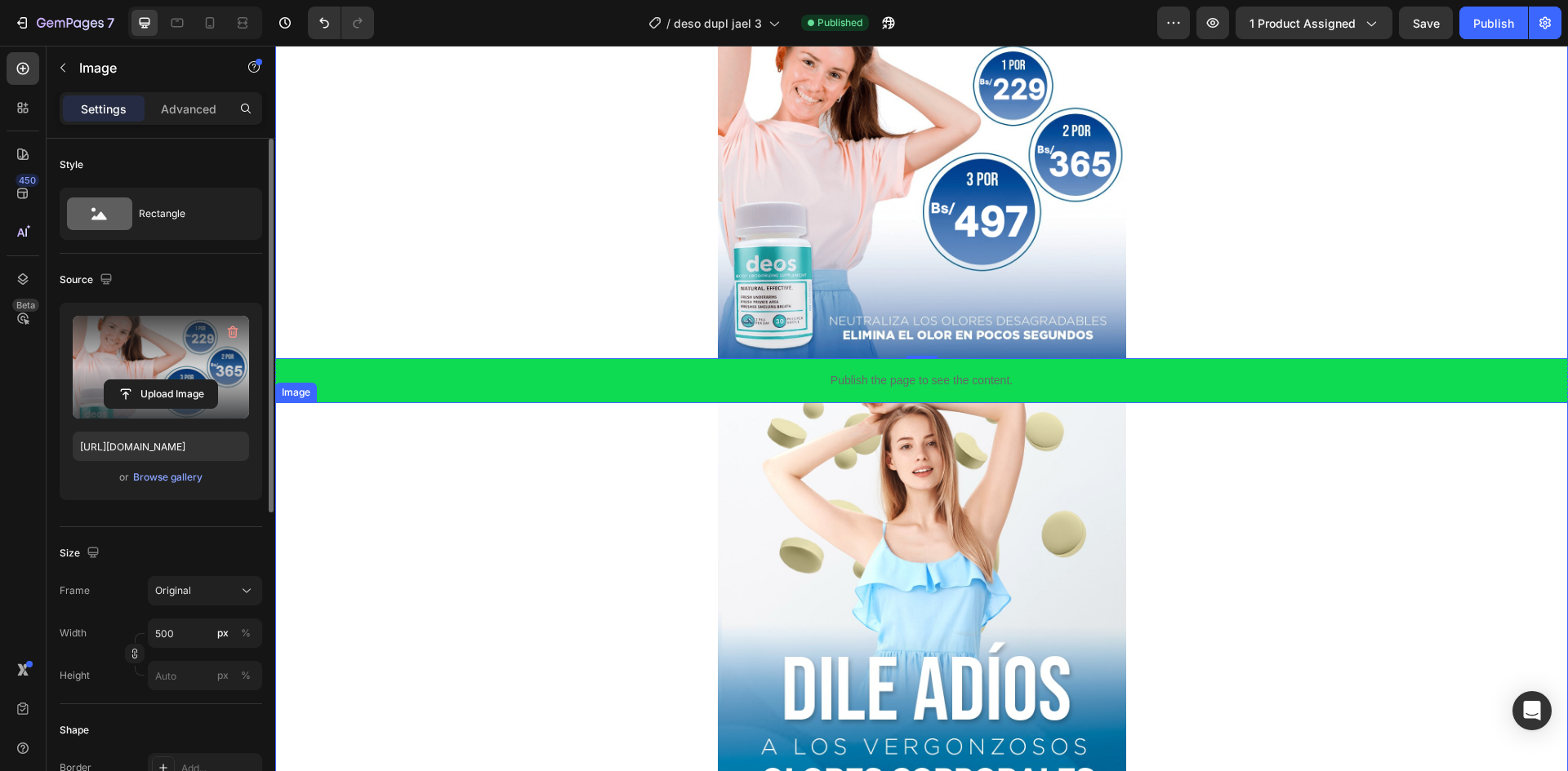
scroll to position [163, 0]
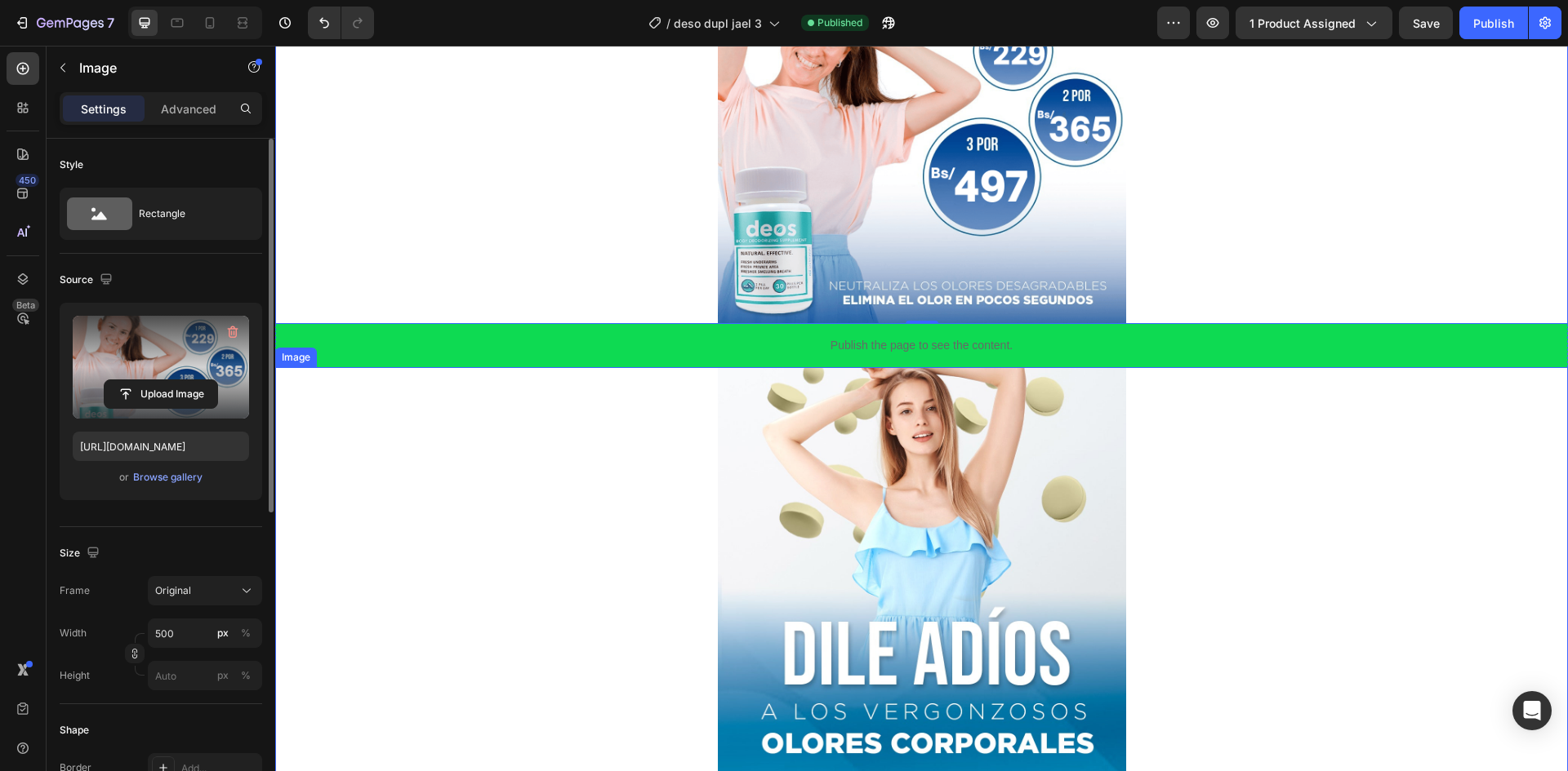
click at [701, 480] on div at bounding box center [922, 572] width 1293 height 408
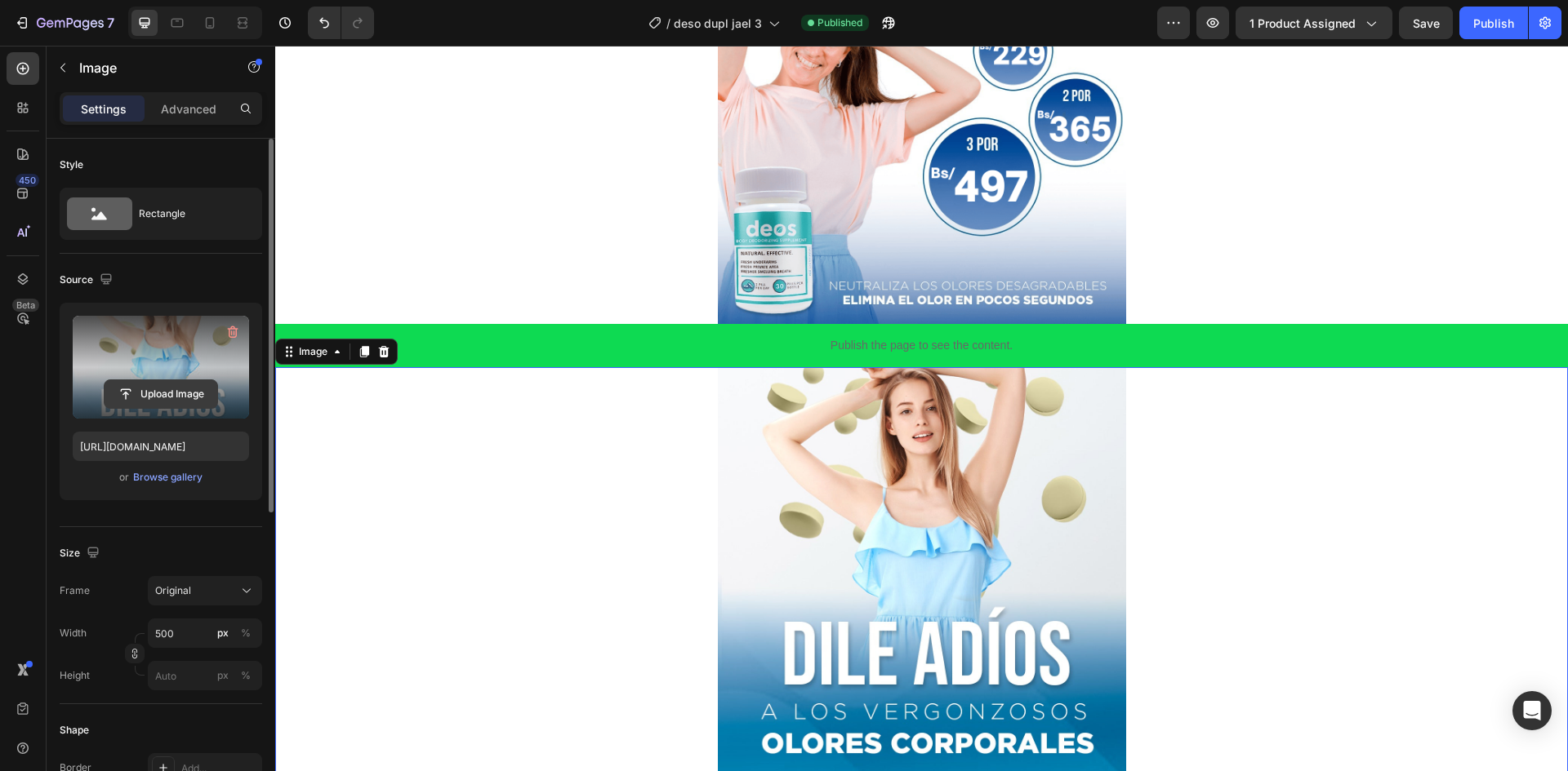
click at [148, 393] on input "file" at bounding box center [161, 395] width 113 height 28
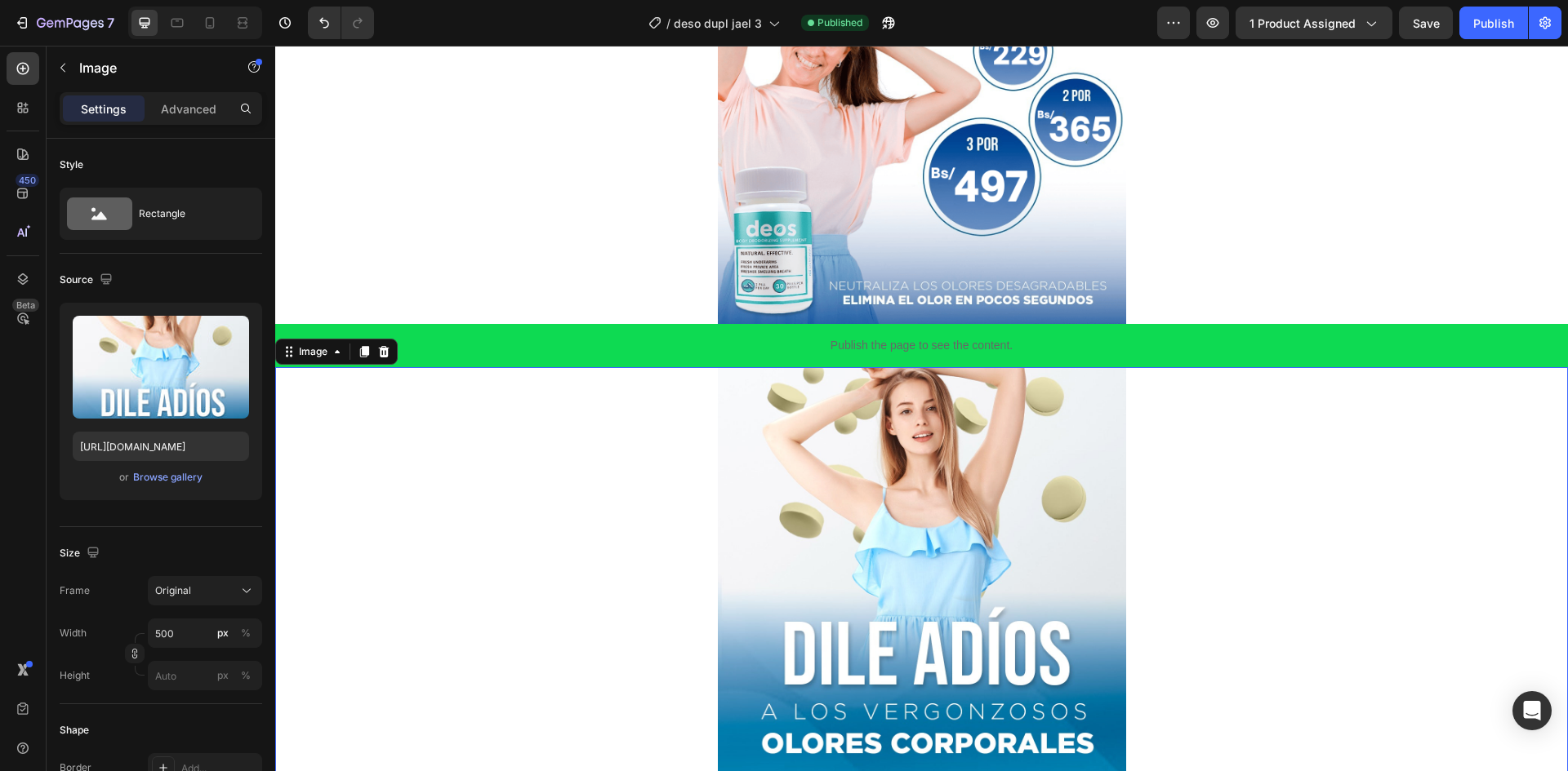
type input "[URL][DOMAIN_NAME]"
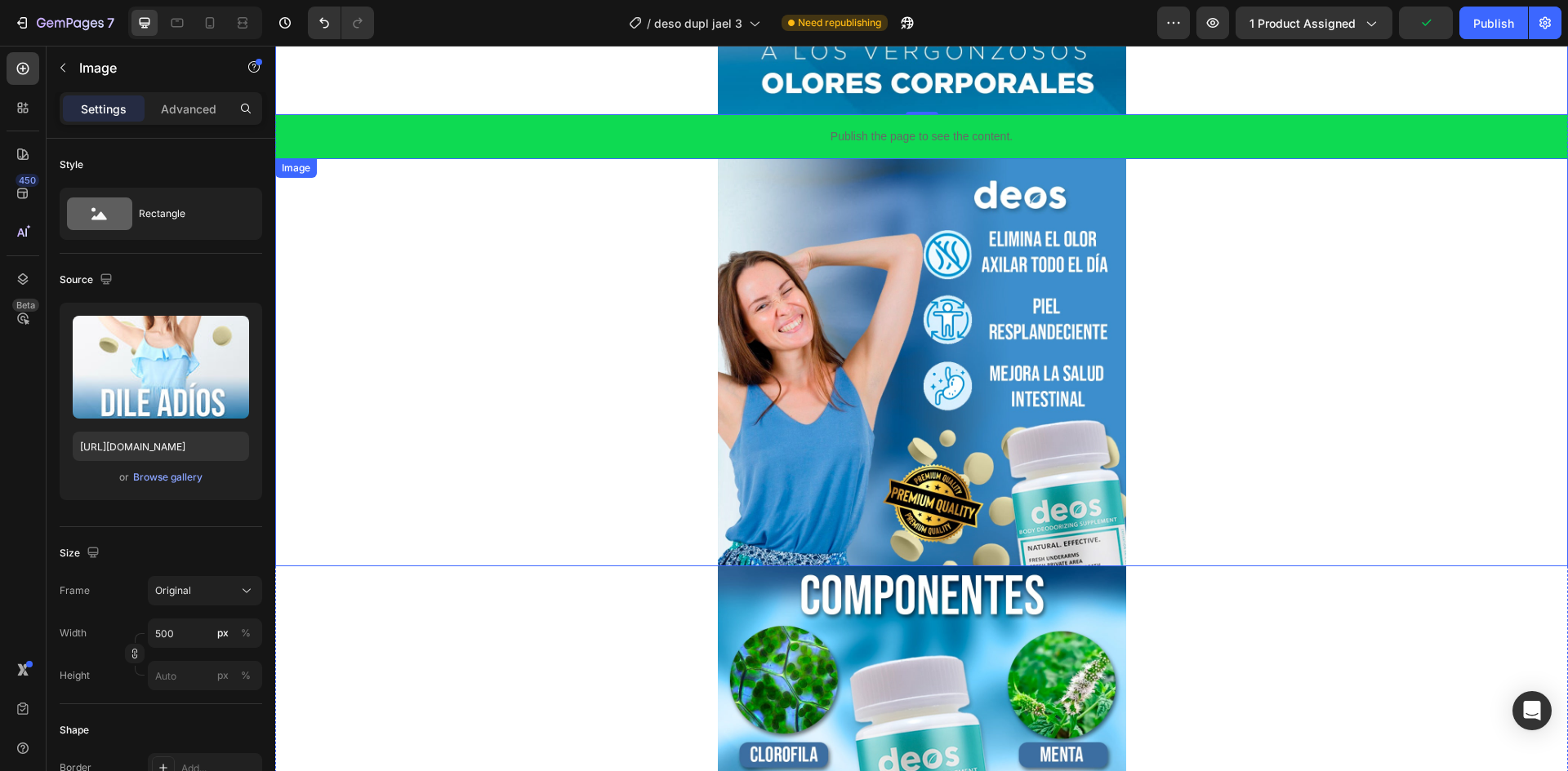
scroll to position [735, 0]
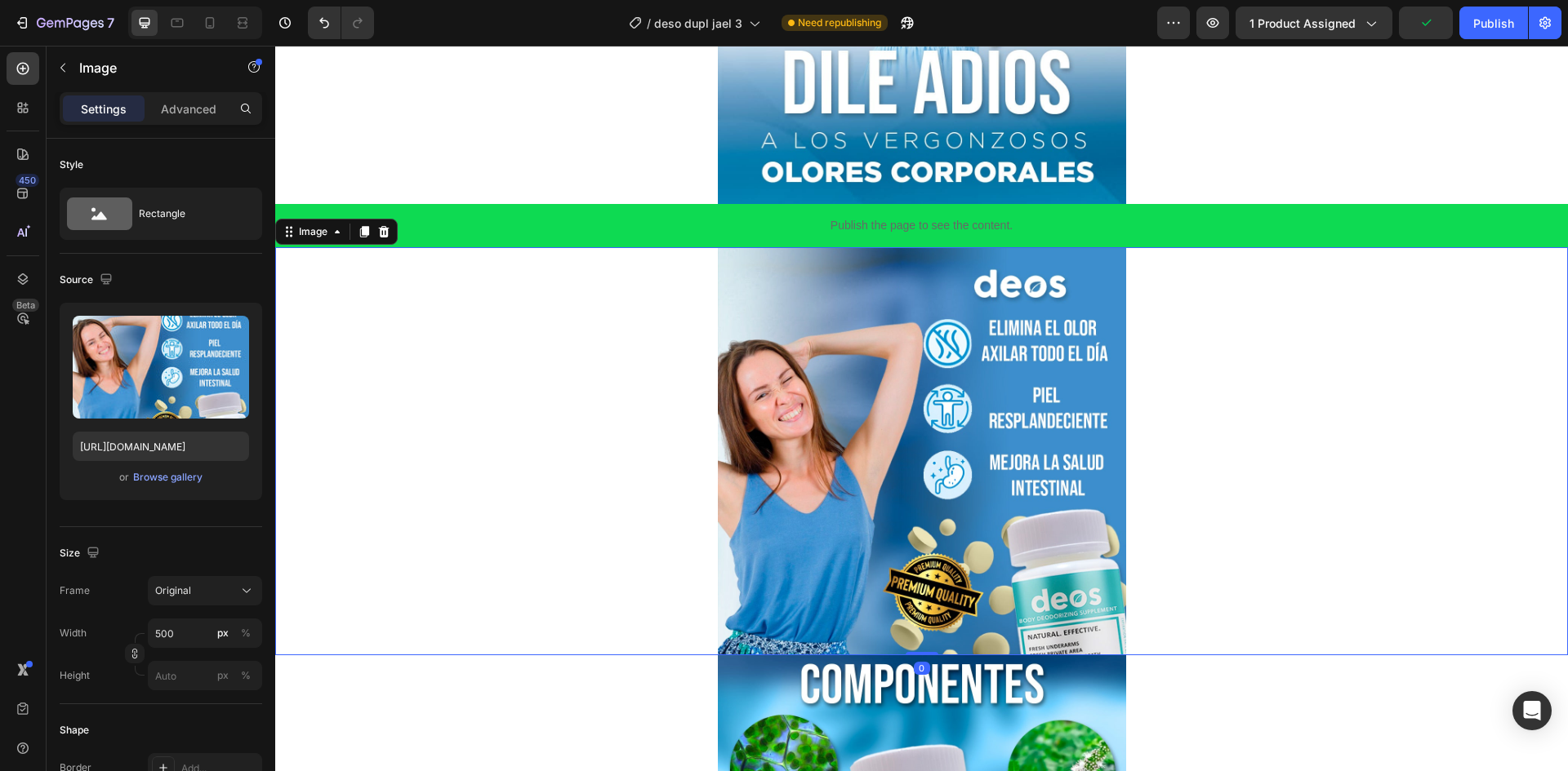
click at [810, 404] on img at bounding box center [922, 451] width 409 height 408
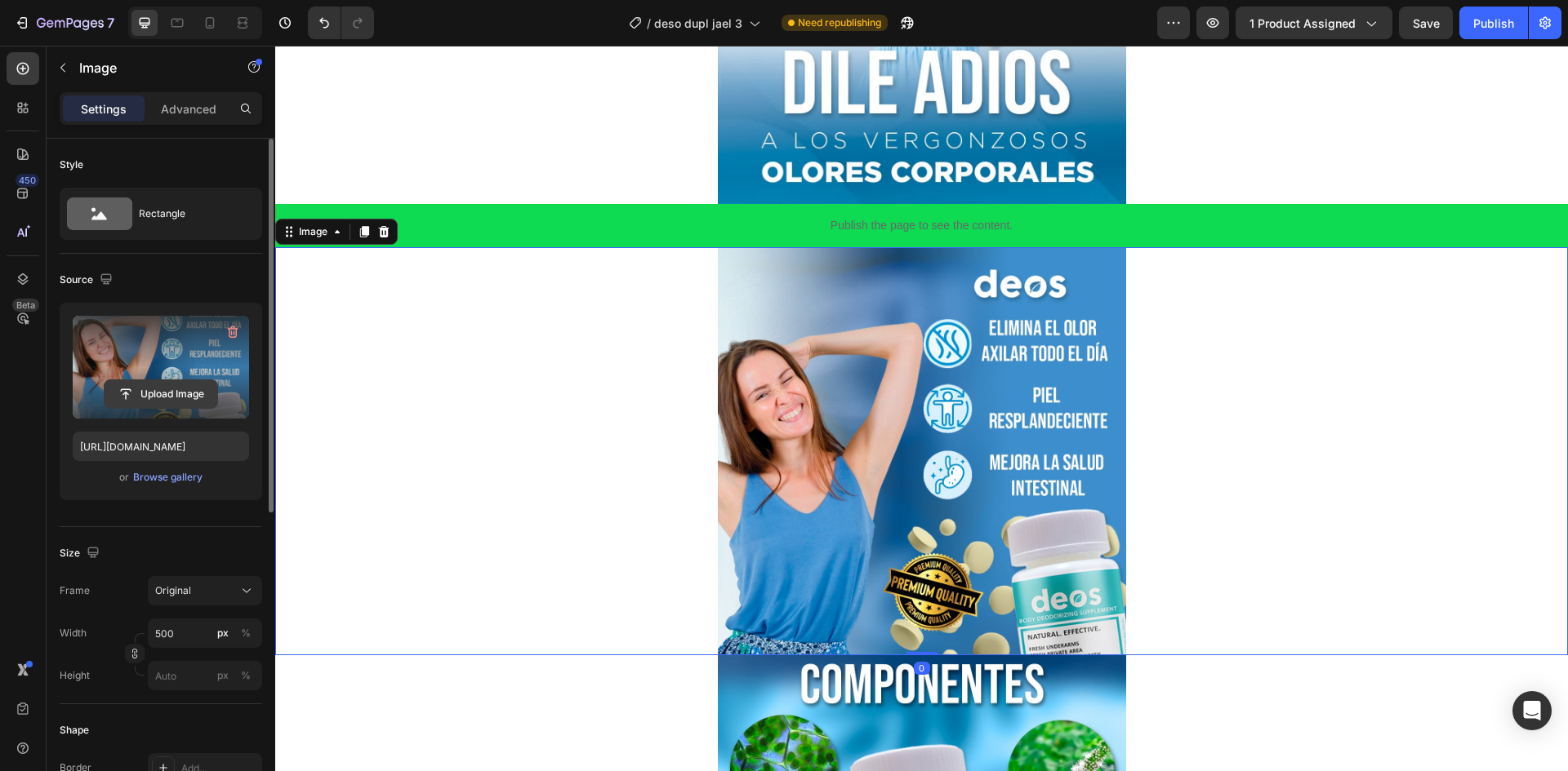
click at [164, 396] on input "file" at bounding box center [161, 395] width 113 height 28
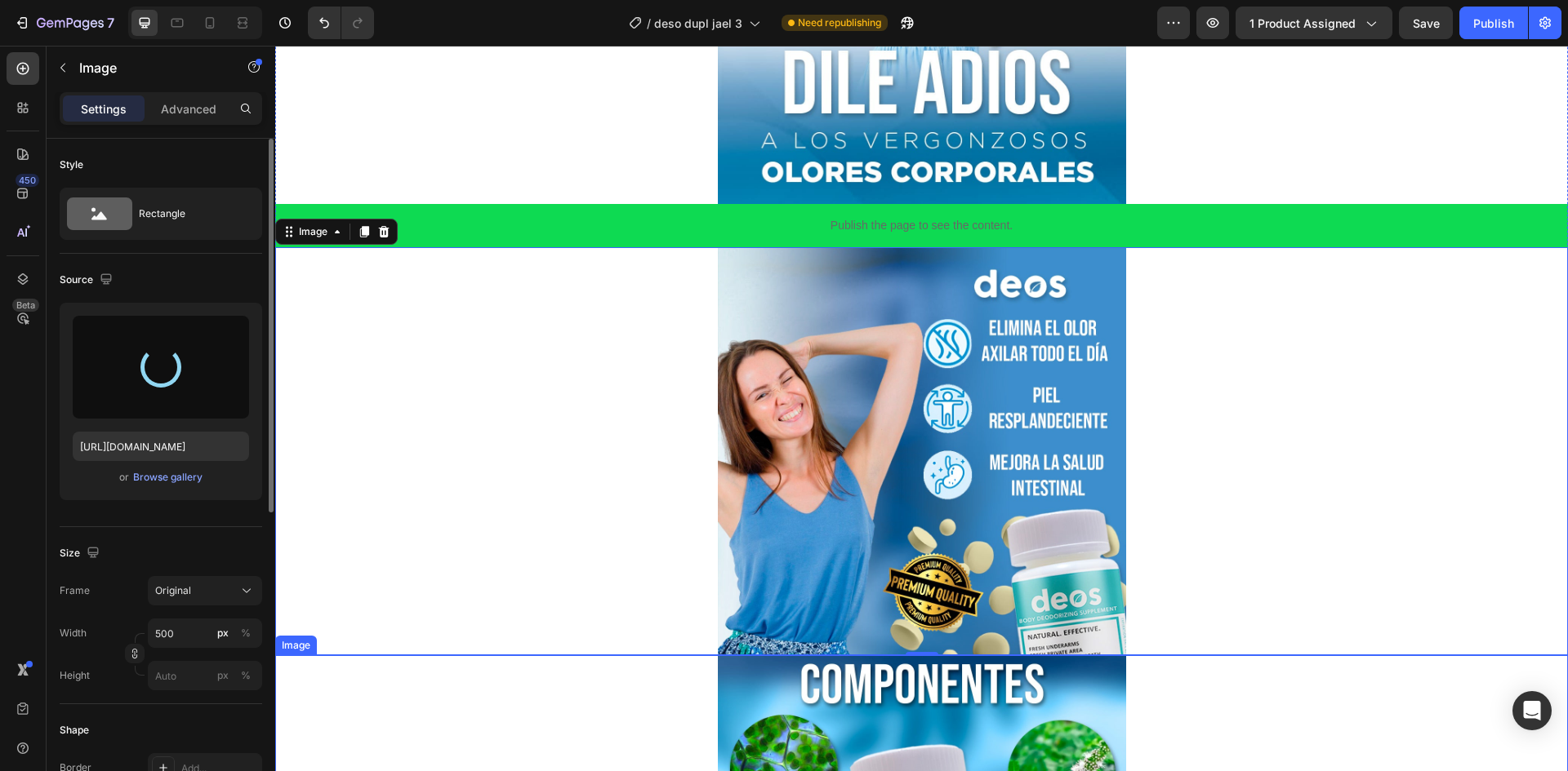
type input "[URL][DOMAIN_NAME]"
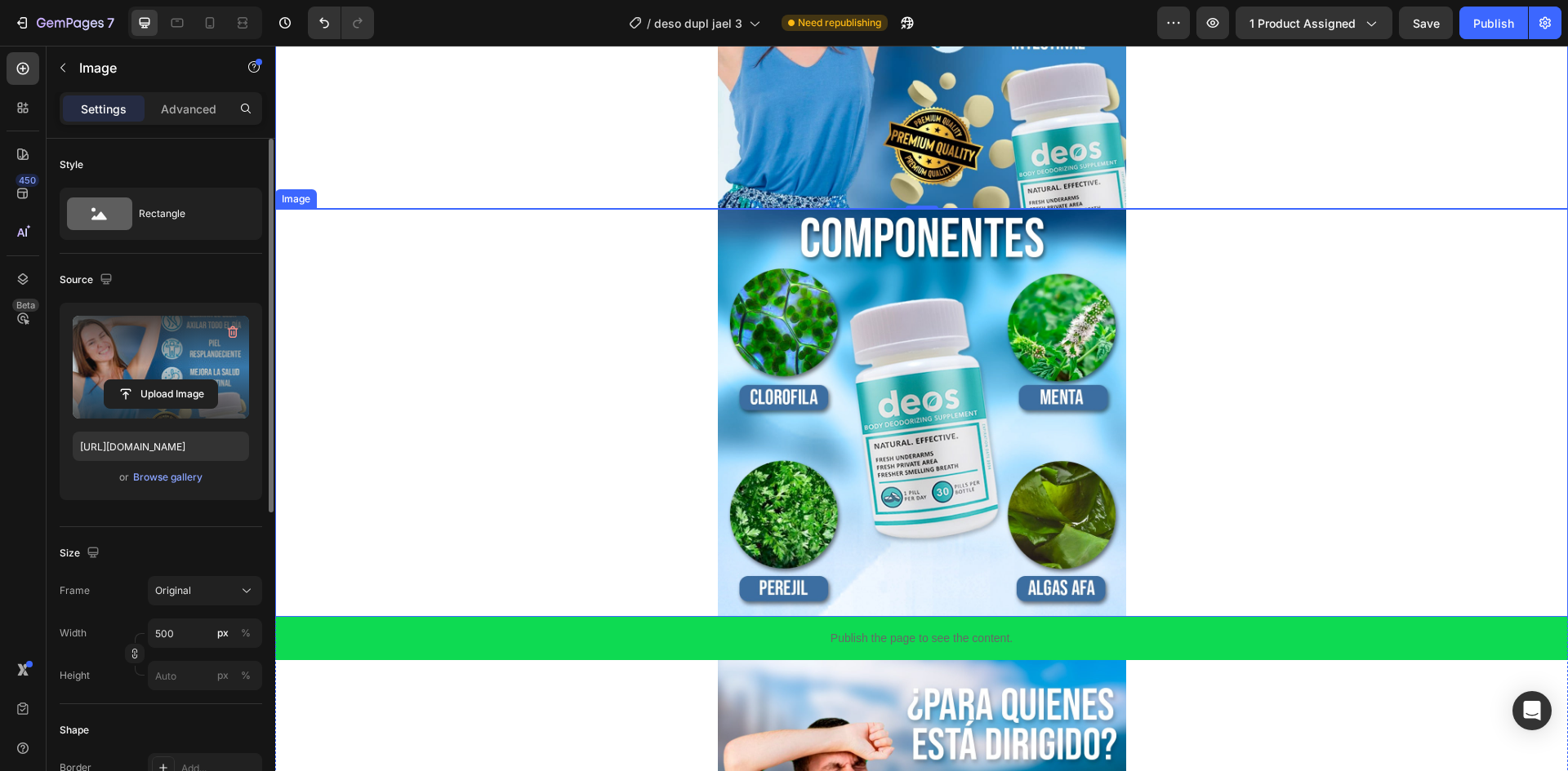
scroll to position [1388, 0]
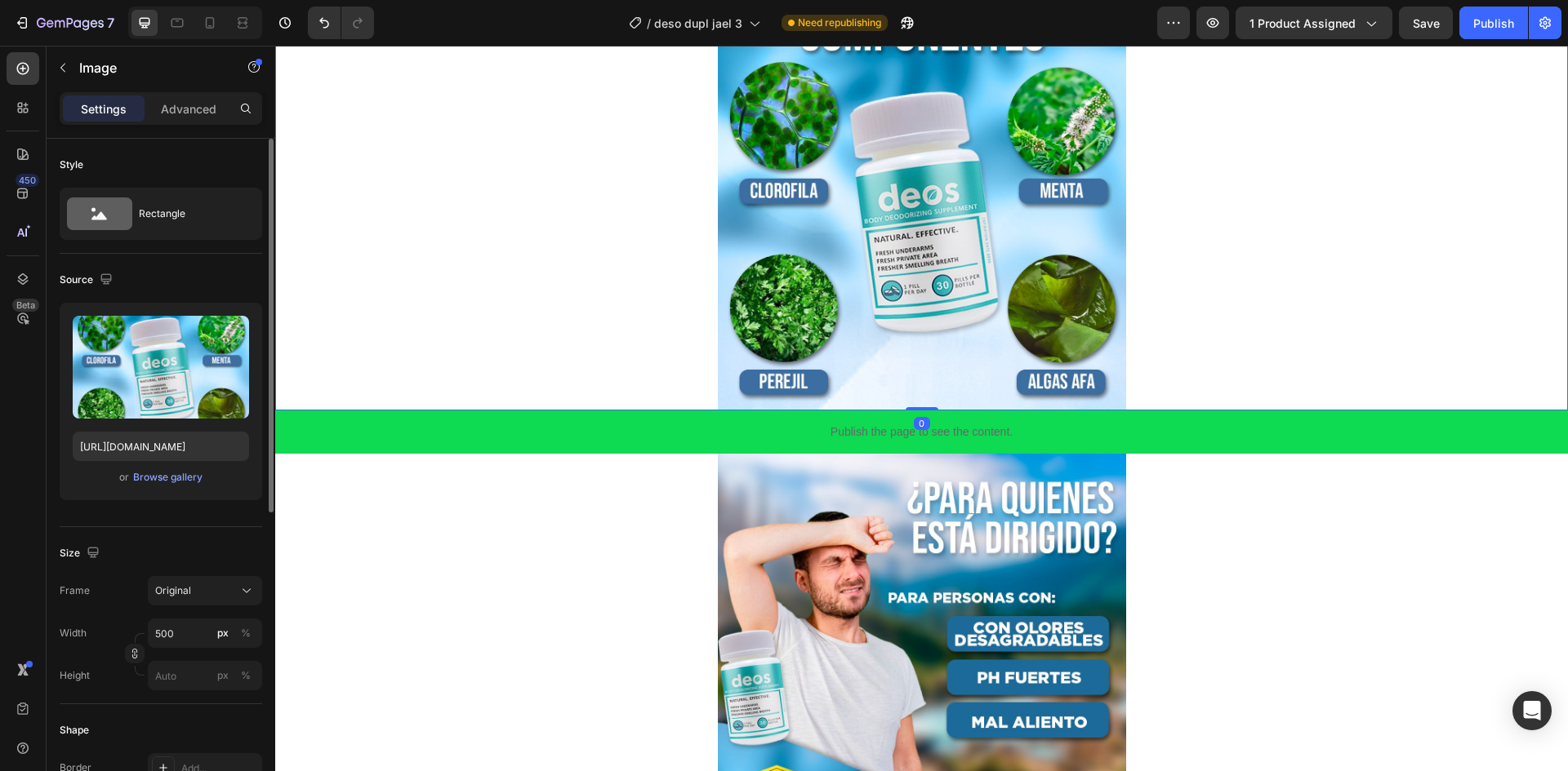
click at [910, 316] on img at bounding box center [922, 206] width 409 height 408
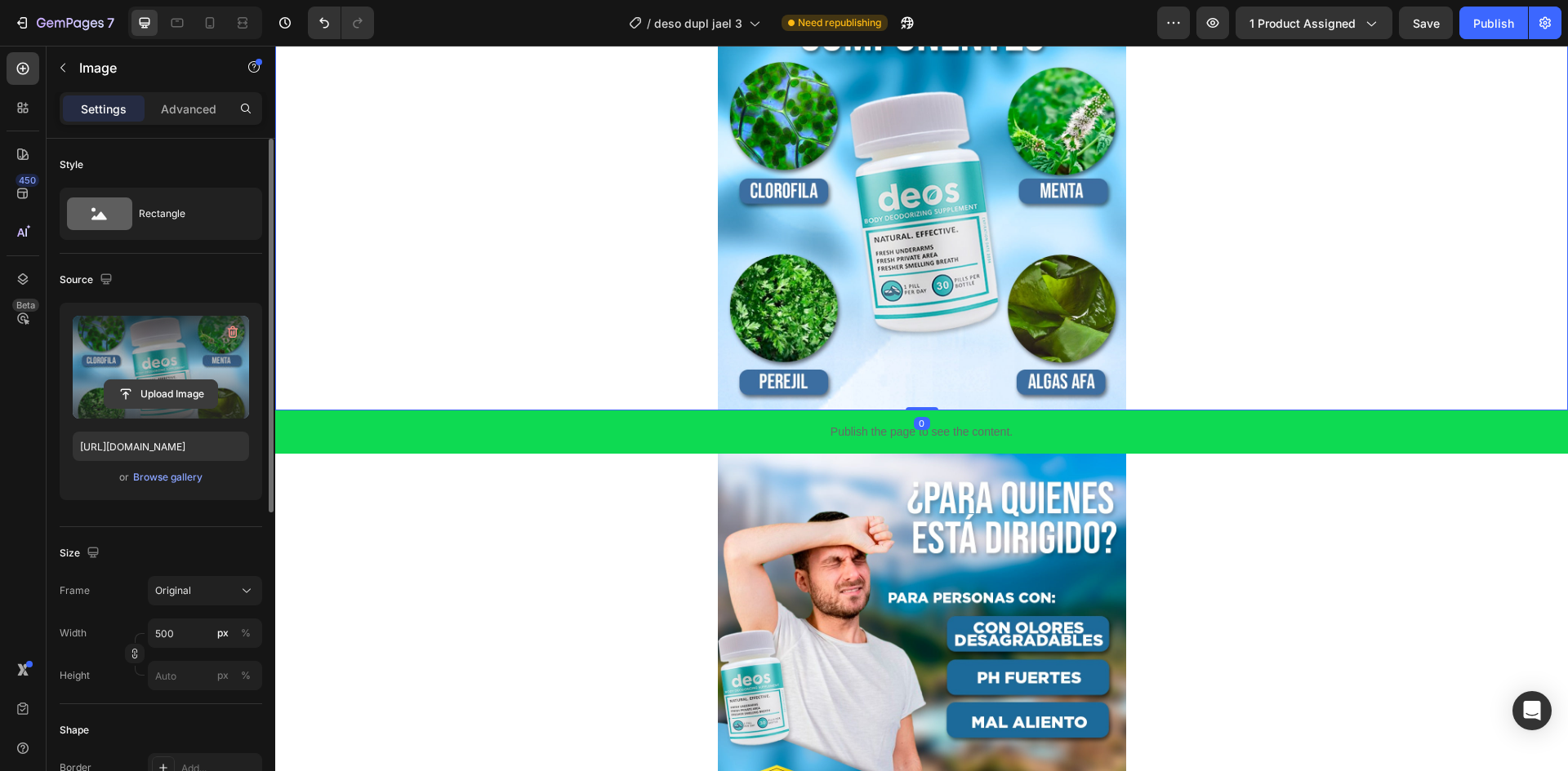
click at [160, 393] on input "file" at bounding box center [161, 395] width 113 height 28
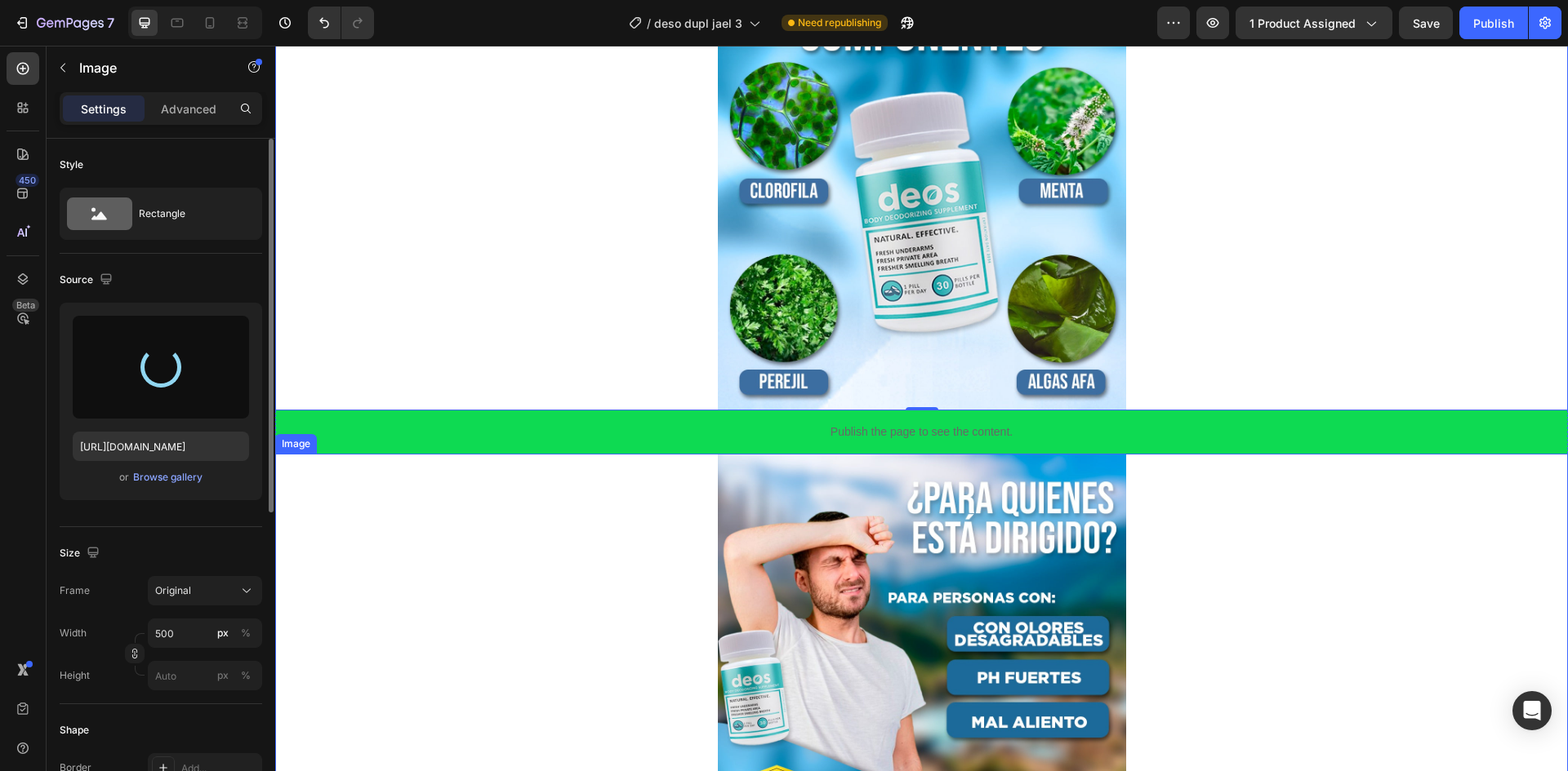
type input "[URL][DOMAIN_NAME]"
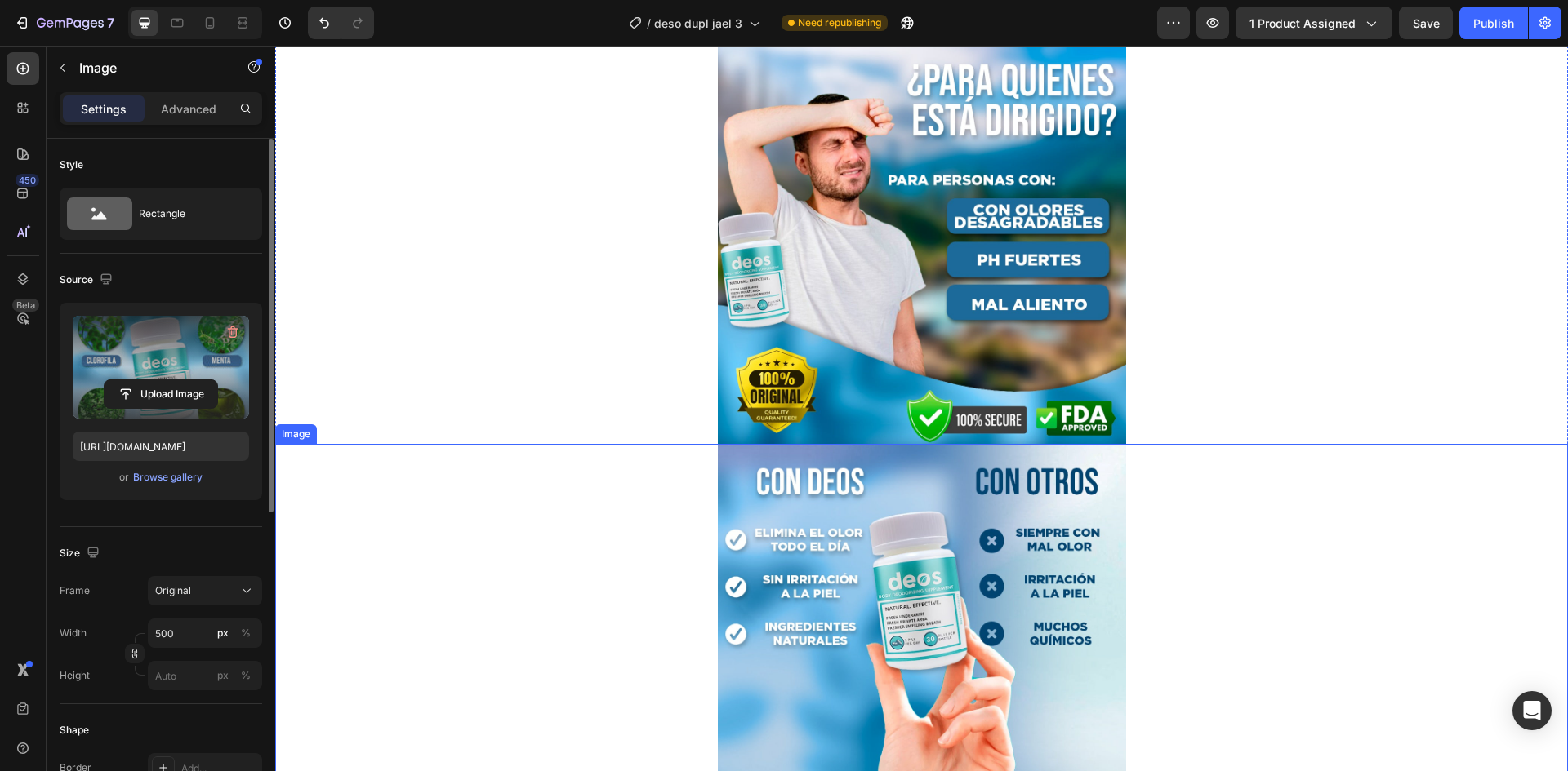
scroll to position [1878, 0]
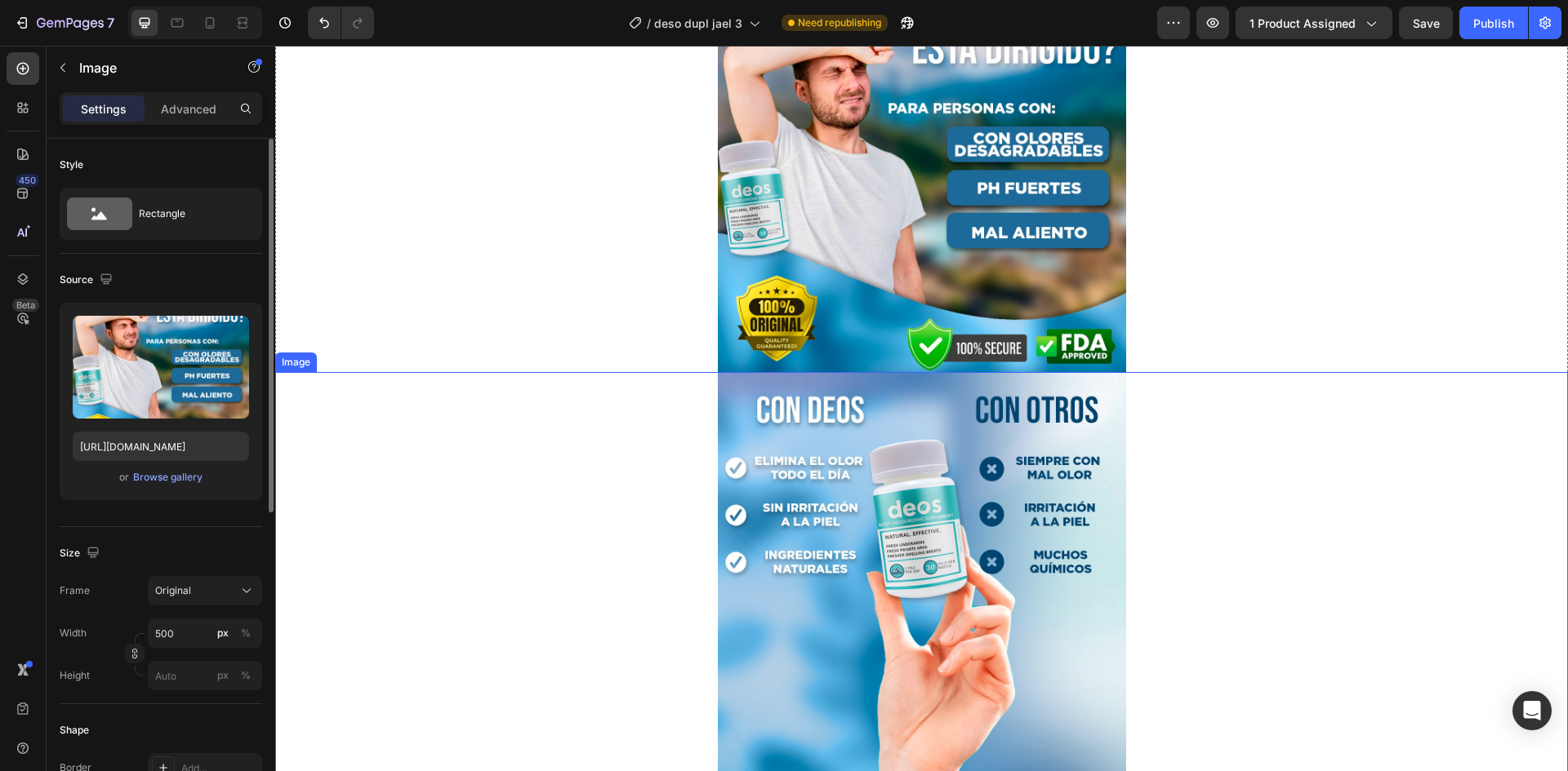
click at [859, 274] on img at bounding box center [922, 168] width 409 height 408
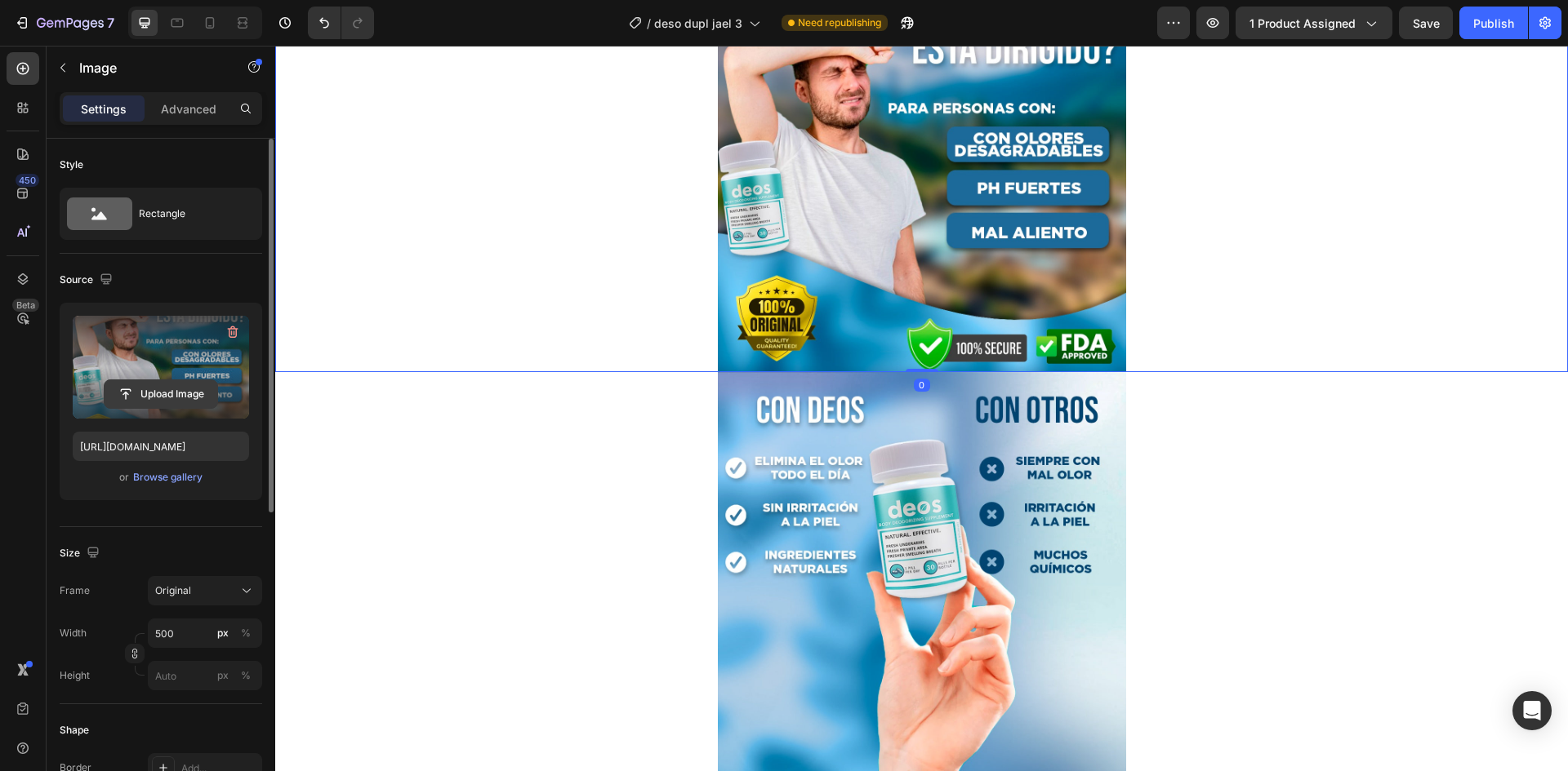
click at [148, 394] on input "file" at bounding box center [161, 395] width 113 height 28
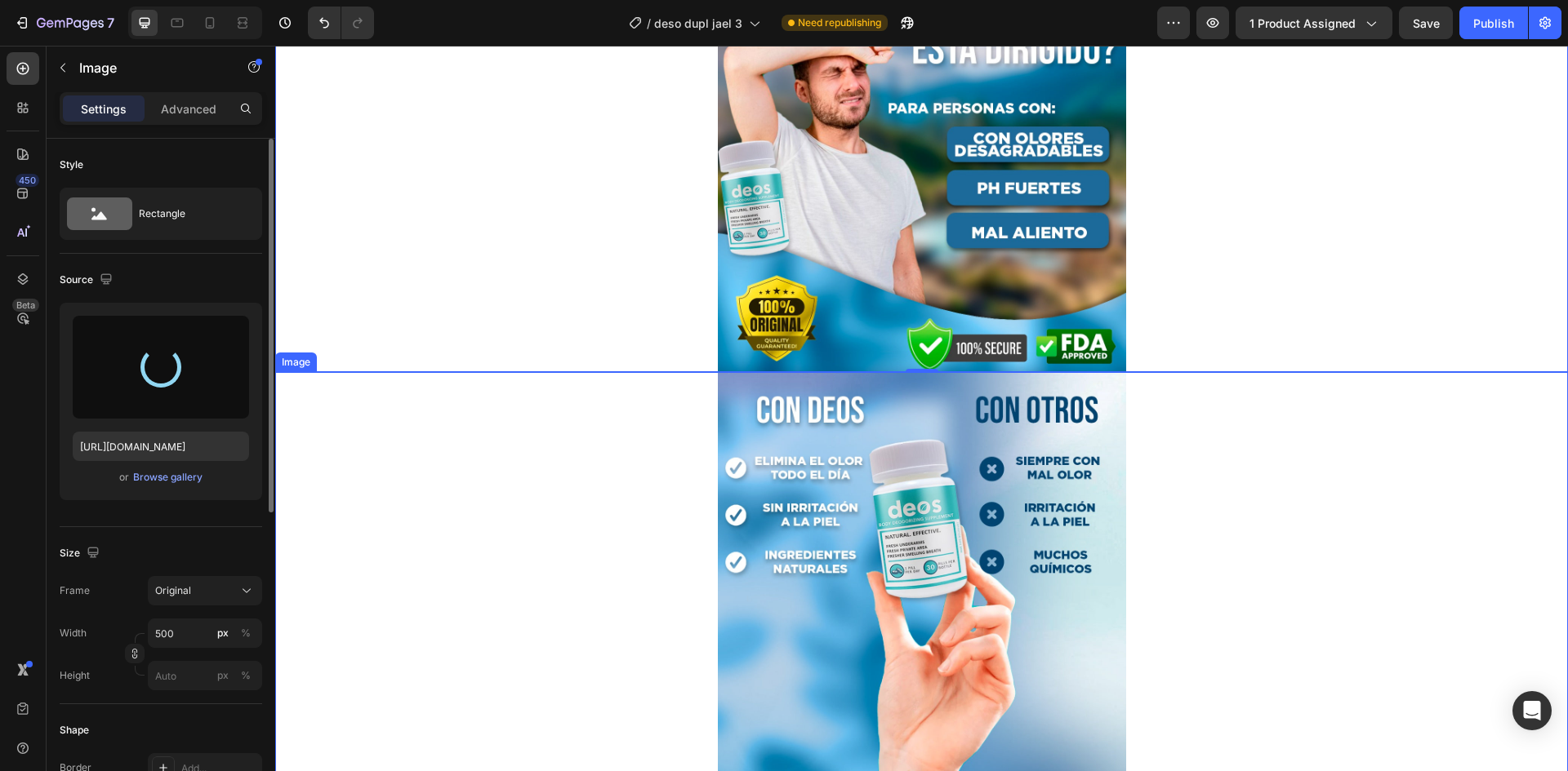
type input "[URL][DOMAIN_NAME]"
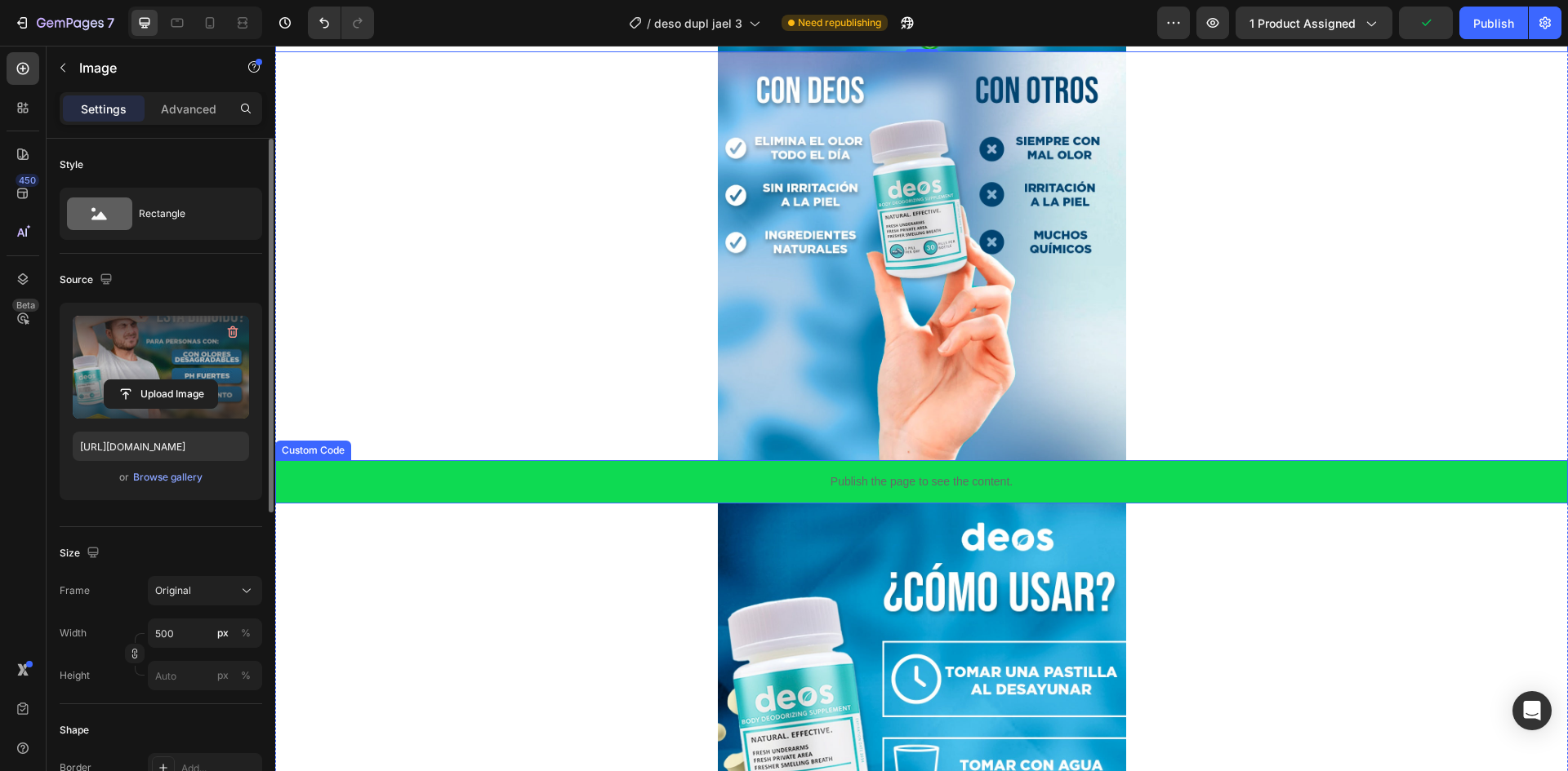
scroll to position [2204, 0]
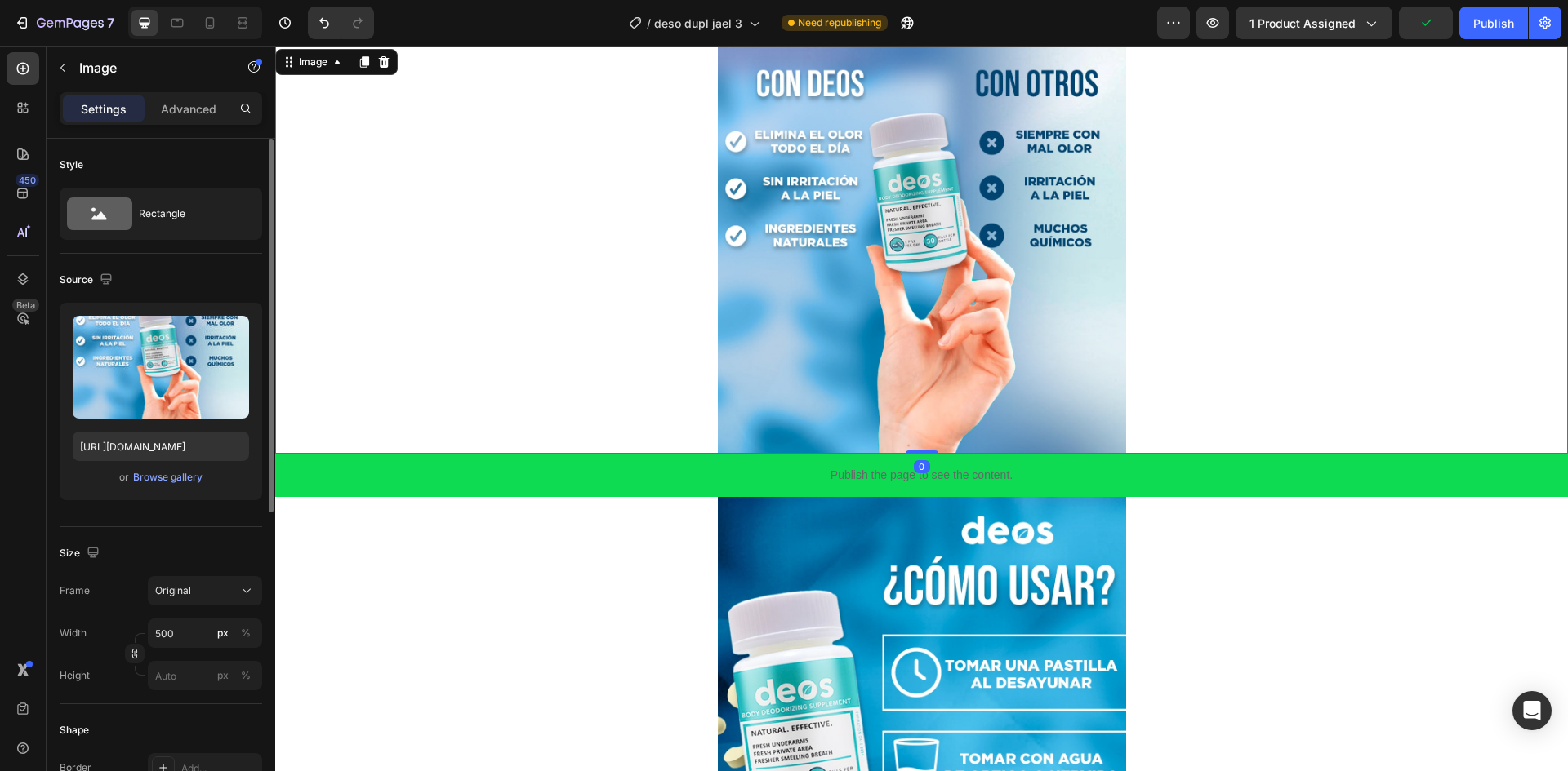
click at [845, 368] on img at bounding box center [922, 250] width 409 height 408
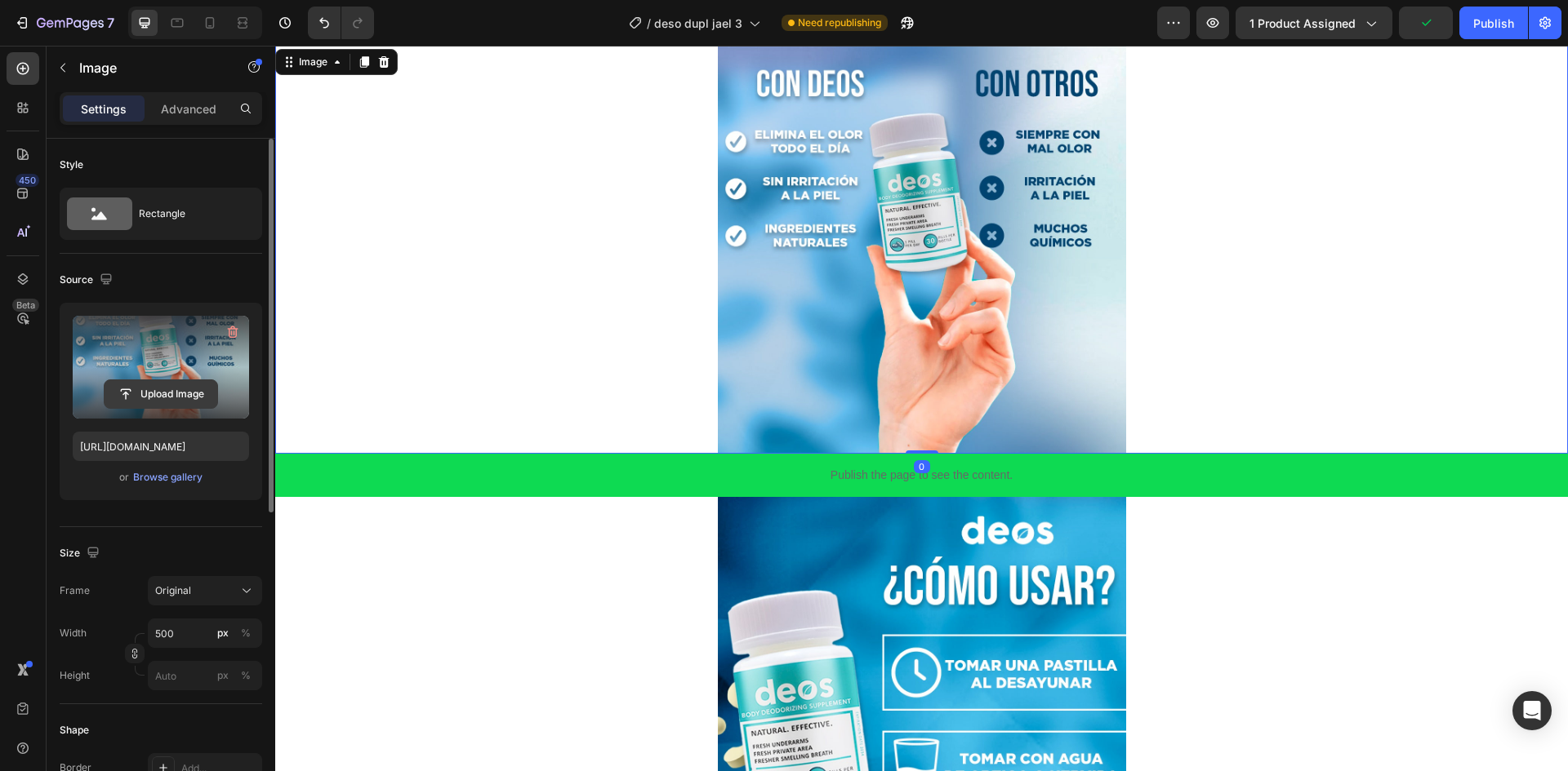
click at [138, 395] on input "file" at bounding box center [161, 395] width 113 height 28
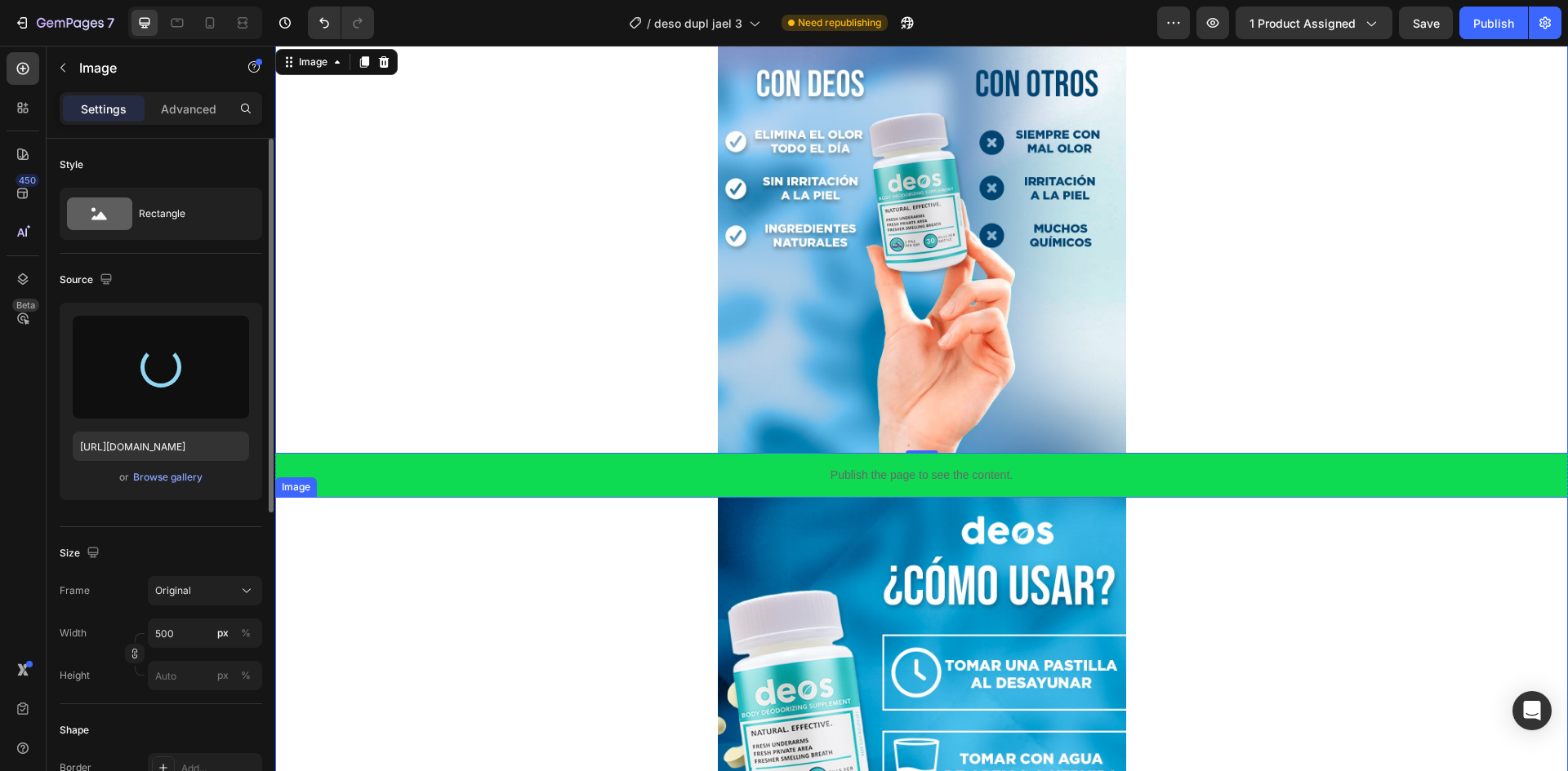
type input "[URL][DOMAIN_NAME]"
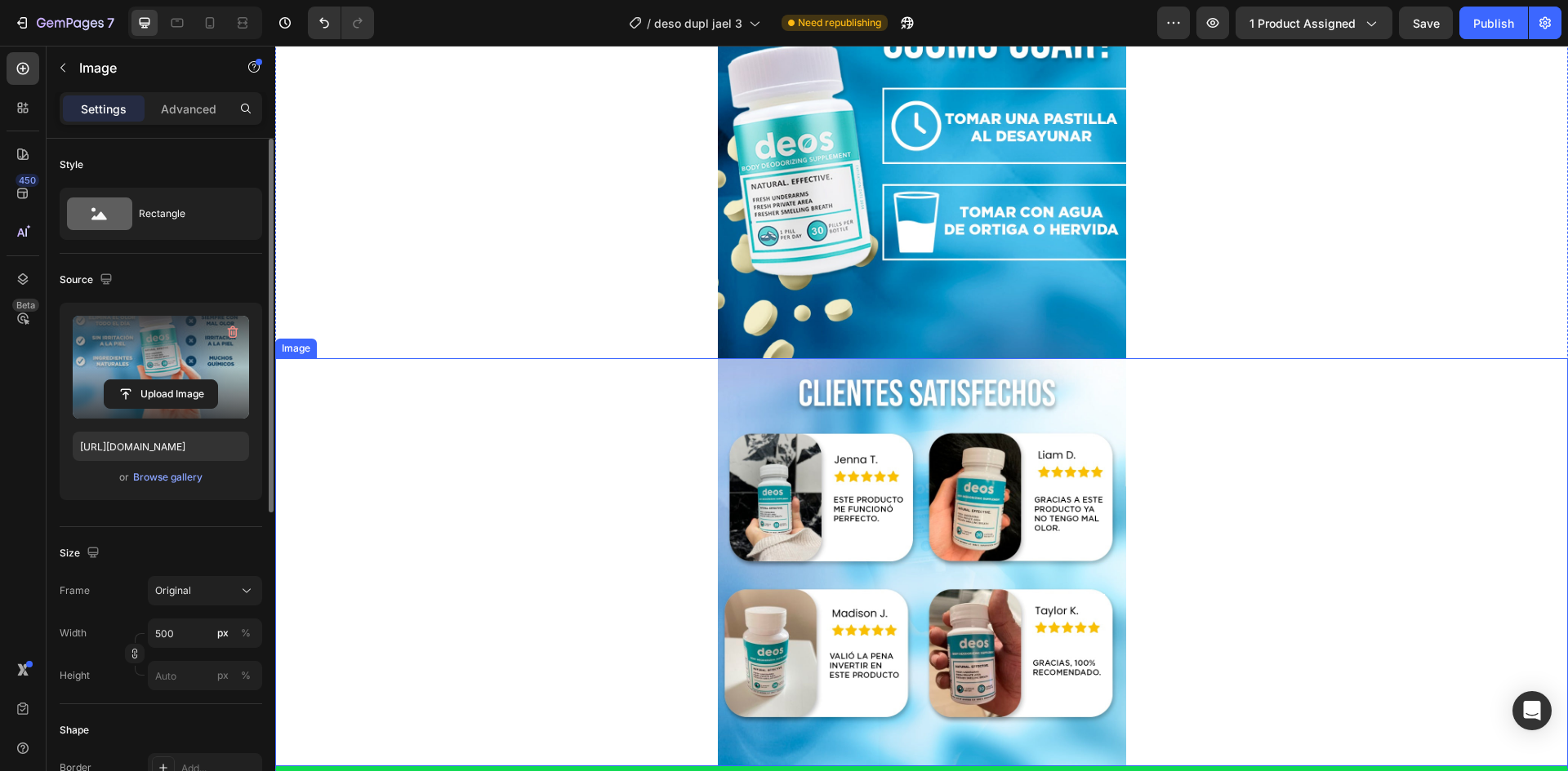
scroll to position [2612, 0]
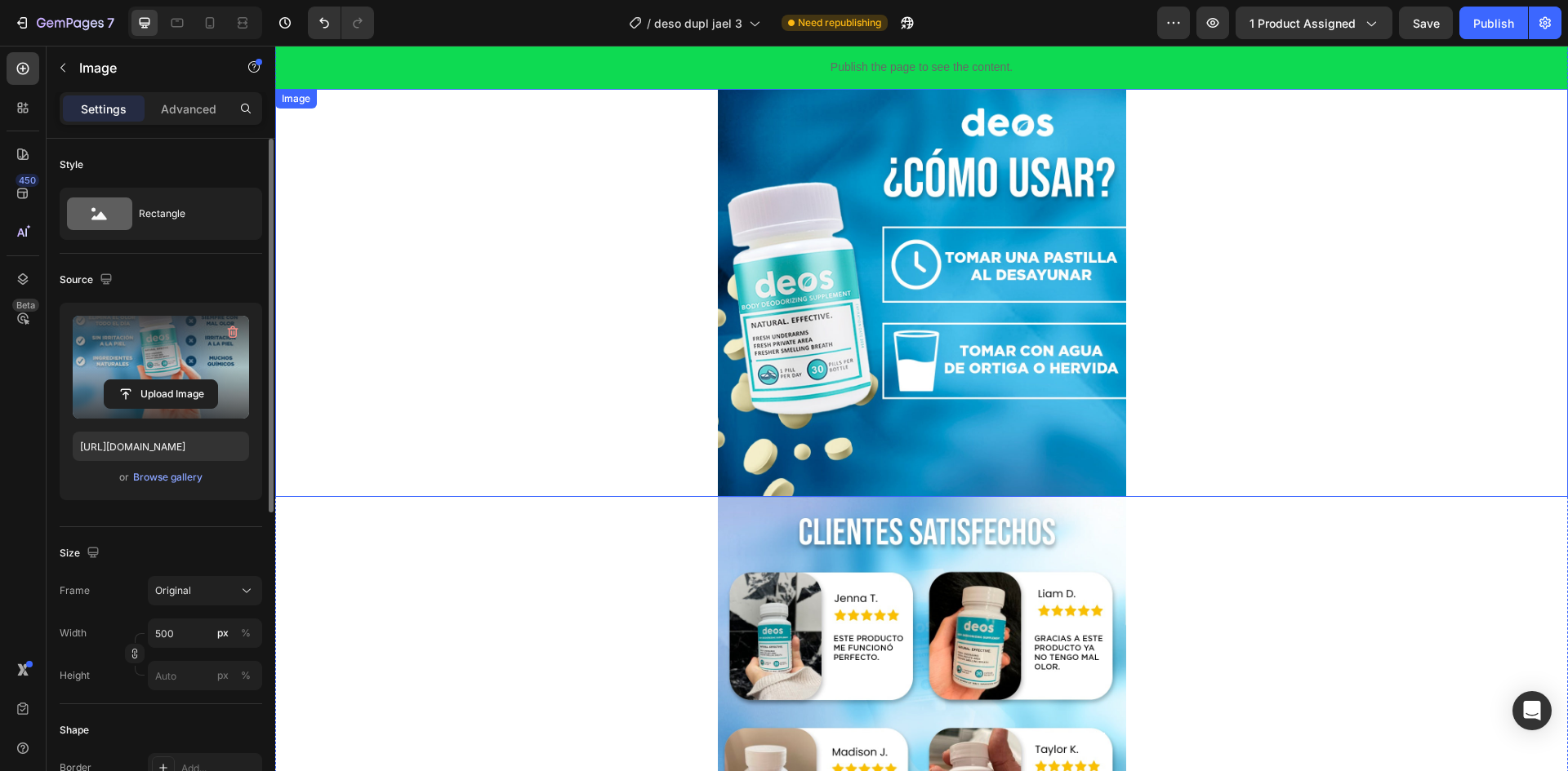
click at [938, 452] on img at bounding box center [922, 293] width 409 height 408
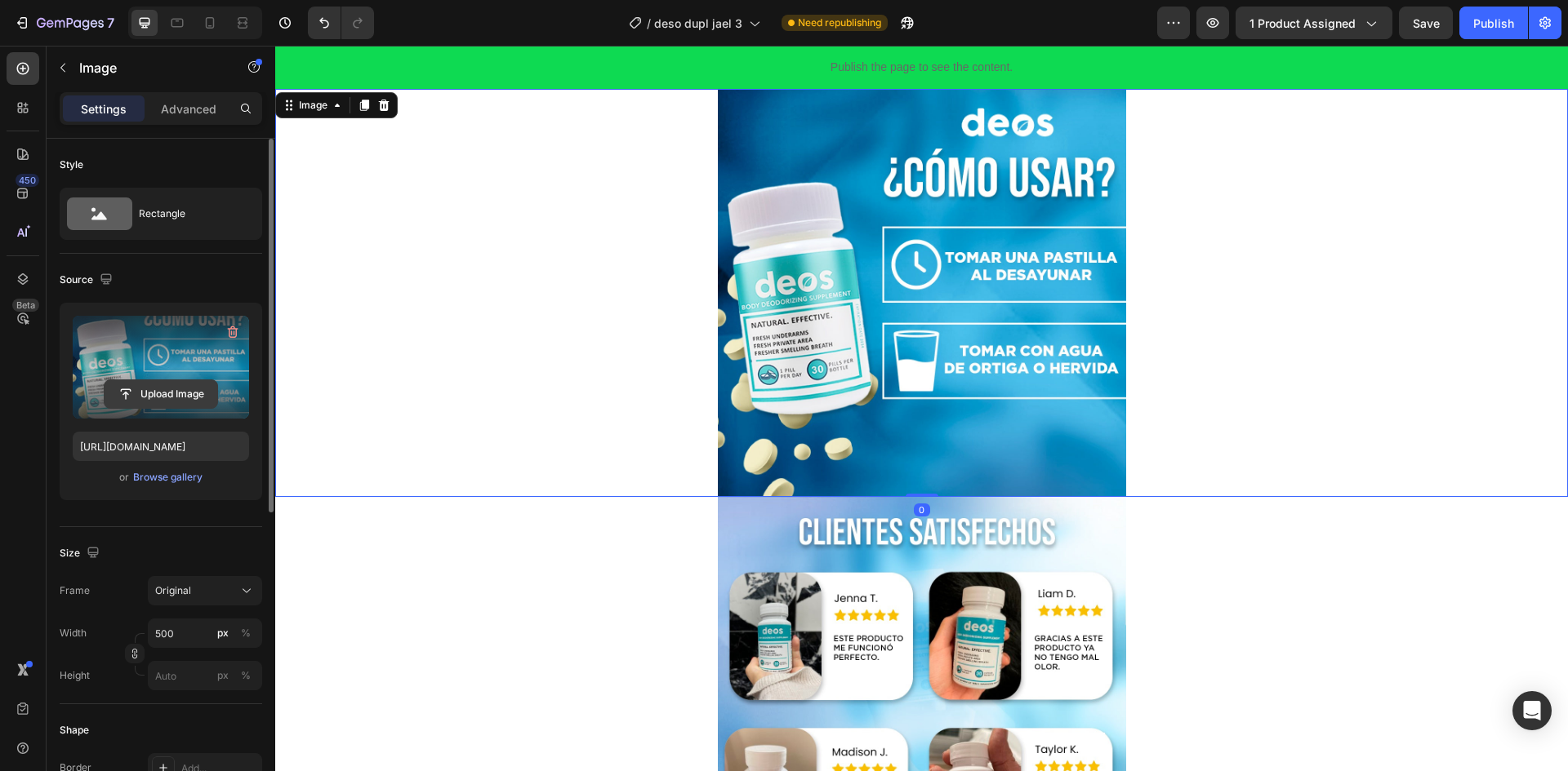
click at [162, 389] on input "file" at bounding box center [161, 395] width 113 height 28
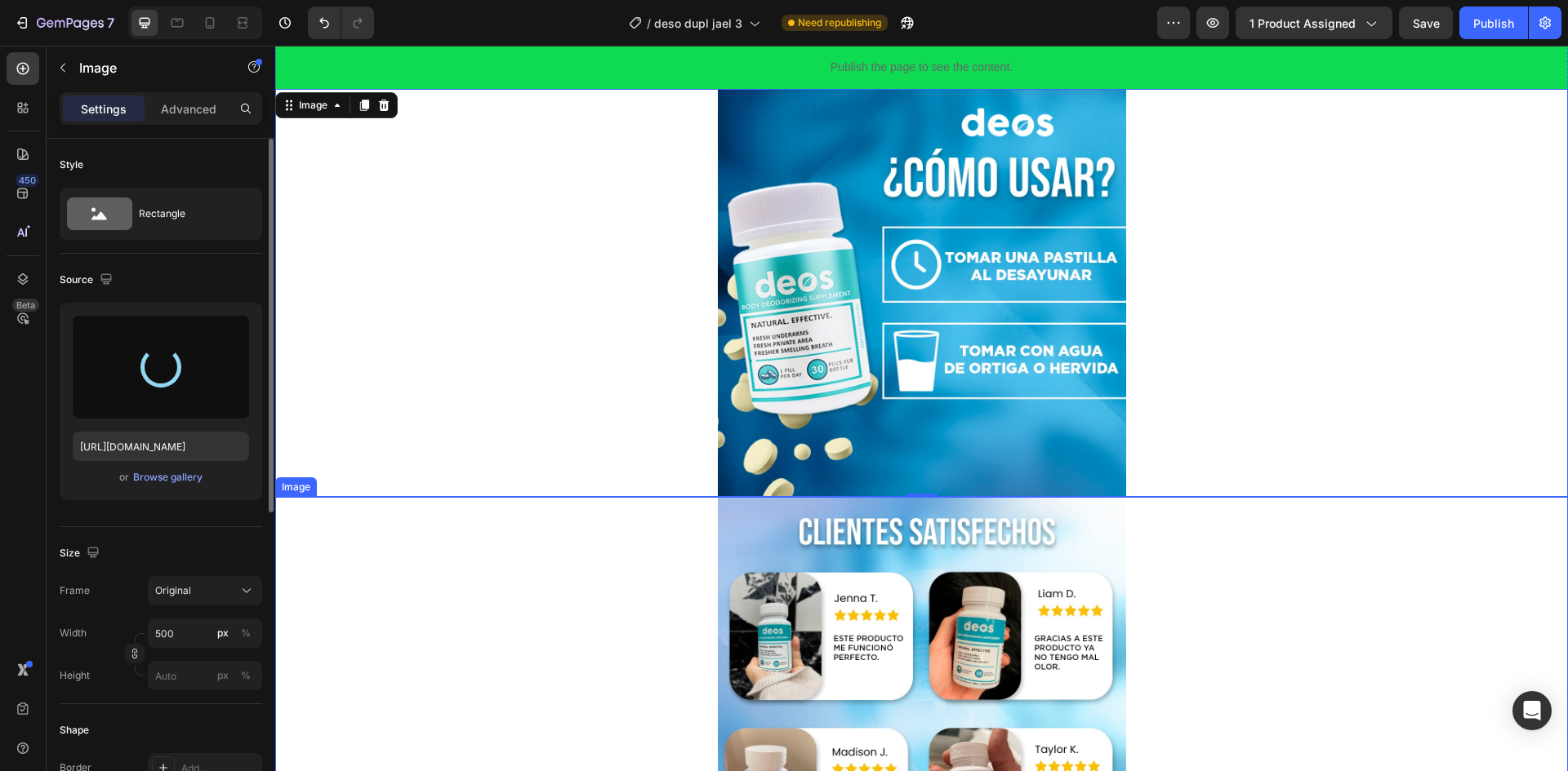
type input "[URL][DOMAIN_NAME]"
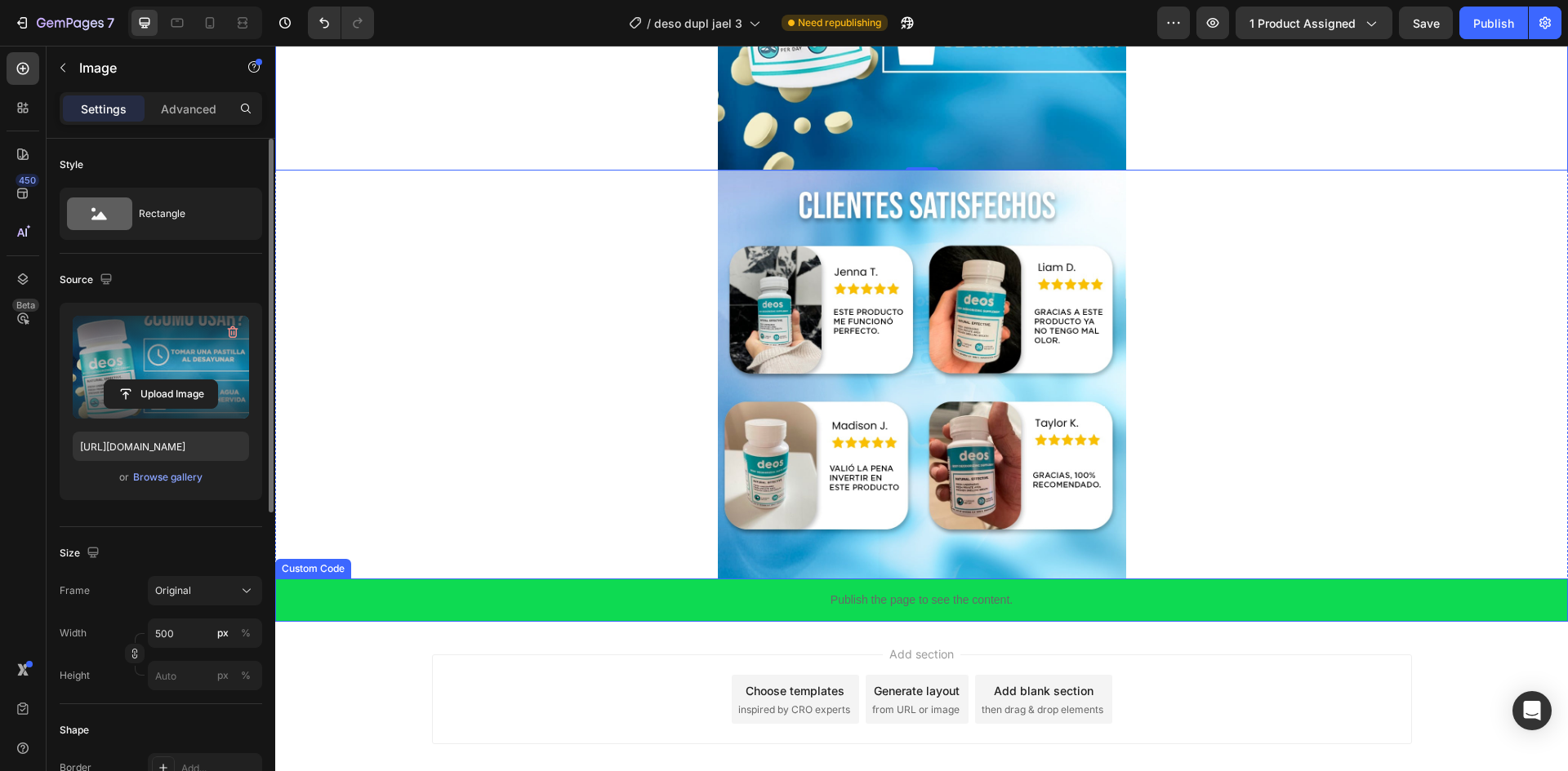
scroll to position [2985, 0]
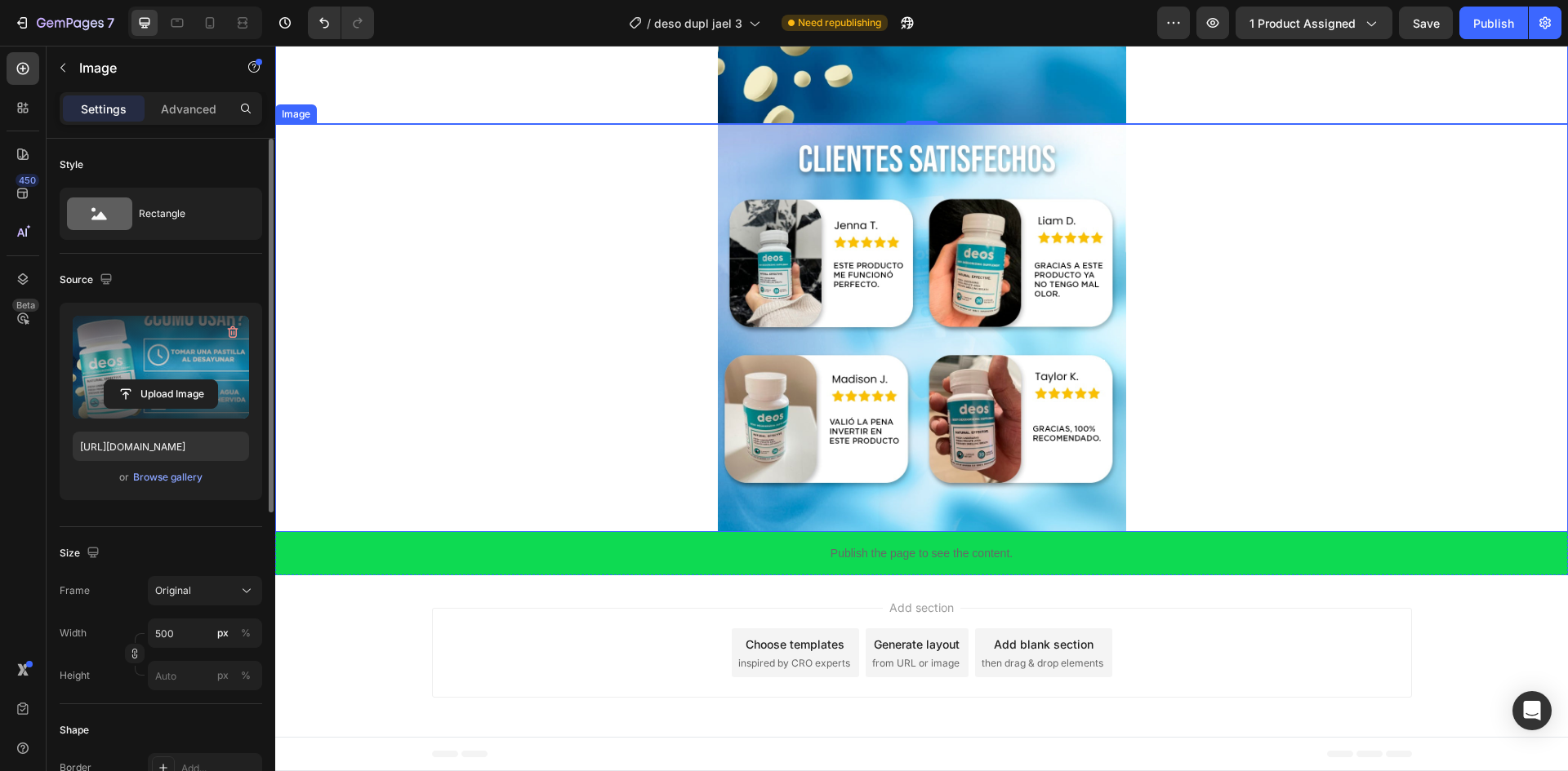
click at [827, 370] on img at bounding box center [922, 328] width 409 height 408
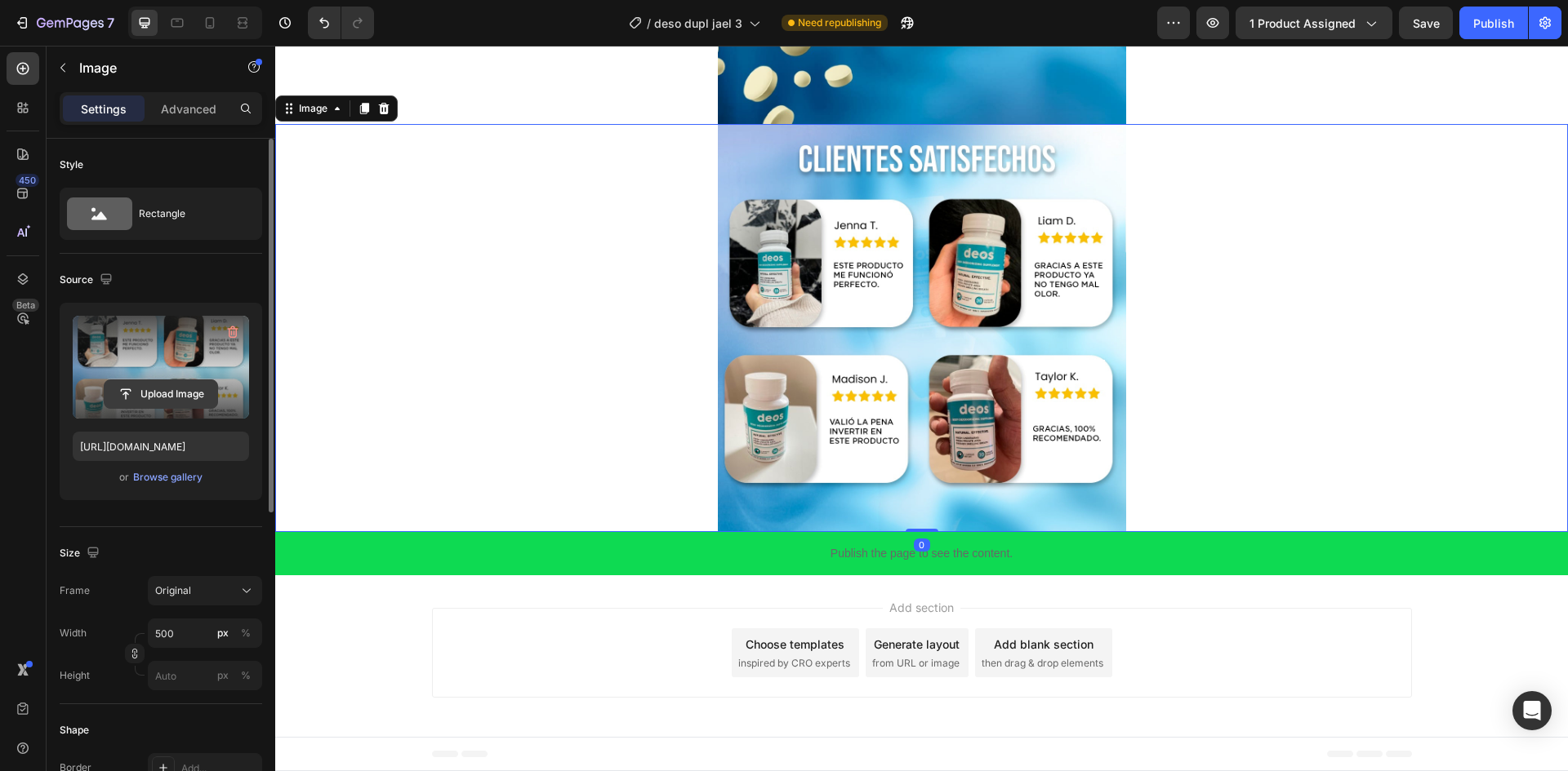
click at [187, 389] on input "file" at bounding box center [161, 395] width 113 height 28
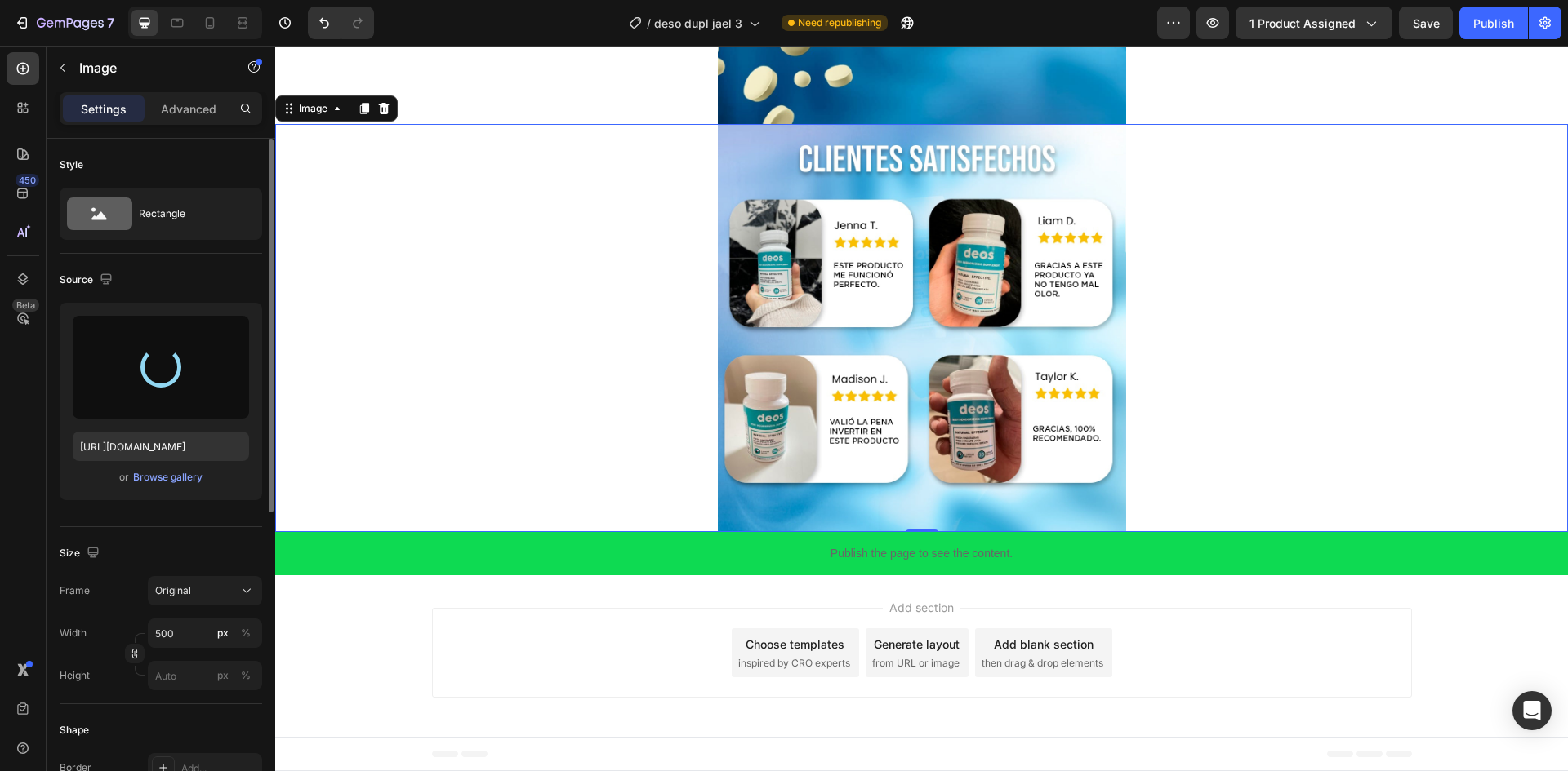
type input "[URL][DOMAIN_NAME]"
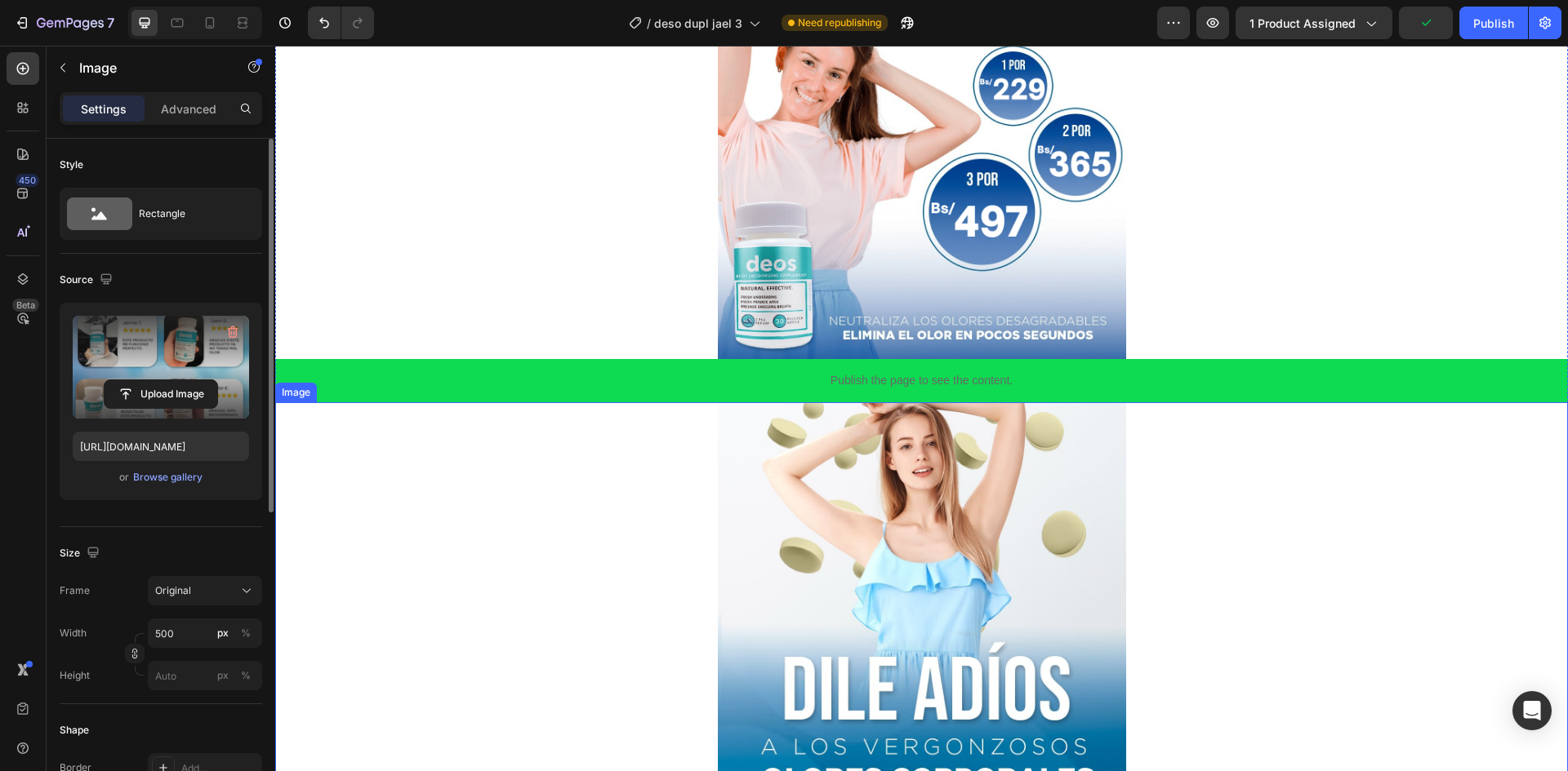
scroll to position [0, 0]
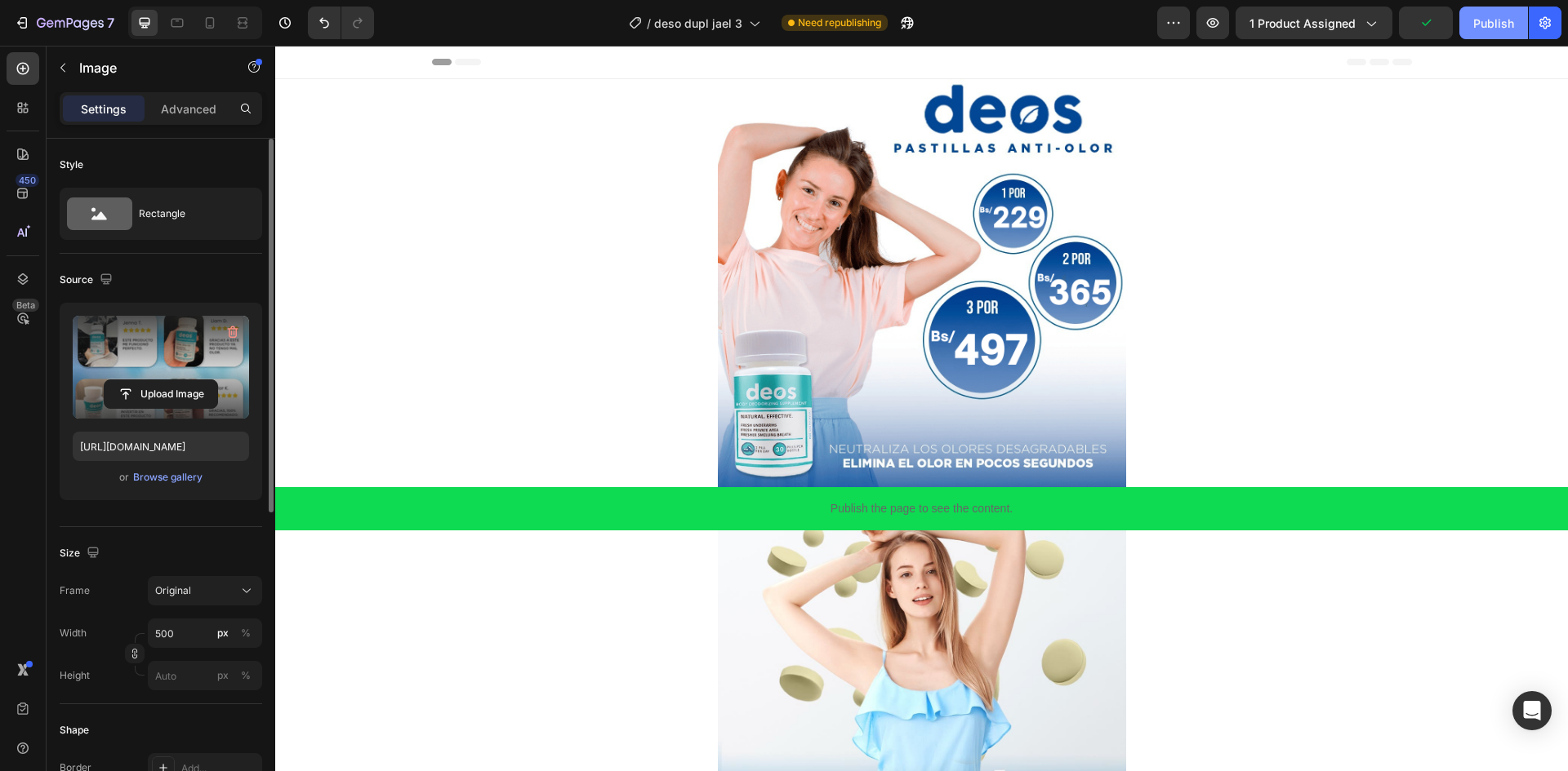
click at [1479, 29] on div "Publish" at bounding box center [1493, 23] width 41 height 17
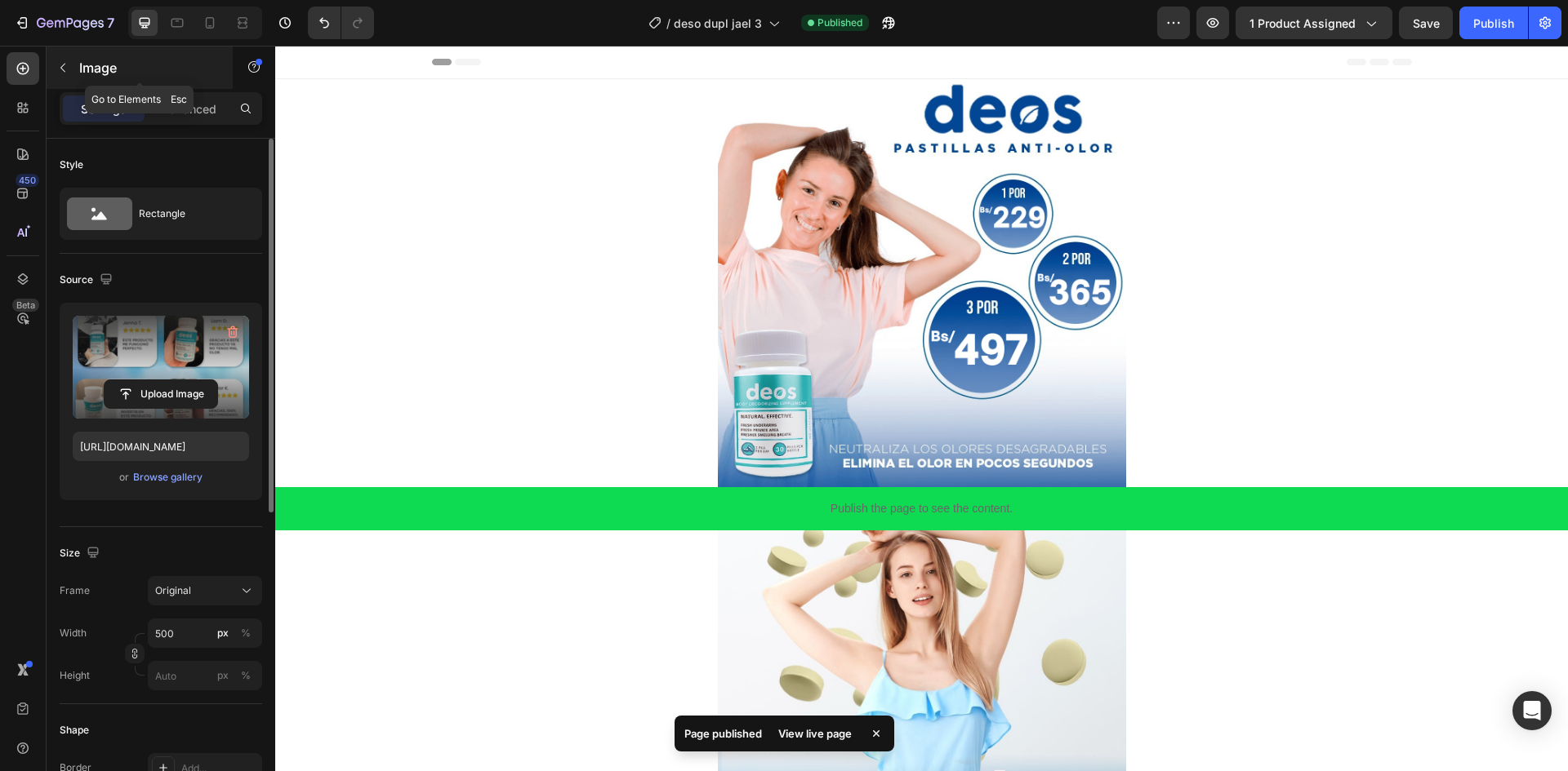
click at [86, 73] on p "Image" at bounding box center [148, 68] width 139 height 20
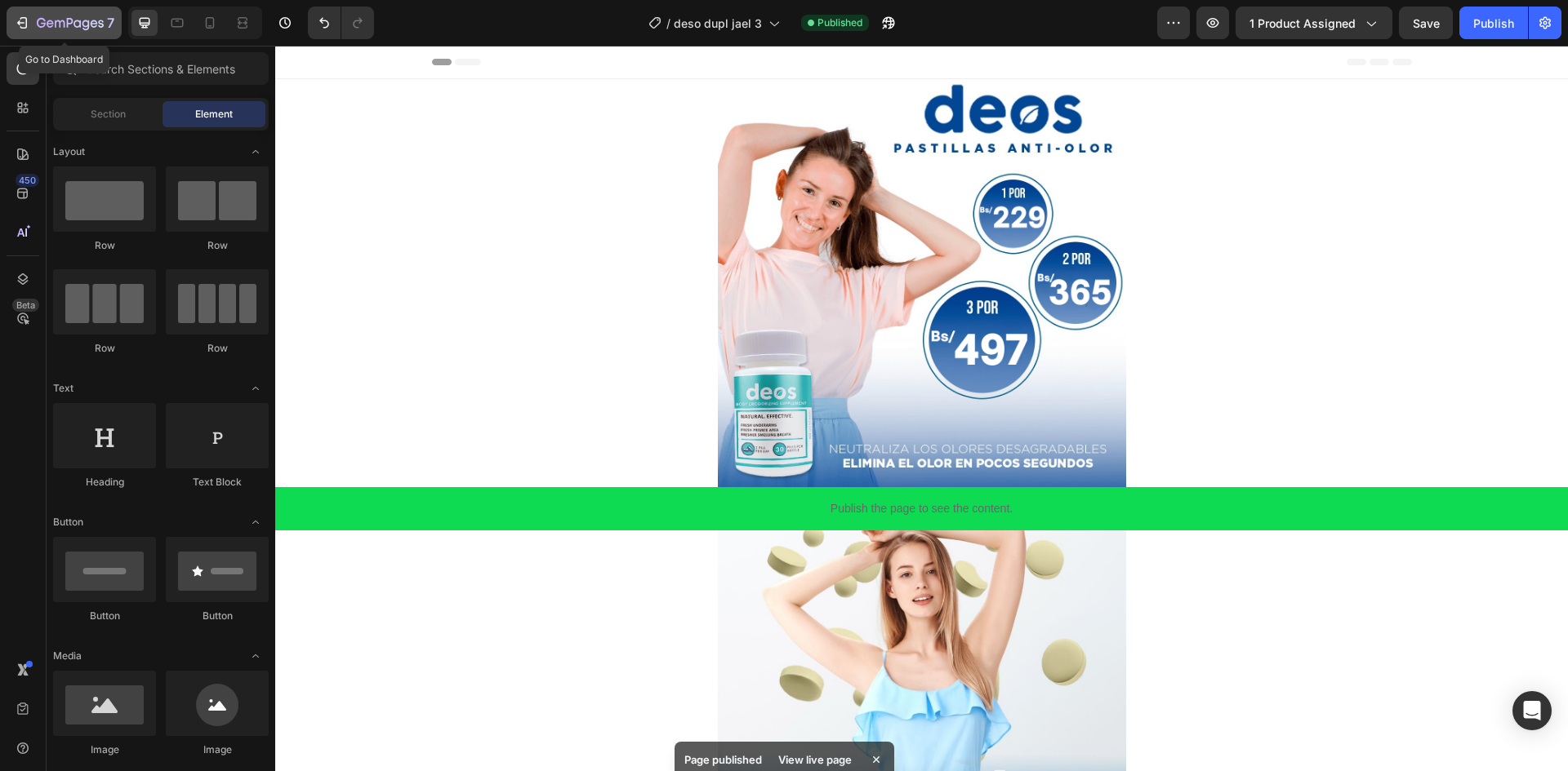
click at [11, 24] on button "7" at bounding box center [64, 23] width 115 height 33
